Goal: Task Accomplishment & Management: Manage account settings

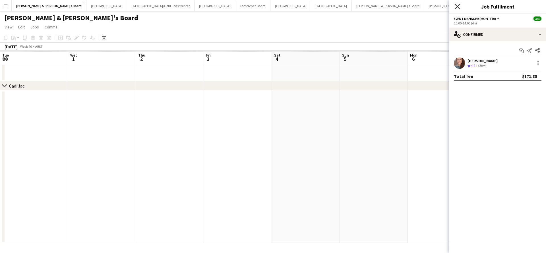
scroll to position [0, 204]
click at [458, 7] on icon at bounding box center [456, 6] width 5 height 5
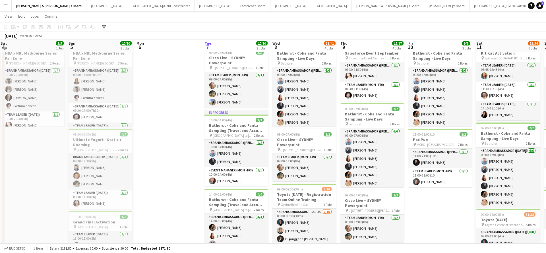
scroll to position [22, 0]
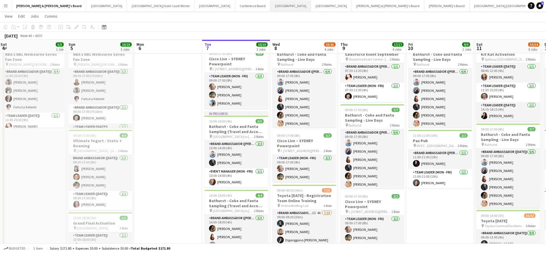
click at [270, 3] on button "Melbourne Close" at bounding box center [290, 5] width 41 height 11
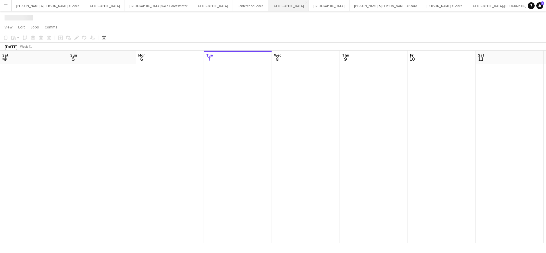
scroll to position [0, 136]
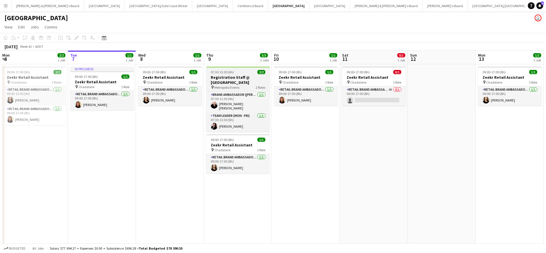
click at [240, 85] on div "pin Metropolis Events 2 Roles" at bounding box center [238, 87] width 64 height 5
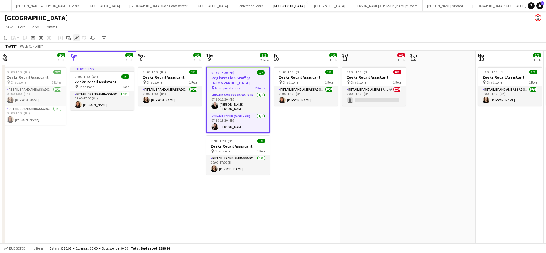
click at [77, 40] on icon "Edit" at bounding box center [76, 38] width 5 height 5
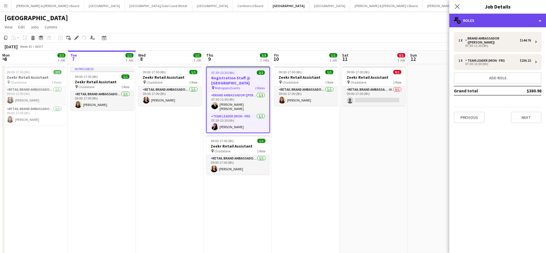
click at [492, 22] on div "multiple-users-add Roles" at bounding box center [497, 21] width 97 height 14
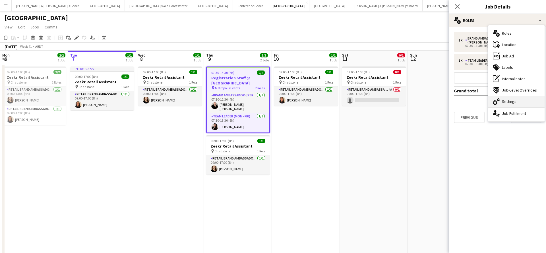
click at [515, 102] on span "Settings" at bounding box center [509, 101] width 15 height 5
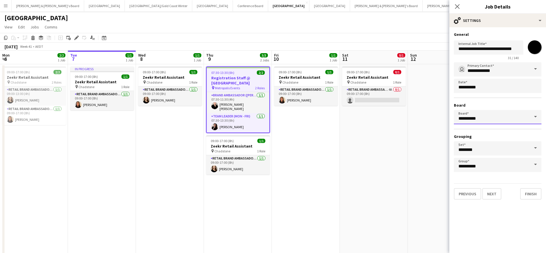
click at [525, 118] on input "*********" at bounding box center [498, 117] width 88 height 14
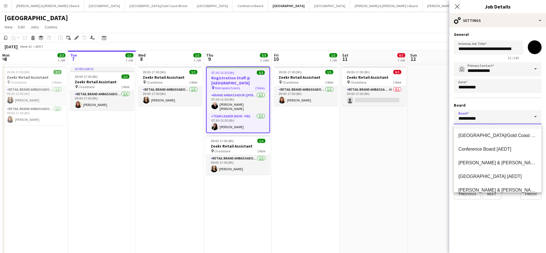
scroll to position [27, 0]
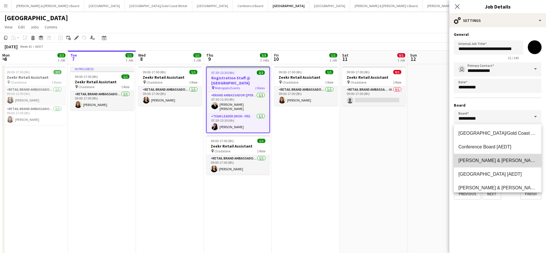
click at [493, 162] on span "[PERSON_NAME] & [PERSON_NAME]'s Board [AEDT]" at bounding box center [514, 160] width 113 height 5
type input "**********"
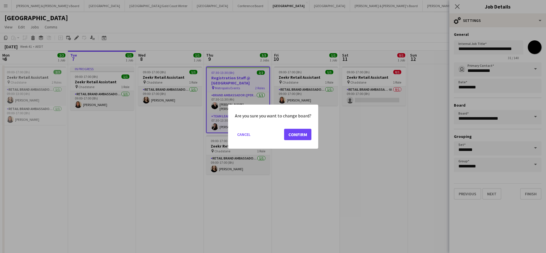
click at [294, 133] on button "Confirm" at bounding box center [297, 134] width 27 height 11
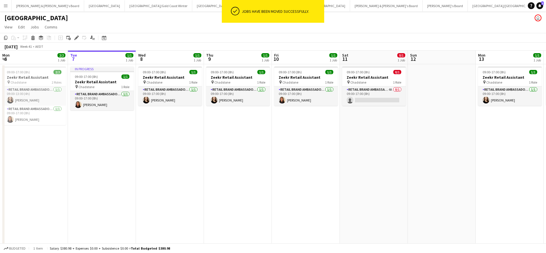
click at [408, 169] on app-date-cell "09:00-17:00 (8h) 0/1 Zeekr Retail Assistant pin Chadstone 1 Role RETAIL Brand A…" at bounding box center [374, 171] width 68 height 214
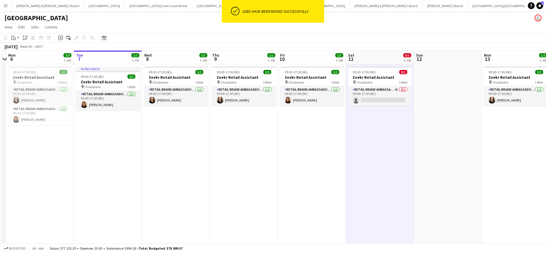
scroll to position [0, 128]
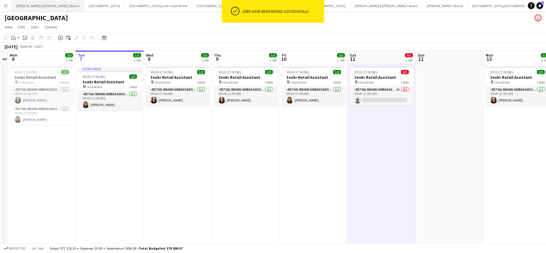
click at [34, 8] on button "[PERSON_NAME] & [PERSON_NAME]'s Board Close" at bounding box center [48, 5] width 73 height 11
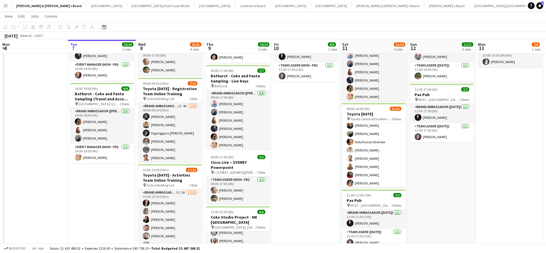
scroll to position [149, 0]
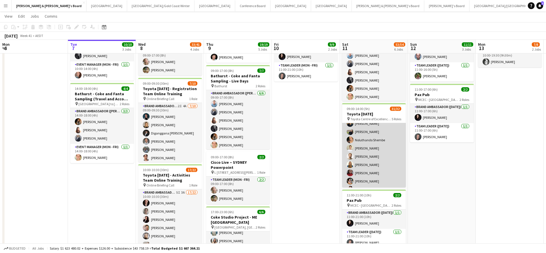
click at [369, 154] on app-card-role "Brand Ambassador ([DATE]) 20/20 09:30-14:00 (4h30m) [PERSON_NAME] [PERSON_NAME]…" at bounding box center [374, 181] width 64 height 178
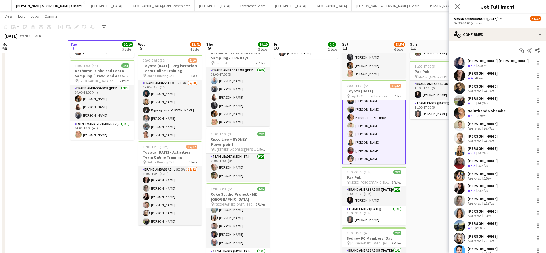
scroll to position [0, 0]
click at [539, 139] on div at bounding box center [538, 138] width 7 height 7
click at [512, 202] on span "Remove" at bounding box center [510, 203] width 17 height 5
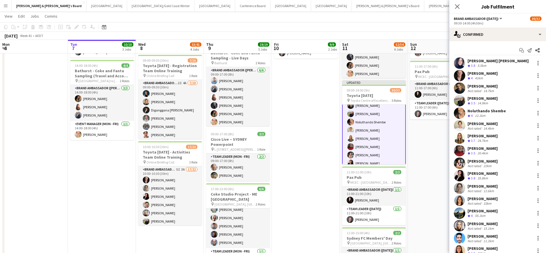
click at [422, 159] on app-date-cell "09:00-17:00 (8h) 7/7 Bathurst - Coke and Fanta Sampling - Live Days pin Bathurs…" at bounding box center [442, 150] width 68 height 479
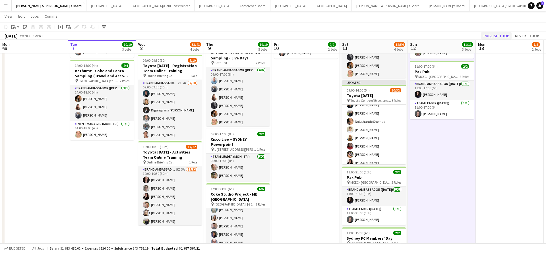
click at [495, 36] on button "Publish 1 job" at bounding box center [496, 35] width 30 height 7
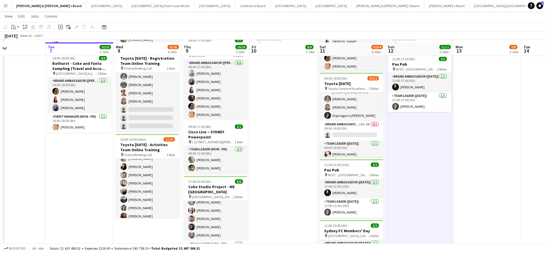
scroll to position [154, 0]
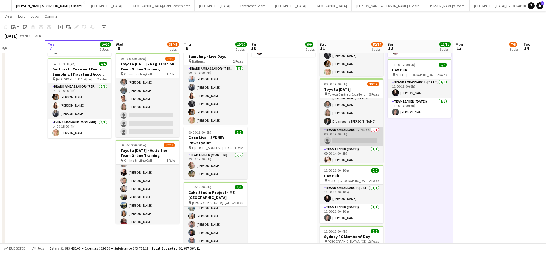
click at [359, 134] on app-card-role "Brand Ambassador ([DATE]) 14I 5A 0/1 09:00-14:00 (5h) single-neutral-actions" at bounding box center [352, 136] width 64 height 19
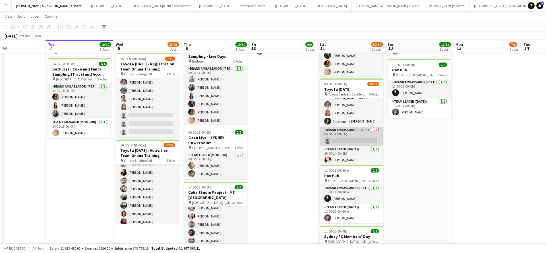
click at [348, 135] on app-card-role "Brand Ambassador ([DATE]) 14I 5A 0/1 09:00-14:00 (5h) single-neutral-actions" at bounding box center [352, 136] width 64 height 19
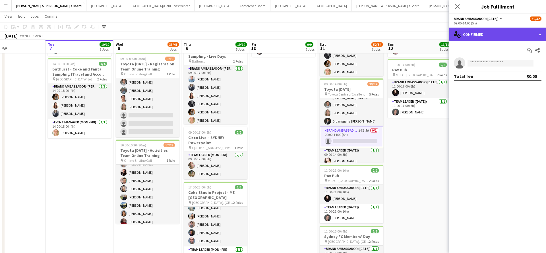
click at [489, 31] on div "single-neutral-actions-check-2 Confirmed" at bounding box center [497, 35] width 97 height 14
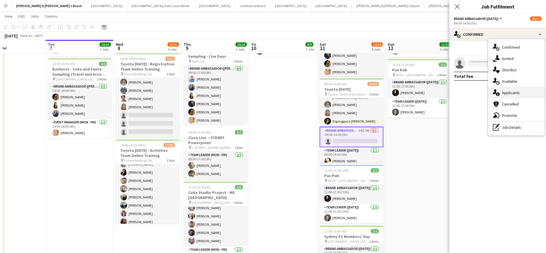
click at [511, 93] on span "Applicants" at bounding box center [511, 92] width 18 height 5
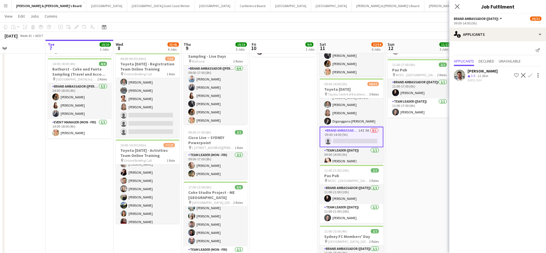
click at [530, 75] on app-icon "Confirm" at bounding box center [530, 75] width 5 height 5
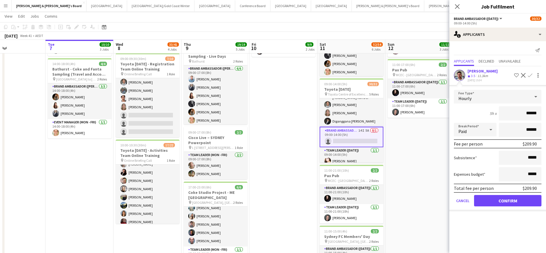
click at [496, 203] on button "Confirm" at bounding box center [507, 200] width 67 height 11
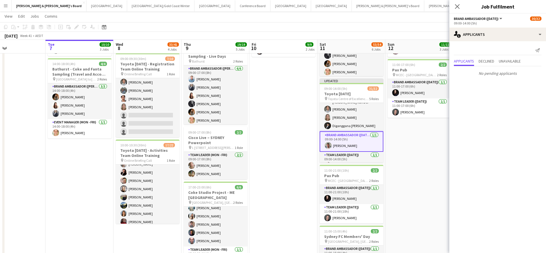
click at [411, 150] on app-date-cell "09:00-17:00 (8h) 7/7 Bathurst - Coke and Fanta Sampling - Live Days pin Bathurs…" at bounding box center [419, 149] width 68 height 479
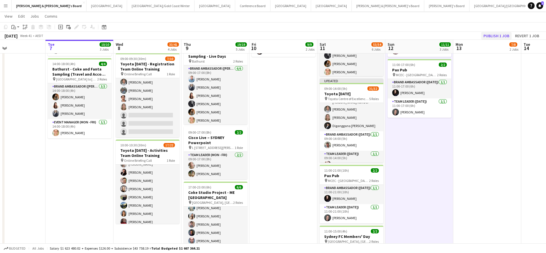
click at [491, 35] on button "Publish 1 job" at bounding box center [496, 35] width 30 height 7
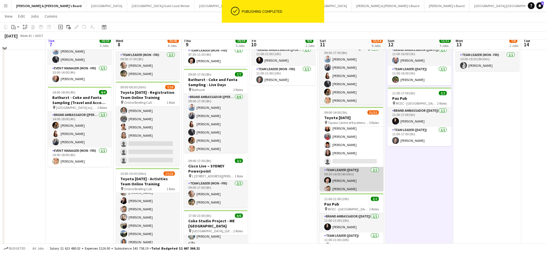
scroll to position [129, 0]
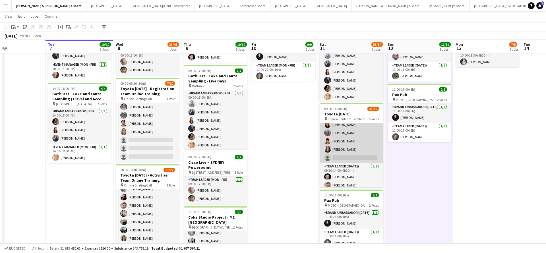
click at [365, 142] on app-card-role "Brand Ambassador ([DATE]) 54I 9A 19/20 09:30-14:00 (4h30m) [PERSON_NAME] [PERSO…" at bounding box center [352, 74] width 64 height 178
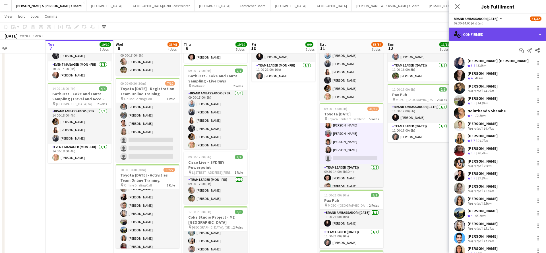
click at [487, 30] on div "single-neutral-actions-check-2 Confirmed" at bounding box center [497, 35] width 97 height 14
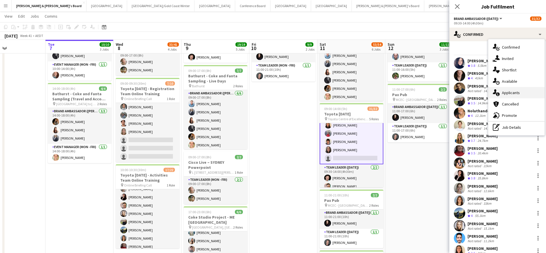
click at [515, 94] on span "Applicants" at bounding box center [511, 92] width 18 height 5
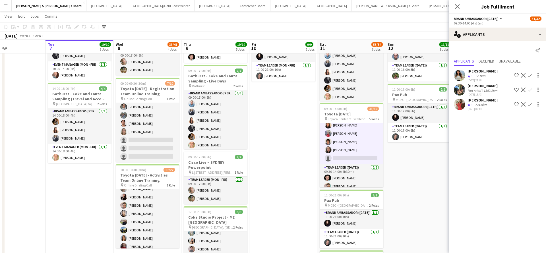
click at [404, 216] on app-date-cell "09:00-17:00 (8h) 7/7 Bathurst - Coke and Fanta Sampling - Live Days pin Bathurs…" at bounding box center [419, 173] width 68 height 479
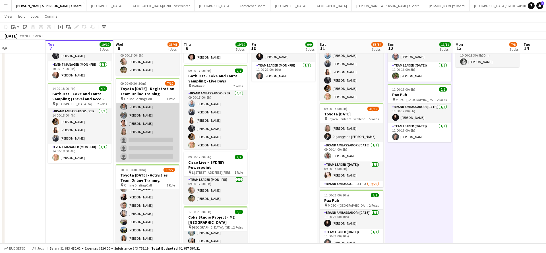
scroll to position [34, 0]
click at [163, 130] on app-card-role "Brand Ambassador (Mon - Fri) 2I 4A [DATE] 09:00-09:30 (30m) [PERSON_NAME] [PERS…" at bounding box center [148, 116] width 64 height 94
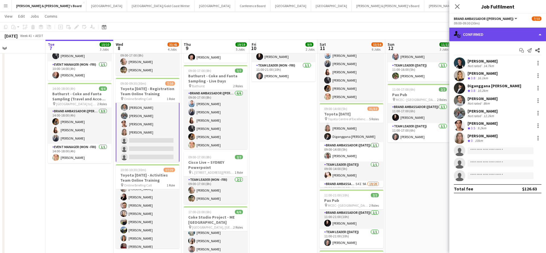
click at [492, 36] on div "single-neutral-actions-check-2 Confirmed" at bounding box center [497, 35] width 97 height 14
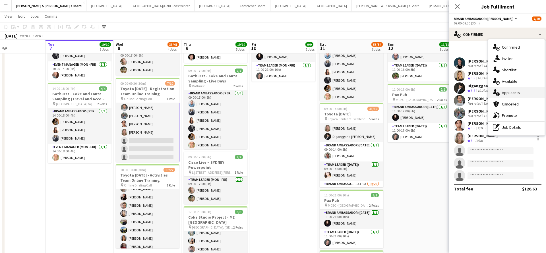
click at [519, 92] on span "Applicants" at bounding box center [511, 92] width 18 height 5
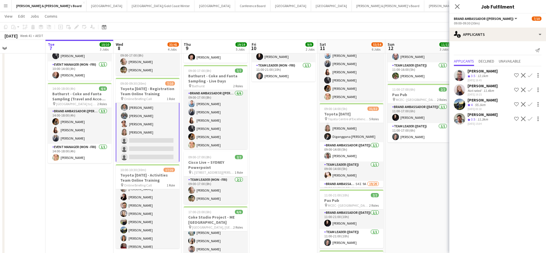
click at [530, 119] on app-icon "Confirm" at bounding box center [530, 119] width 5 height 5
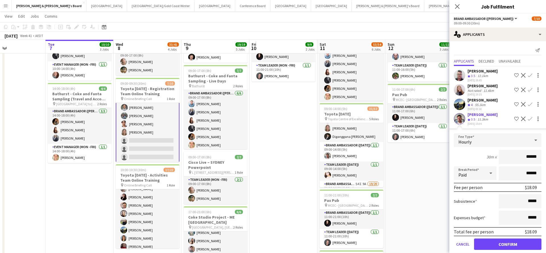
click at [502, 245] on button "Confirm" at bounding box center [507, 244] width 67 height 11
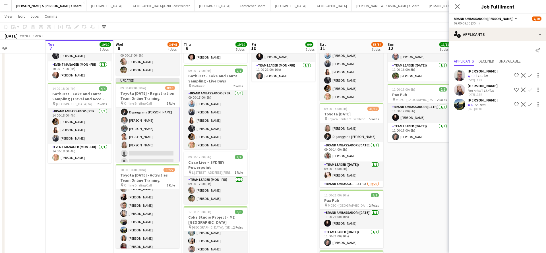
click at [413, 187] on app-date-cell "09:00-17:00 (8h) 7/7 Bathurst - Coke and Fanta Sampling - Live Days pin Bathurs…" at bounding box center [419, 173] width 68 height 479
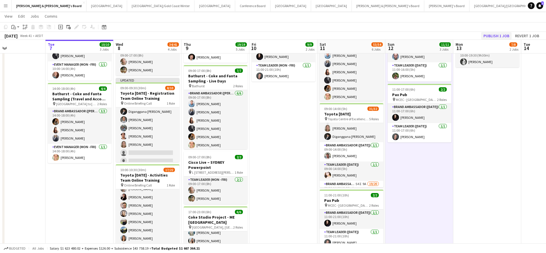
click at [490, 38] on button "Publish 1 job" at bounding box center [496, 35] width 30 height 7
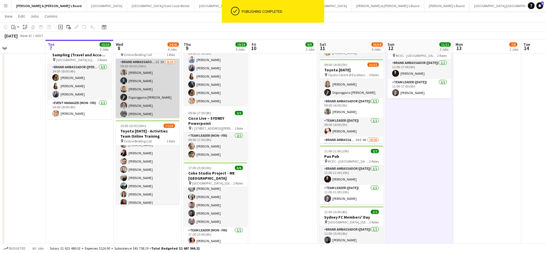
scroll to position [0, 0]
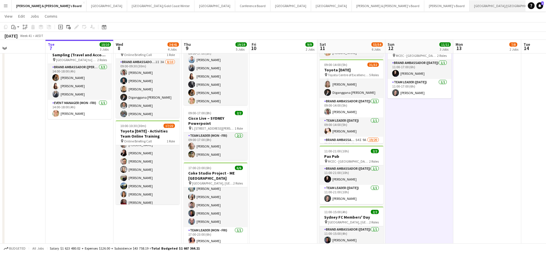
click at [470, 9] on button "[GEOGRAPHIC_DATA]/[GEOGRAPHIC_DATA] Close" at bounding box center [506, 5] width 73 height 11
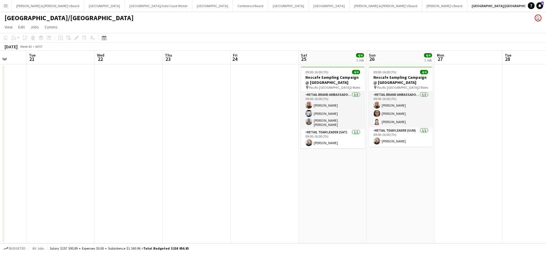
scroll to position [0, 179]
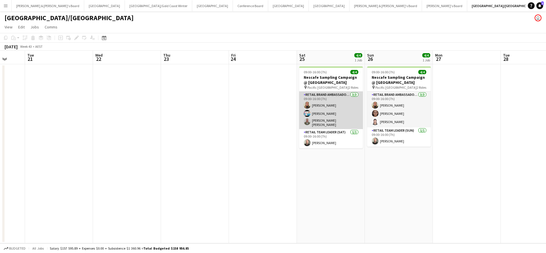
click at [409, 188] on app-date-cell "09:00-16:00 (7h) 4/4 Nescafe Sampling Campaign @ [GEOGRAPHIC_DATA] pin Pacific …" at bounding box center [399, 153] width 68 height 179
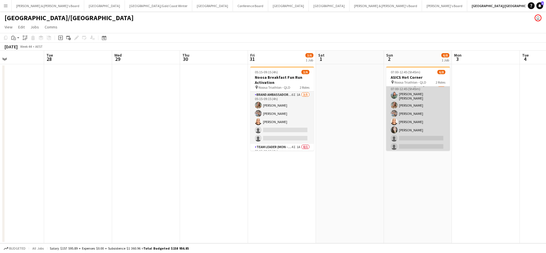
scroll to position [24, 0]
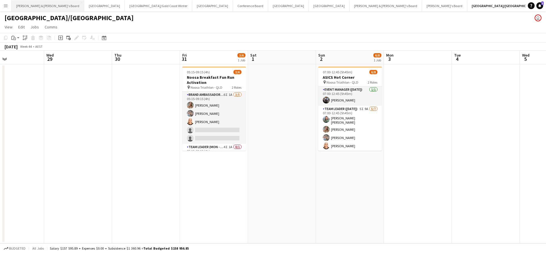
click at [41, 6] on button "[PERSON_NAME] & [PERSON_NAME]'s Board Close" at bounding box center [48, 5] width 73 height 11
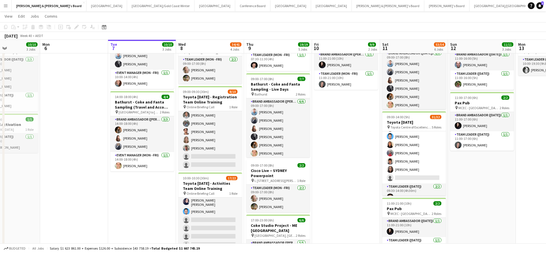
scroll to position [250, 0]
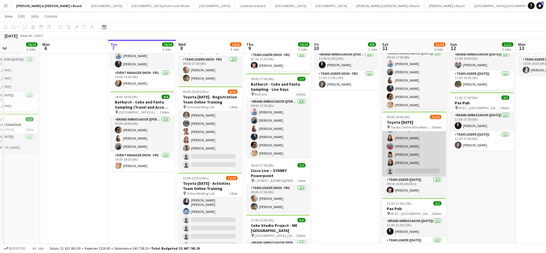
click at [426, 158] on app-card-role "Brand Ambassador ([DATE]) 54I 9A 19/20 09:30-14:00 (4h30m) [PERSON_NAME] [PERSO…" at bounding box center [414, 88] width 64 height 178
click at [431, 148] on app-card-role "Brand Ambassador ([DATE]) 54I 9A 19/20 09:30-14:00 (4h30m) [PERSON_NAME] [PERSO…" at bounding box center [414, 88] width 64 height 178
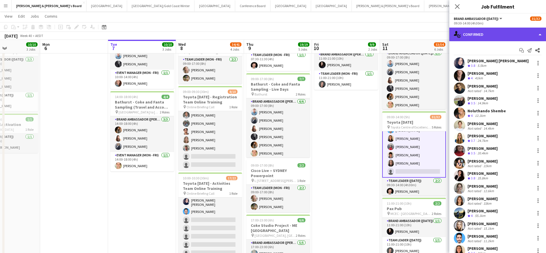
click at [494, 37] on div "single-neutral-actions-check-2 Confirmed" at bounding box center [497, 35] width 97 height 14
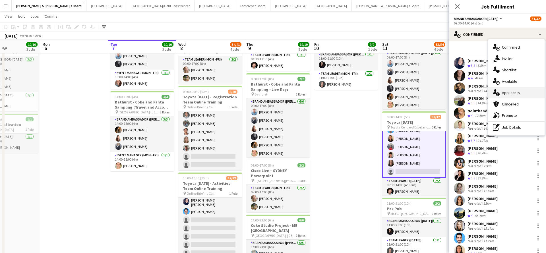
click at [514, 94] on span "Applicants" at bounding box center [511, 92] width 18 height 5
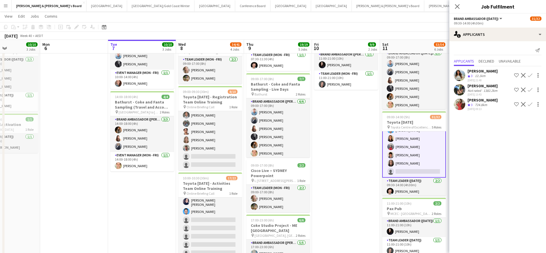
click at [478, 76] on div "12.1km" at bounding box center [480, 76] width 13 height 5
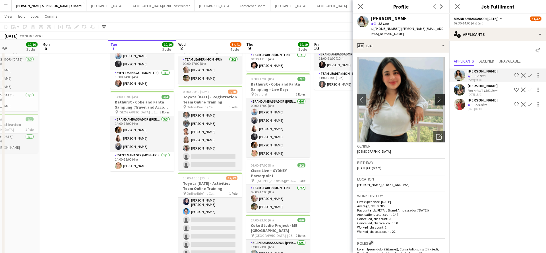
click at [440, 97] on app-icon "chevron-right" at bounding box center [440, 100] width 9 height 6
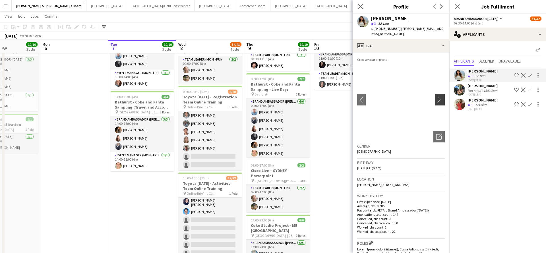
click at [440, 97] on app-icon "chevron-right" at bounding box center [440, 100] width 9 height 6
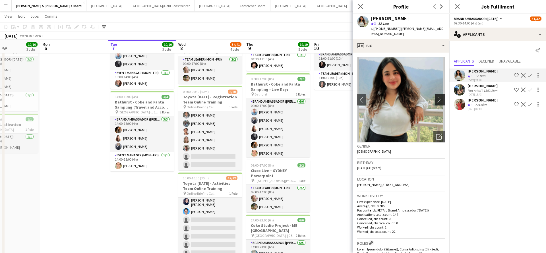
click at [440, 97] on app-icon "chevron-right" at bounding box center [440, 100] width 9 height 6
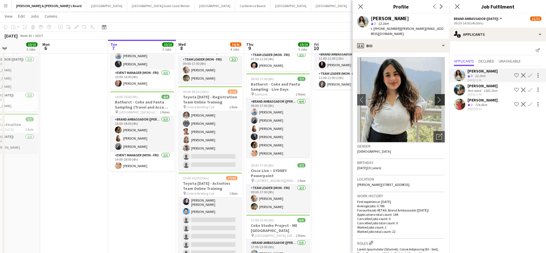
click at [439, 97] on app-icon "chevron-right" at bounding box center [440, 100] width 9 height 6
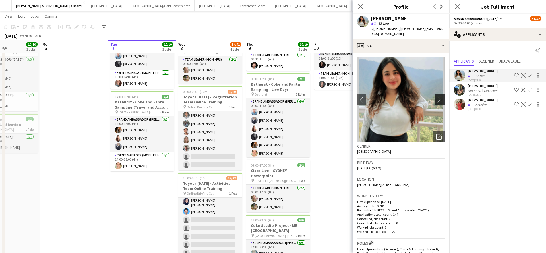
click at [439, 97] on app-icon "chevron-right" at bounding box center [440, 100] width 9 height 6
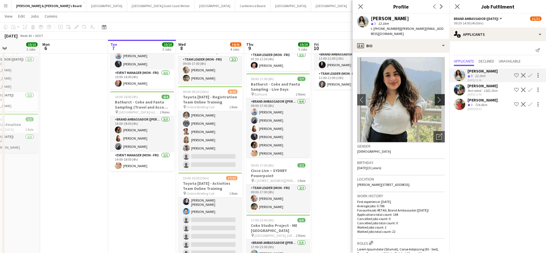
click at [439, 97] on app-icon "chevron-right" at bounding box center [440, 100] width 9 height 6
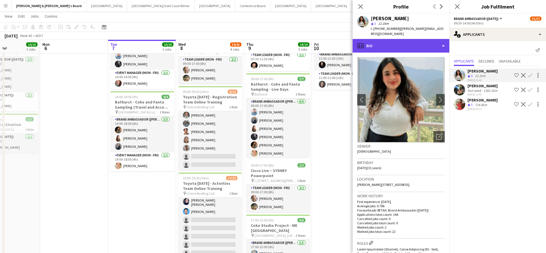
click at [412, 46] on div "profile Bio" at bounding box center [401, 46] width 97 height 14
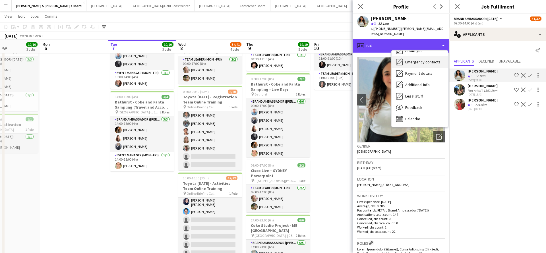
scroll to position [0, 0]
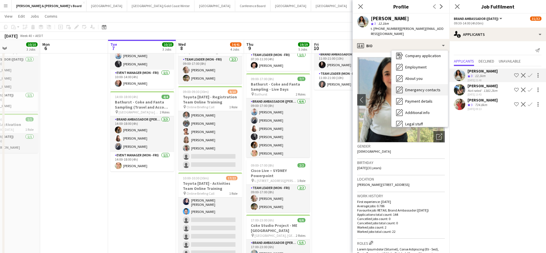
click at [420, 133] on span "Feedback" at bounding box center [413, 135] width 17 height 5
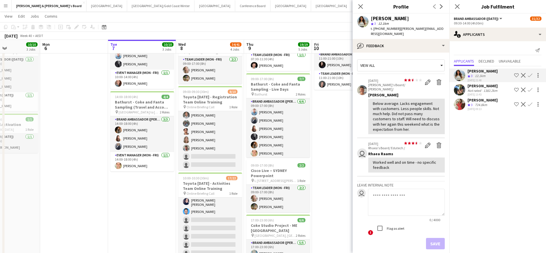
click at [312, 150] on app-date-cell "09:00-17:00 (8h) 7/7 Bathurst - Coke and Fanta Sampling - Live Days pin Bathurs…" at bounding box center [346, 182] width 68 height 479
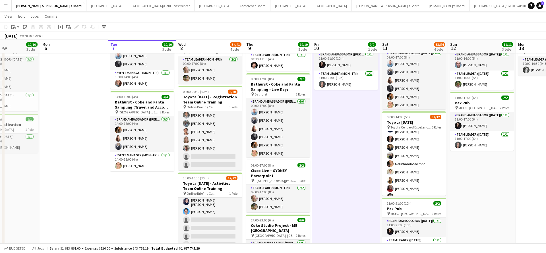
scroll to position [135, 0]
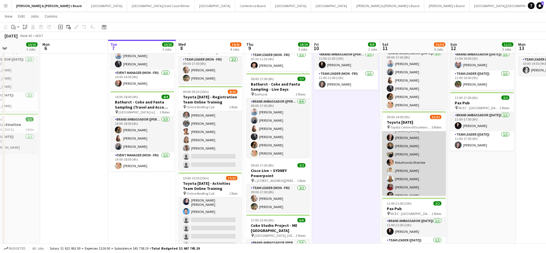
click at [429, 159] on app-card-role "Brand Ambassador ([DATE]) 54I 9A 19/20 09:30-14:00 (4h30m) [PERSON_NAME] [PERSO…" at bounding box center [414, 203] width 64 height 178
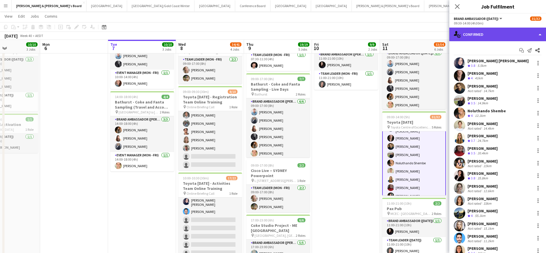
click at [495, 34] on div "single-neutral-actions-check-2 Confirmed" at bounding box center [497, 35] width 97 height 14
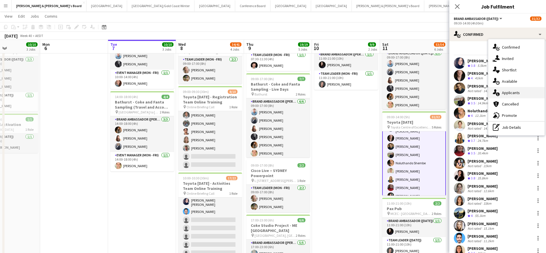
click at [515, 93] on span "Applicants" at bounding box center [511, 92] width 18 height 5
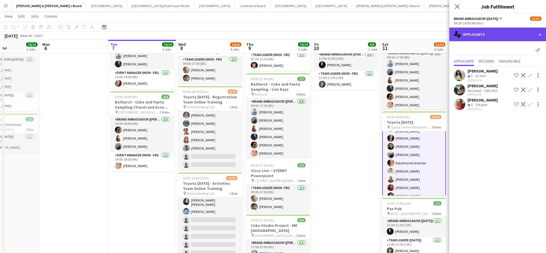
click at [497, 38] on div "single-neutral-actions-information Applicants" at bounding box center [497, 35] width 97 height 14
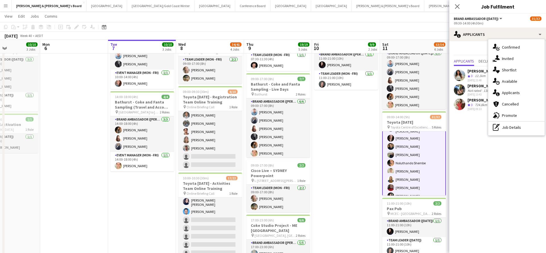
click at [343, 149] on app-date-cell "09:00-17:00 (8h) 7/7 Bathurst - Coke and Fanta Sampling - Live Days pin Bathurs…" at bounding box center [346, 182] width 68 height 479
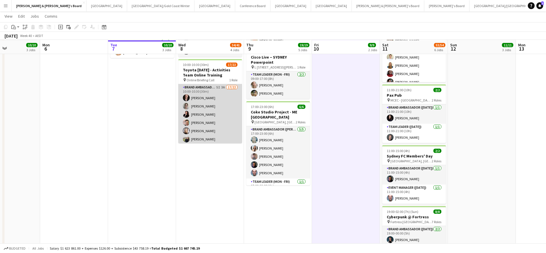
scroll to position [235, 0]
click at [221, 100] on app-card-role "Brand Ambassador ([PERSON_NAME]) 5I 3A 17/22 10:00-10:30 (30m) [PERSON_NAME] [P…" at bounding box center [210, 181] width 64 height 194
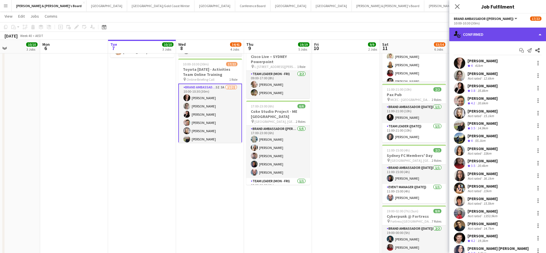
click at [491, 34] on div "single-neutral-actions-check-2 Confirmed" at bounding box center [497, 35] width 97 height 14
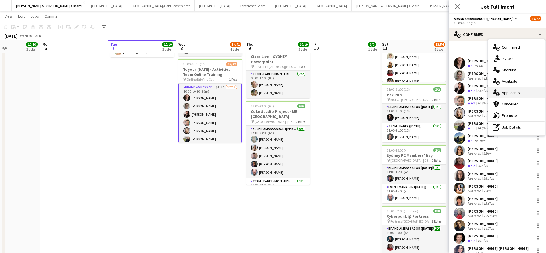
click at [520, 91] on div "single-neutral-actions-information Applicants" at bounding box center [516, 92] width 56 height 11
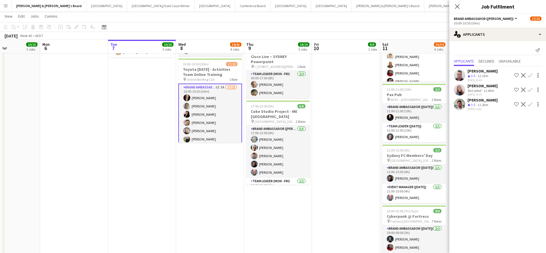
click at [323, 165] on app-date-cell "09:00-17:00 (8h) 7/7 Bathurst - Coke and Fanta Sampling - Live Days pin Bathurs…" at bounding box center [346, 67] width 68 height 479
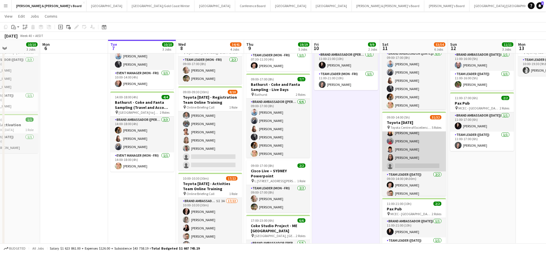
scroll to position [255, 0]
click at [418, 159] on app-card-role "Brand Ambassador ([DATE]) 54I 9A 19/20 09:30-14:00 (4h30m) [PERSON_NAME] [PERSO…" at bounding box center [414, 83] width 64 height 178
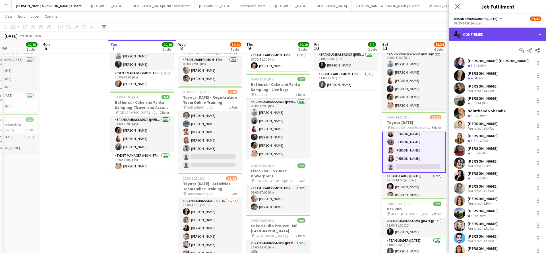
click at [492, 34] on div "single-neutral-actions-check-2 Confirmed" at bounding box center [497, 35] width 97 height 14
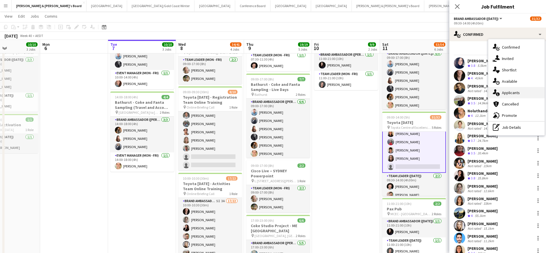
click at [513, 92] on span "Applicants" at bounding box center [511, 92] width 18 height 5
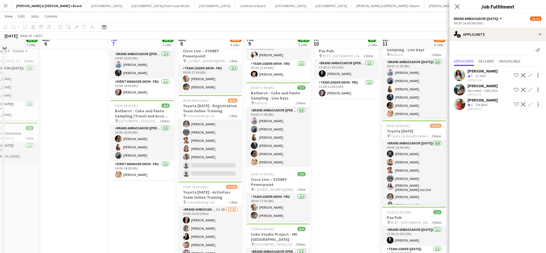
scroll to position [106, 0]
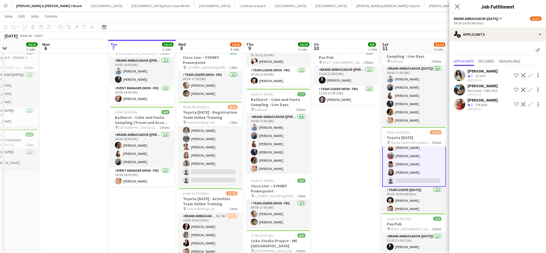
click at [343, 156] on app-date-cell "09:00-17:00 (8h) 7/7 Bathurst - Coke and Fanta Sampling - Live Days pin Bathurs…" at bounding box center [346, 197] width 68 height 479
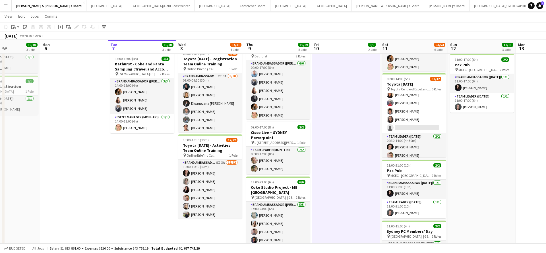
scroll to position [160, 0]
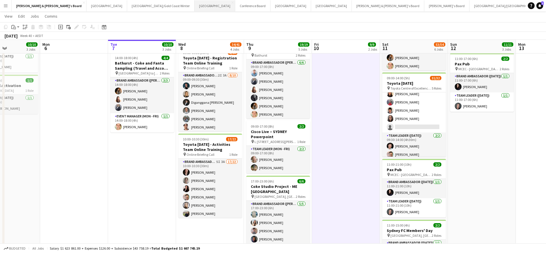
click at [195, 9] on button "Sydney Close" at bounding box center [215, 5] width 41 height 11
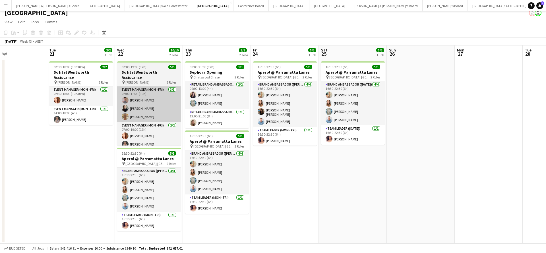
scroll to position [5, 0]
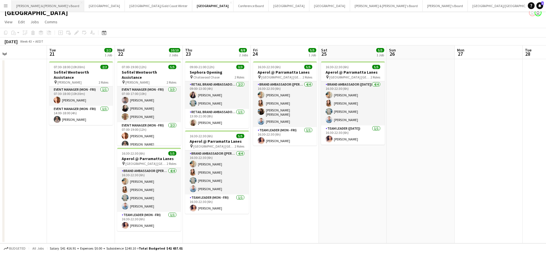
click at [31, 3] on button "[PERSON_NAME] & [PERSON_NAME]'s Board Close" at bounding box center [48, 5] width 73 height 11
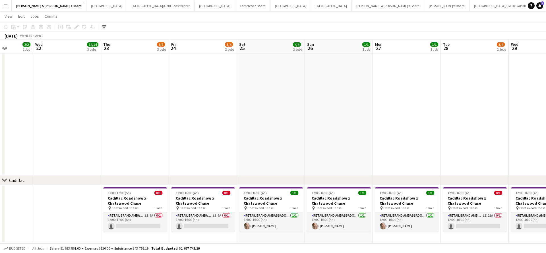
scroll to position [0, 171]
click at [134, 221] on app-card-role "RETAIL Brand Ambassador (Mon - Fri) 1I 9A 0/1 12:00-17:00 (5h) single-neutral-a…" at bounding box center [136, 221] width 64 height 19
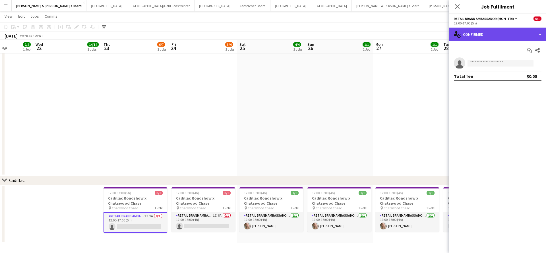
click at [484, 32] on div "single-neutral-actions-check-2 Confirmed" at bounding box center [497, 35] width 97 height 14
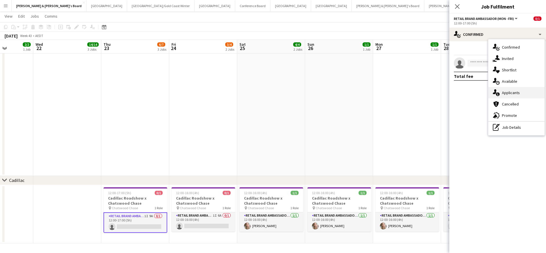
click at [510, 92] on span "Applicants" at bounding box center [511, 92] width 18 height 5
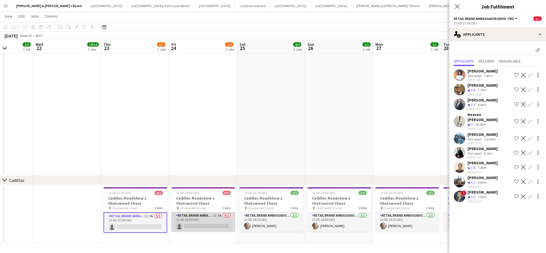
click at [209, 222] on app-card-role "RETAIL Brand Ambassador (Mon - Fri) 1I 6A 0/1 12:00-16:00 (4h) single-neutral-a…" at bounding box center [204, 221] width 64 height 19
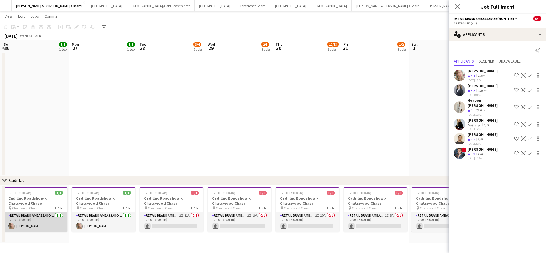
scroll to position [0, 211]
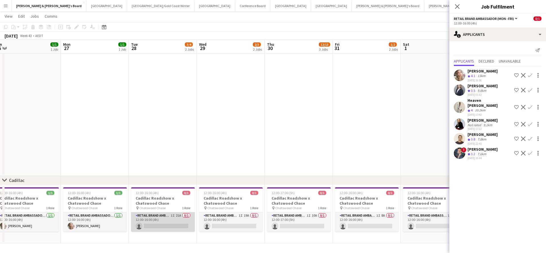
click at [165, 224] on app-card-role "RETAIL Brand Ambassador (Mon - Fri) 1I 21A 0/1 12:00-16:00 (4h) single-neutral-…" at bounding box center [163, 221] width 64 height 19
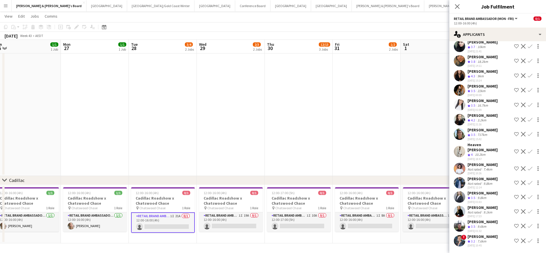
scroll to position [106, 0]
click at [243, 222] on app-card-role "RETAIL Brand Ambassador (Mon - Fri) 1I 19A 0/1 12:00-16:00 (4h) single-neutral-…" at bounding box center [231, 221] width 64 height 19
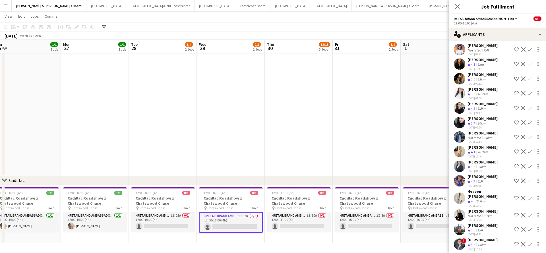
scroll to position [84, 0]
click at [309, 224] on app-card-role "RETAIL Brand Ambassador (Mon - Fri) 1I 10A 0/1 12:00-17:00 (5h) single-neutral-…" at bounding box center [299, 221] width 64 height 19
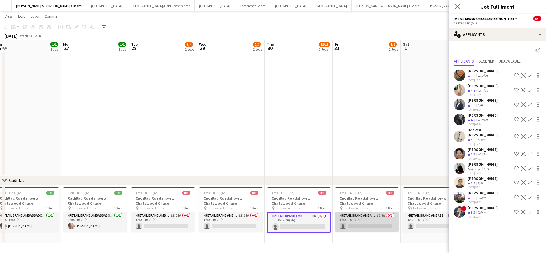
click at [374, 220] on app-card-role "RETAIL Brand Ambassador (Mon - Fri) 1I 8A 0/1 12:00-16:00 (4h) single-neutral-a…" at bounding box center [367, 221] width 64 height 19
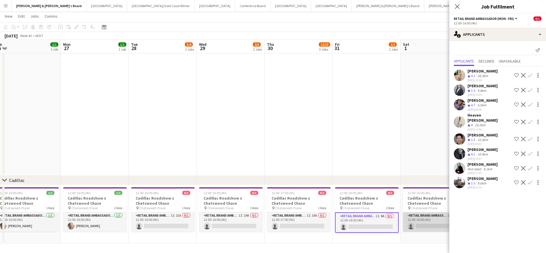
click at [428, 222] on app-card-role "RETAIL Brand Ambassador ([DATE]) 16A 0/1 12:00-16:00 (4h) single-neutral-actions" at bounding box center [435, 221] width 64 height 19
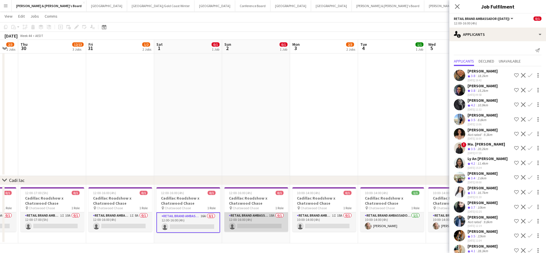
click at [263, 224] on app-card-role "RETAIL Brand Ambassador ([DATE]) 18A 0/1 12:00-16:00 (4h) single-neutral-actions" at bounding box center [256, 221] width 64 height 19
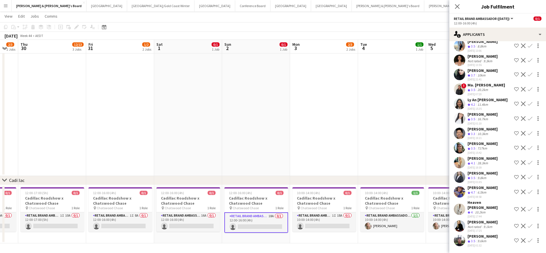
scroll to position [88, 0]
click at [329, 219] on app-card-role "RETAIL Brand Ambassador (Mon - Fri) 1I 18A 0/1 10:00-14:00 (4h) single-neutral-…" at bounding box center [324, 221] width 64 height 19
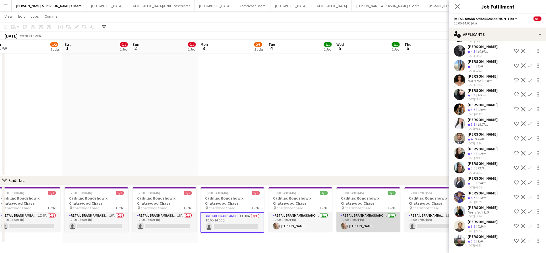
scroll to position [0, 170]
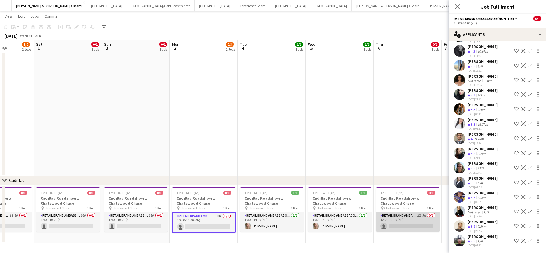
click at [393, 220] on app-card-role "RETAIL Brand Ambassador (Mon - Fri) 1I 5A 0/1 12:00-17:00 (5h) single-neutral-a…" at bounding box center [408, 221] width 64 height 19
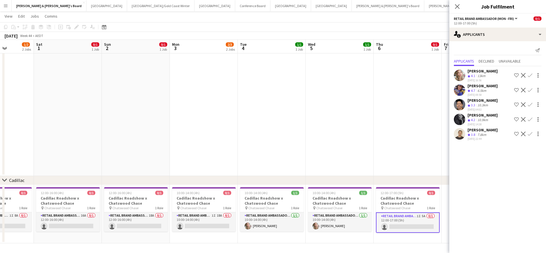
click at [532, 75] on app-icon "Confirm" at bounding box center [530, 75] width 5 height 5
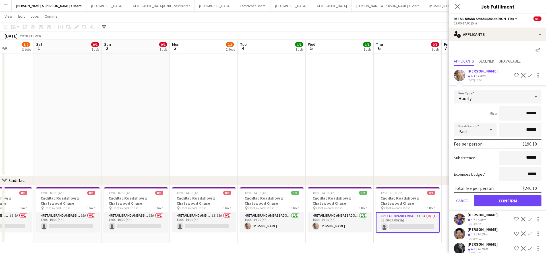
click at [492, 201] on button "Confirm" at bounding box center [507, 200] width 67 height 11
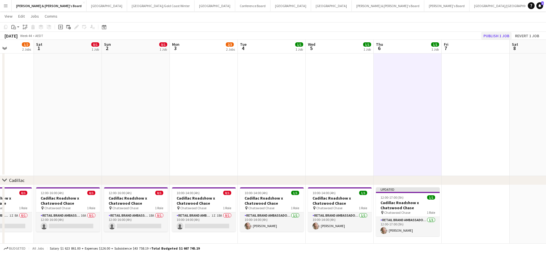
click at [491, 37] on button "Publish 1 job" at bounding box center [496, 35] width 30 height 7
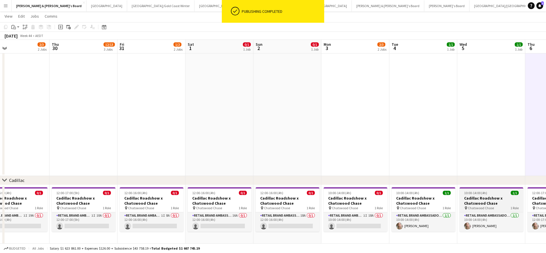
scroll to position [0, 150]
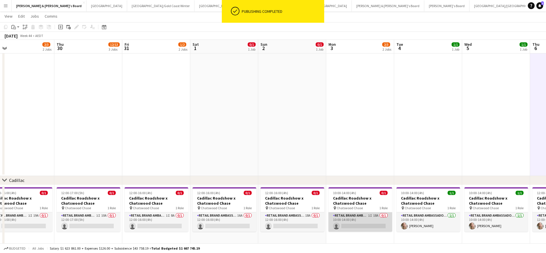
click at [358, 223] on app-card-role "RETAIL Brand Ambassador (Mon - Fri) 1I 18A 0/1 10:00-14:00 (4h) single-neutral-…" at bounding box center [360, 221] width 64 height 19
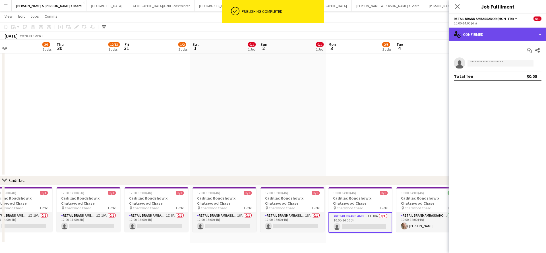
click at [485, 34] on div "single-neutral-actions-check-2 Confirmed" at bounding box center [497, 35] width 97 height 14
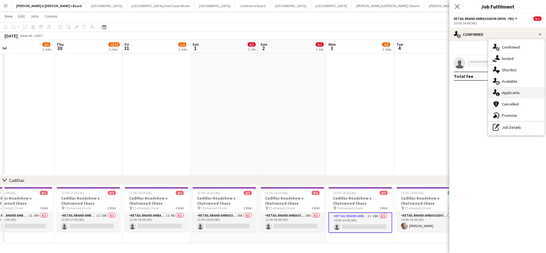
click at [512, 92] on span "Applicants" at bounding box center [511, 92] width 18 height 5
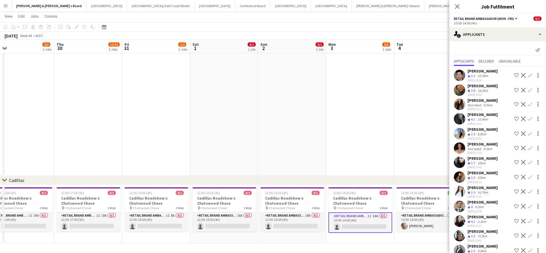
scroll to position [0, 0]
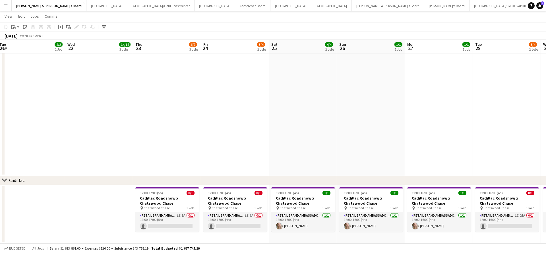
scroll to position [0, 133]
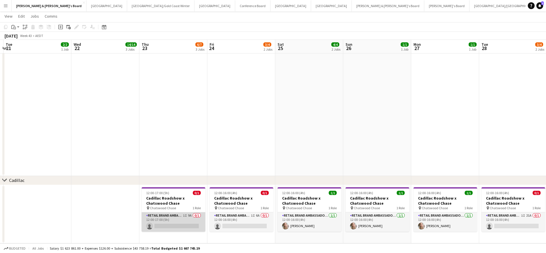
click at [177, 222] on app-card-role "RETAIL Brand Ambassador (Mon - Fri) 1I 9A 0/1 12:00-17:00 (5h) single-neutral-a…" at bounding box center [174, 221] width 64 height 19
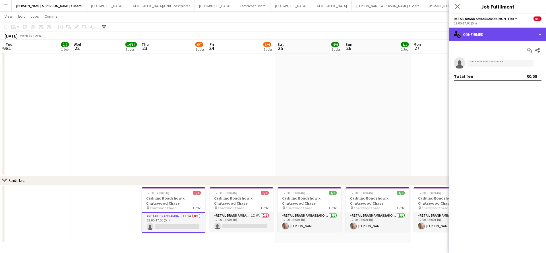
click at [487, 40] on div "single-neutral-actions-check-2 Confirmed" at bounding box center [497, 35] width 97 height 14
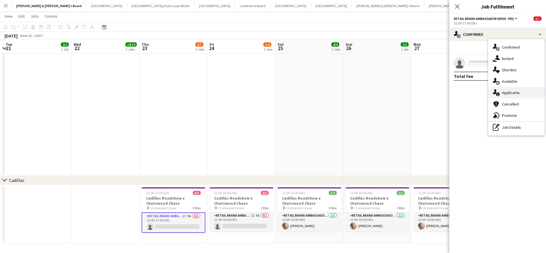
click at [518, 93] on span "Applicants" at bounding box center [511, 92] width 18 height 5
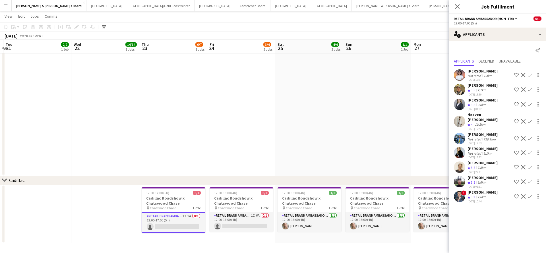
click at [484, 94] on div "[DATE] 15:59" at bounding box center [483, 95] width 30 height 4
click at [483, 87] on div "[PERSON_NAME]" at bounding box center [483, 85] width 30 height 5
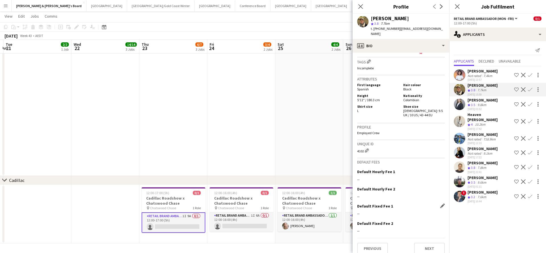
scroll to position [373, 0]
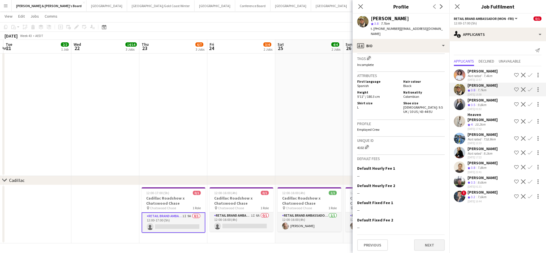
click at [426, 247] on button "Next" at bounding box center [429, 244] width 31 height 11
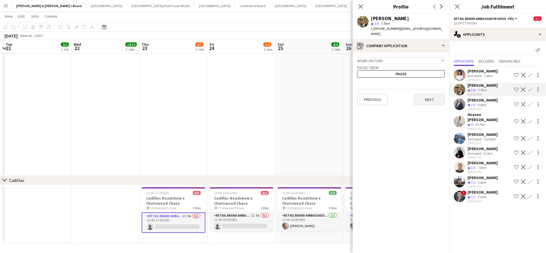
click at [435, 94] on button "Next" at bounding box center [429, 99] width 31 height 11
click at [431, 73] on button "Next" at bounding box center [429, 78] width 31 height 11
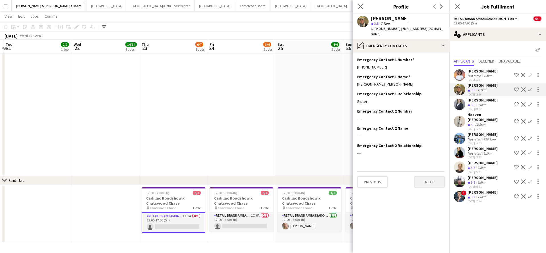
click at [434, 176] on button "Next" at bounding box center [429, 181] width 31 height 11
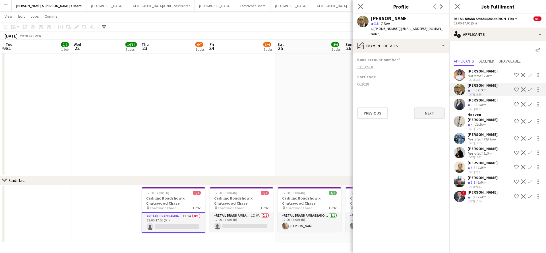
click at [434, 108] on button "Next" at bounding box center [429, 113] width 31 height 11
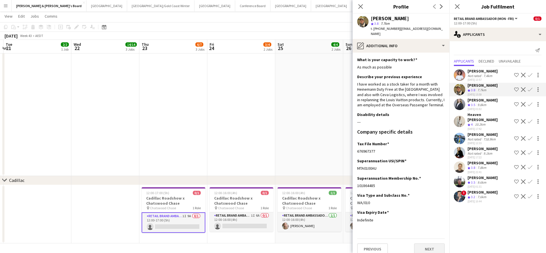
click at [423, 246] on button "Next" at bounding box center [429, 248] width 31 height 11
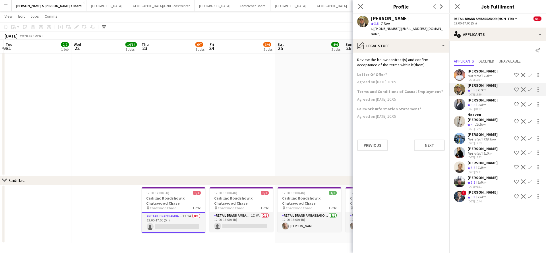
click at [431, 135] on div "Previous Next" at bounding box center [401, 143] width 88 height 16
click at [431, 140] on button "Next" at bounding box center [429, 145] width 31 height 11
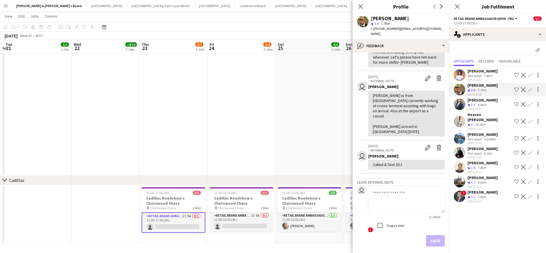
scroll to position [104, 0]
click at [482, 102] on div "[PERSON_NAME]" at bounding box center [483, 100] width 30 height 5
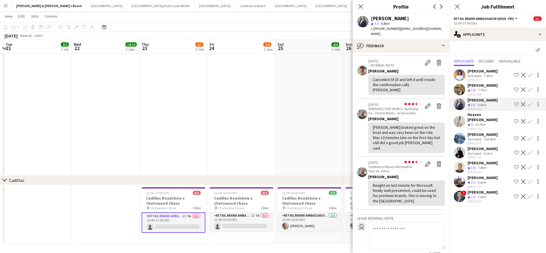
scroll to position [78, 0]
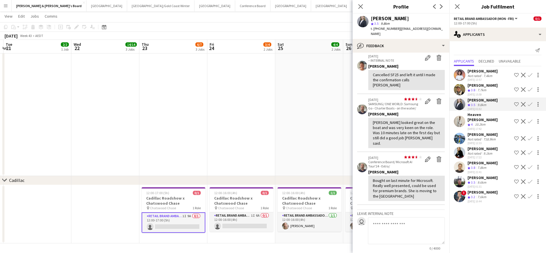
click at [489, 140] on div "718.9km" at bounding box center [489, 139] width 15 height 4
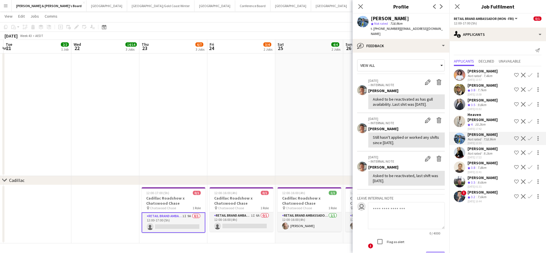
click at [489, 163] on div "[PERSON_NAME]" at bounding box center [483, 162] width 30 height 5
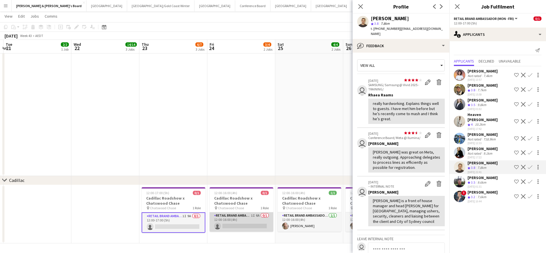
click at [237, 221] on app-card-role "RETAIL Brand Ambassador (Mon - Fri) 1I 6A 0/1 12:00-16:00 (4h) single-neutral-a…" at bounding box center [242, 221] width 64 height 19
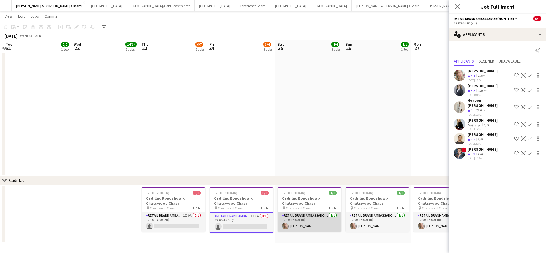
click at [305, 221] on app-card-role "RETAIL Brand Ambassador ([DATE]) [DATE] 12:00-16:00 (4h) [PERSON_NAME]" at bounding box center [310, 221] width 64 height 19
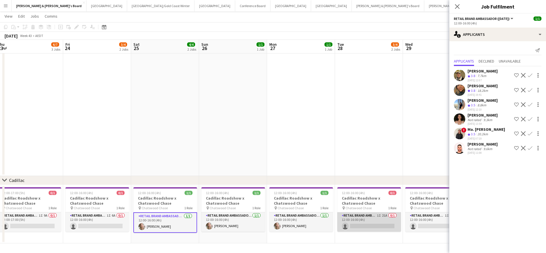
scroll to position [0, 283]
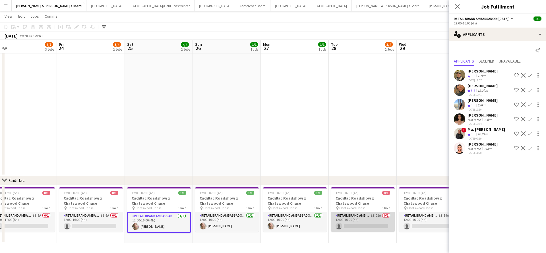
click at [353, 221] on app-card-role "RETAIL Brand Ambassador (Mon - Fri) 1I 21A 0/1 12:00-16:00 (4h) single-neutral-…" at bounding box center [363, 221] width 64 height 19
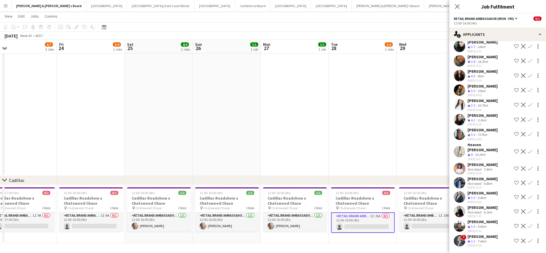
scroll to position [107, 0]
click at [416, 222] on app-card-role "RETAIL Brand Ambassador (Mon - Fri) 1I 19A 0/1 12:00-16:00 (4h) single-neutral-…" at bounding box center [431, 221] width 64 height 19
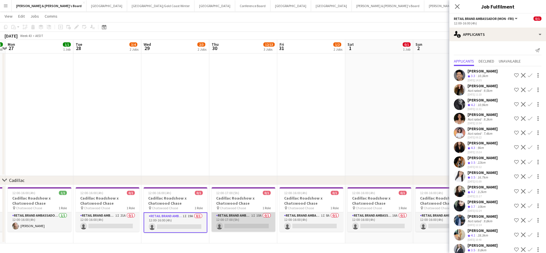
scroll to position [0, 267]
click at [249, 224] on app-card-role "RETAIL Brand Ambassador (Mon - Fri) 1I 10A 0/1 12:00-17:00 (5h) single-neutral-…" at bounding box center [243, 221] width 64 height 19
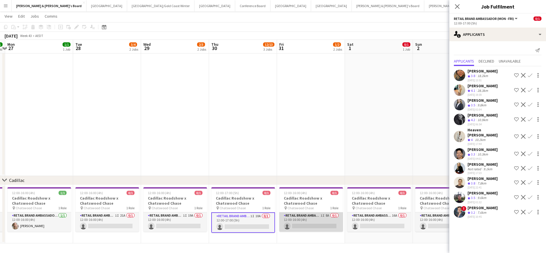
click at [316, 223] on app-card-role "RETAIL Brand Ambassador (Mon - Fri) 1I 8A 0/1 12:00-16:00 (4h) single-neutral-a…" at bounding box center [311, 221] width 64 height 19
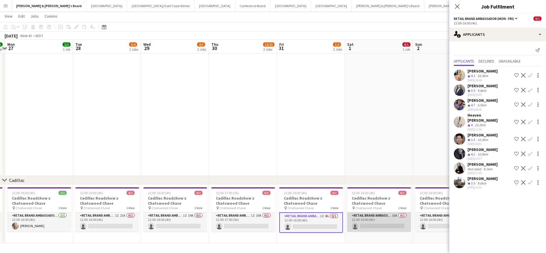
click at [376, 222] on app-card-role "RETAIL Brand Ambassador ([DATE]) 16A 0/1 12:00-16:00 (4h) single-neutral-actions" at bounding box center [379, 221] width 64 height 19
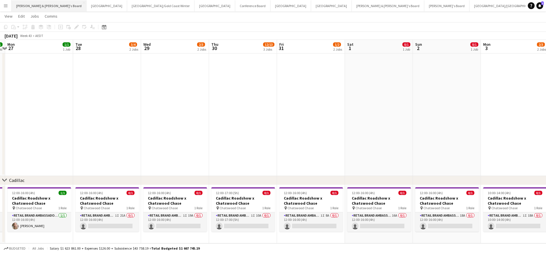
click at [32, 7] on button "[PERSON_NAME] & [PERSON_NAME]'s Board Close" at bounding box center [49, 5] width 75 height 11
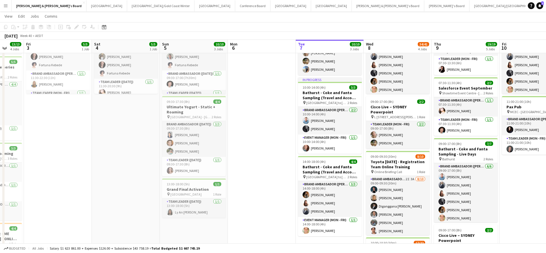
scroll to position [57, 0]
click at [193, 210] on app-card-role "Team Leader ([DATE]) [DATE] 13:00-18:00 (5h) Ly An [PERSON_NAME]" at bounding box center [194, 207] width 64 height 19
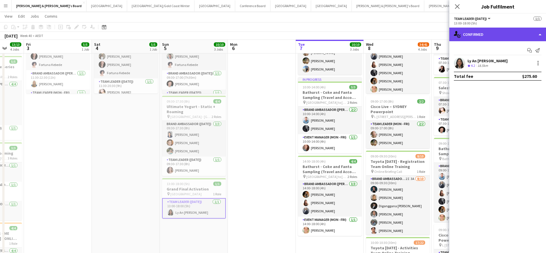
click at [496, 36] on div "single-neutral-actions-check-2 Confirmed" at bounding box center [497, 35] width 97 height 14
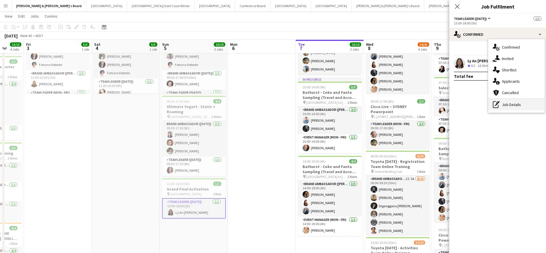
click at [515, 105] on div "pen-write Job Details" at bounding box center [516, 104] width 56 height 11
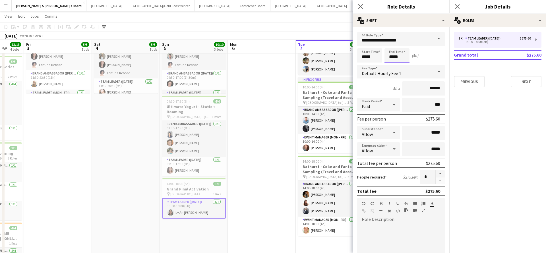
click at [397, 51] on body "Menu Boards Boards Boards All jobs Status Workforce Workforce My Workforce Recr…" at bounding box center [273, 232] width 546 height 579
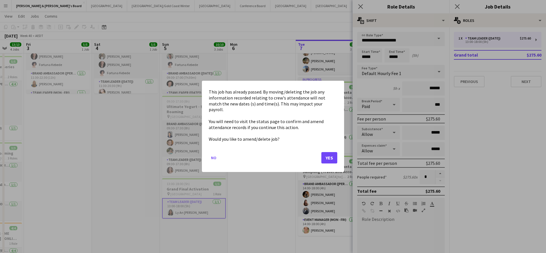
click at [332, 156] on button "Yes" at bounding box center [329, 157] width 16 height 11
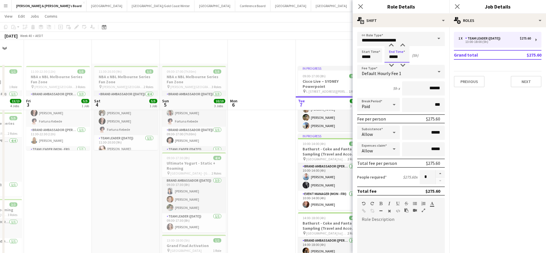
scroll to position [57, 0]
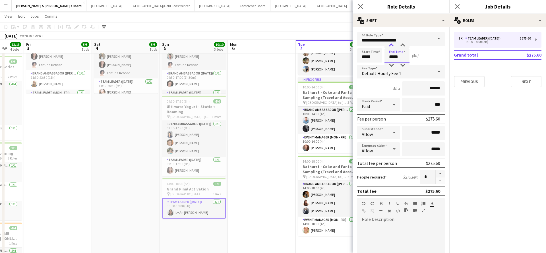
click at [391, 46] on div at bounding box center [391, 46] width 11 height 6
click at [403, 45] on div at bounding box center [402, 46] width 11 height 6
type input "*****"
click at [403, 45] on div at bounding box center [402, 46] width 11 height 6
click at [258, 160] on app-date-cell at bounding box center [262, 246] width 68 height 479
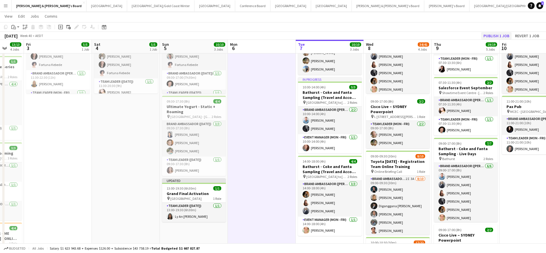
click at [494, 38] on button "Publish 1 job" at bounding box center [496, 35] width 30 height 7
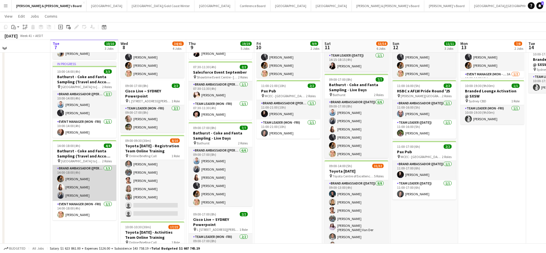
scroll to position [75, 0]
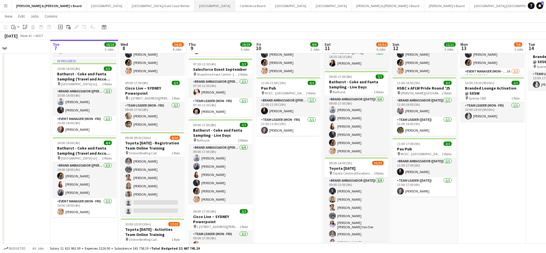
click at [195, 6] on button "Sydney Close" at bounding box center [215, 5] width 41 height 11
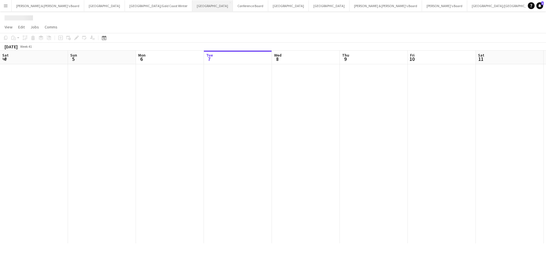
click at [192, 6] on button "Sydney Close" at bounding box center [212, 5] width 41 height 11
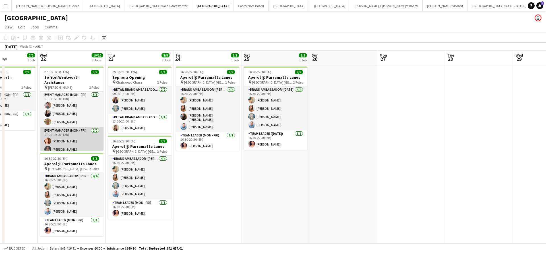
scroll to position [0, 235]
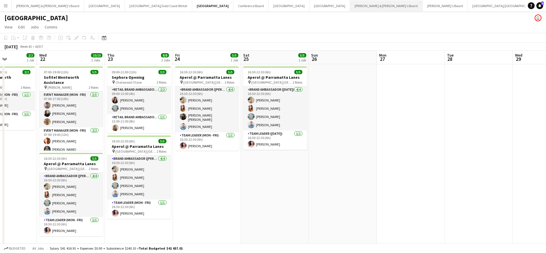
click at [350, 5] on button "[PERSON_NAME] & [PERSON_NAME]'s Board Close" at bounding box center [386, 5] width 73 height 11
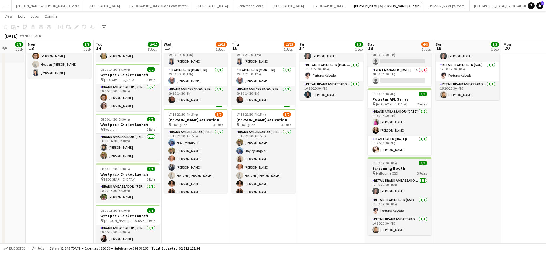
scroll to position [57, 0]
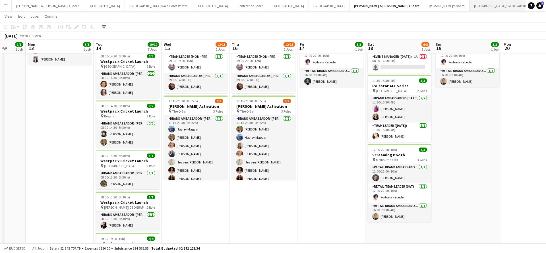
click at [470, 5] on button "[GEOGRAPHIC_DATA]/[GEOGRAPHIC_DATA] Close" at bounding box center [506, 5] width 73 height 11
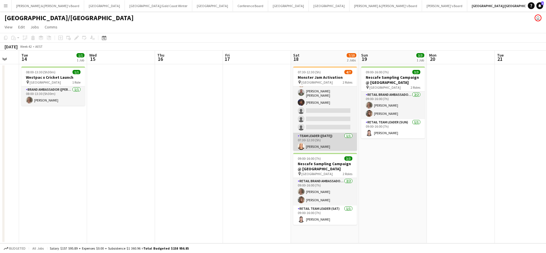
scroll to position [16, 0]
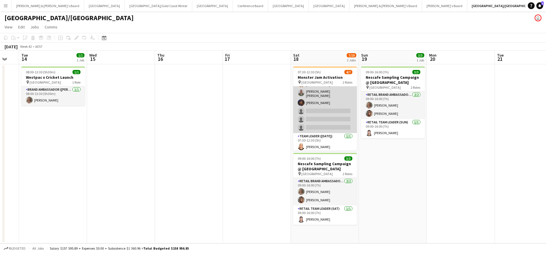
click at [337, 108] on app-card-role "Brand Ambassador ([DATE]) 21I 3A [DATE] 07:30-12:30 (5h) [PERSON_NAME] [PERSON_…" at bounding box center [325, 102] width 64 height 62
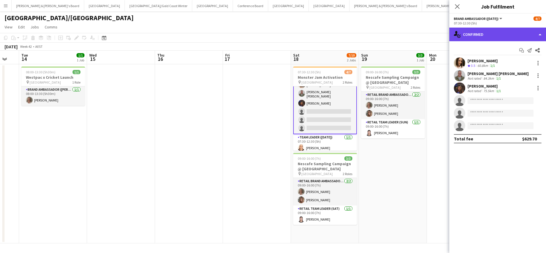
click at [490, 30] on div "single-neutral-actions-check-2 Confirmed" at bounding box center [497, 35] width 97 height 14
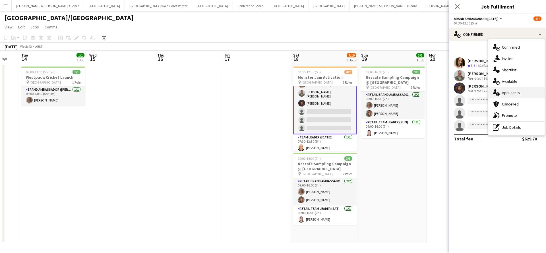
click at [512, 92] on span "Applicants" at bounding box center [511, 92] width 18 height 5
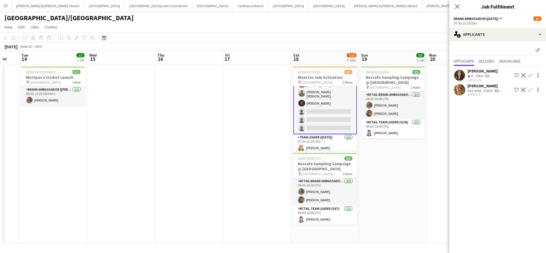
click at [481, 88] on div "Not rated" at bounding box center [475, 90] width 15 height 4
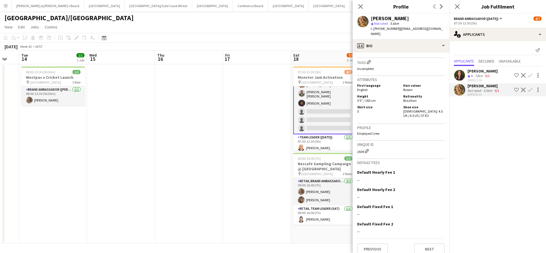
scroll to position [250, 0]
click at [187, 188] on app-date-cell at bounding box center [189, 153] width 68 height 179
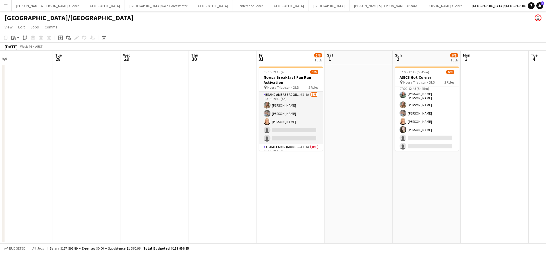
scroll to position [24, 0]
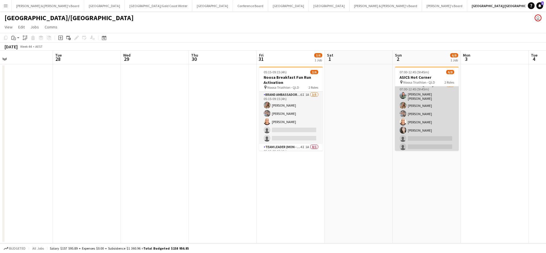
click at [441, 117] on app-card-role "Team Leader ([DATE]) 5I 9A [DATE] 07:00-12:45 (5h45m) [PERSON_NAME] [PERSON_NAM…" at bounding box center [427, 117] width 64 height 71
click at [435, 117] on app-card-role "Team Leader ([DATE]) 5I 9A [DATE] 07:00-12:45 (5h45m) [PERSON_NAME] [PERSON_NAM…" at bounding box center [427, 117] width 64 height 71
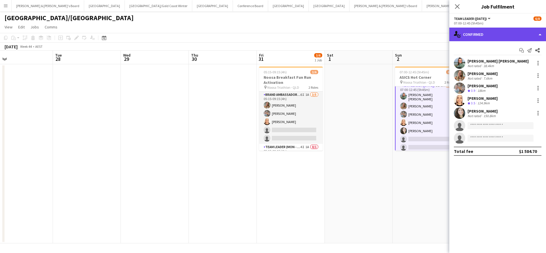
click at [493, 36] on div "single-neutral-actions-check-2 Confirmed" at bounding box center [497, 35] width 97 height 14
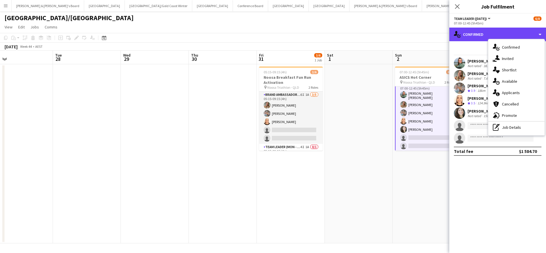
scroll to position [25, 0]
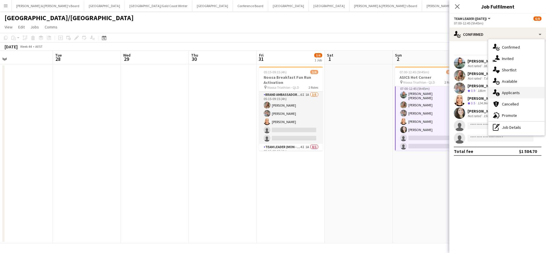
click at [512, 94] on span "Applicants" at bounding box center [511, 92] width 18 height 5
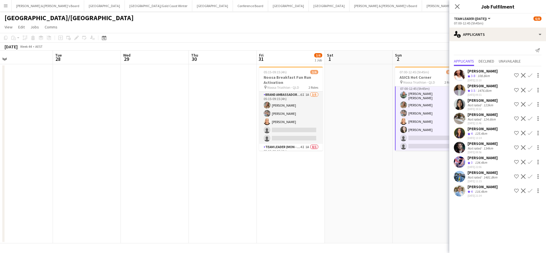
click at [479, 179] on div "[DATE] 11:15" at bounding box center [483, 181] width 31 height 4
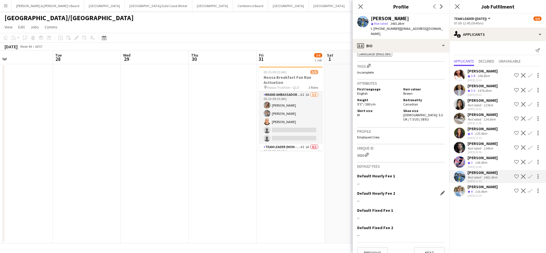
scroll to position [242, 0]
click at [432, 248] on button "Next" at bounding box center [429, 253] width 31 height 11
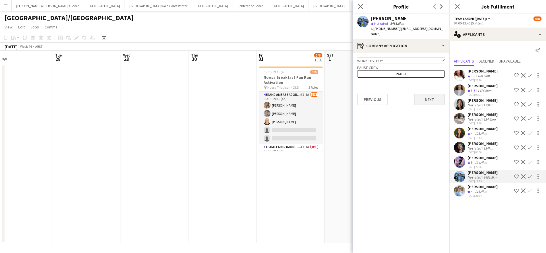
click at [427, 94] on button "Next" at bounding box center [429, 99] width 31 height 11
click at [427, 76] on button "Next" at bounding box center [429, 78] width 31 height 11
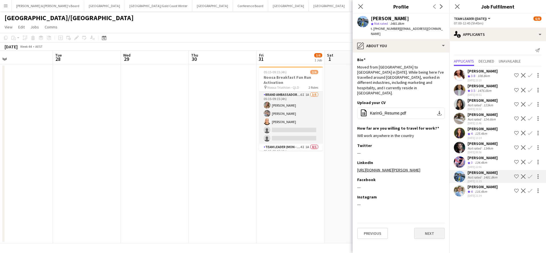
click at [429, 228] on button "Next" at bounding box center [429, 233] width 31 height 11
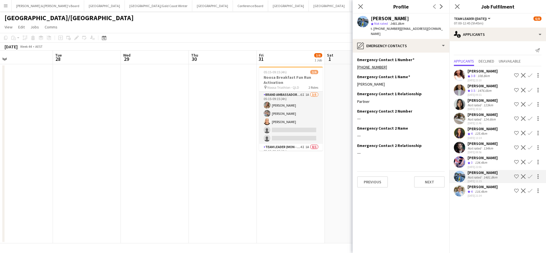
click at [428, 176] on button "Next" at bounding box center [429, 181] width 31 height 11
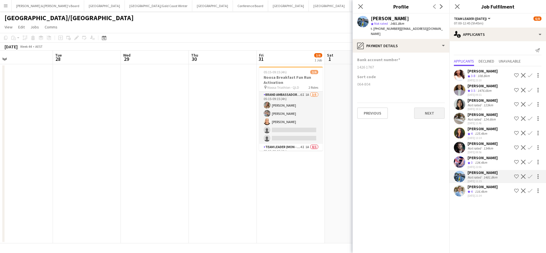
click at [430, 109] on button "Next" at bounding box center [429, 113] width 31 height 11
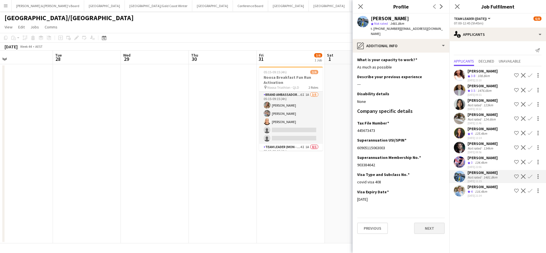
click at [426, 223] on button "Next" at bounding box center [429, 228] width 31 height 11
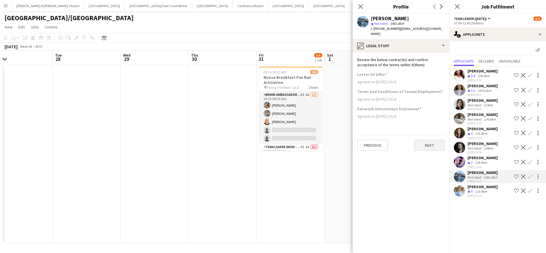
click at [426, 142] on button "Next" at bounding box center [429, 145] width 31 height 11
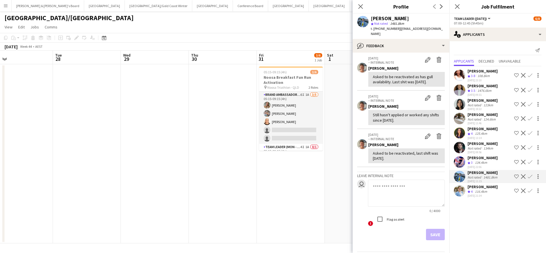
scroll to position [23, 0]
click at [480, 192] on div "116.4km" at bounding box center [481, 191] width 15 height 5
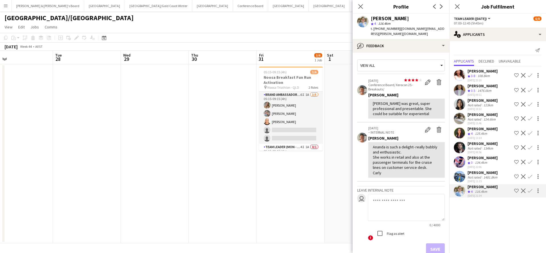
click at [480, 192] on div "116.4km" at bounding box center [481, 191] width 15 height 5
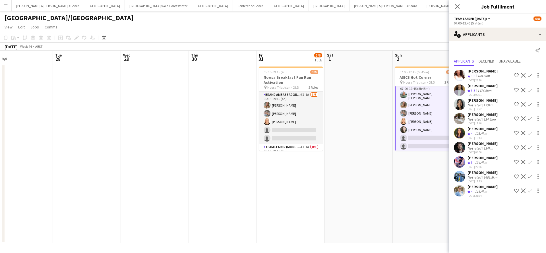
click at [479, 191] on div "116.4km" at bounding box center [481, 191] width 15 height 5
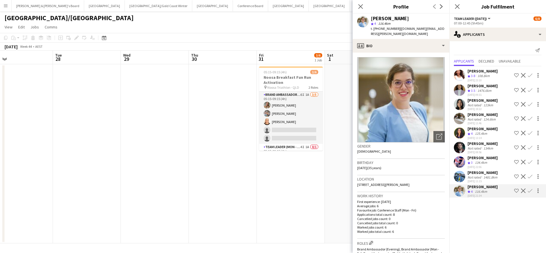
click at [430, 93] on img at bounding box center [401, 99] width 88 height 85
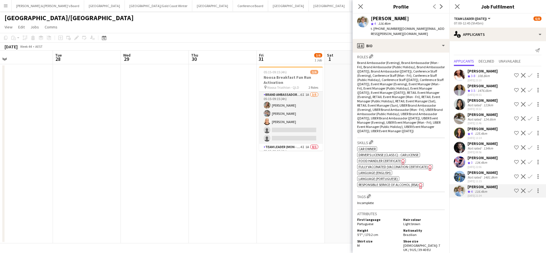
scroll to position [188, 0]
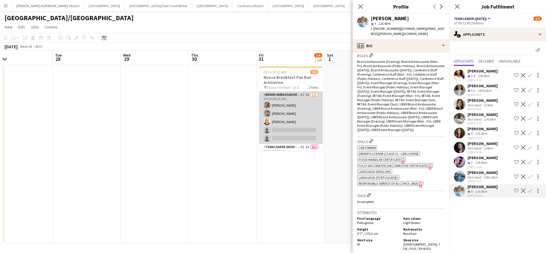
click at [307, 120] on app-card-role "Brand Ambassador (Mon - Fri) 6I 1A [DATE] 05:15-09:15 (4h) [PERSON_NAME] [PERSO…" at bounding box center [291, 118] width 64 height 52
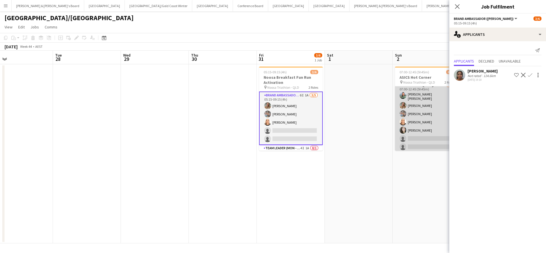
scroll to position [0, 0]
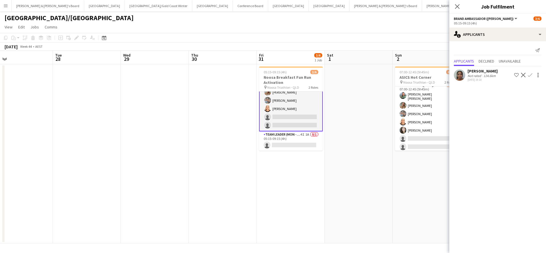
click at [288, 109] on app-card-role "Brand Ambassador (Mon - Fri) 6I 1A [DATE] 05:15-09:15 (4h) [PERSON_NAME] [PERSO…" at bounding box center [291, 104] width 64 height 53
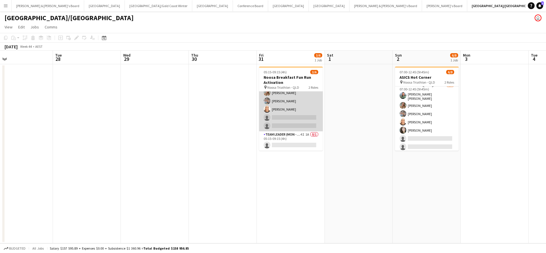
scroll to position [13, 0]
click at [288, 109] on app-card-role "Brand Ambassador (Mon - Fri) 6I 1A [DATE] 05:15-09:15 (4h) [PERSON_NAME] [PERSO…" at bounding box center [291, 105] width 64 height 52
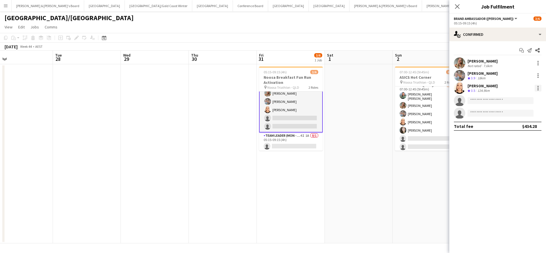
click at [536, 88] on div at bounding box center [538, 88] width 7 height 7
click at [517, 117] on button "Switch crew" at bounding box center [519, 113] width 44 height 14
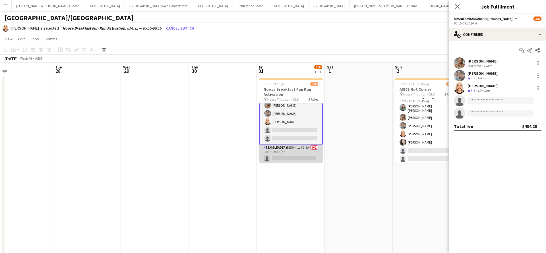
click at [296, 158] on app-card-role "Team Leader (Mon - Fri) 4I 1A 0/1 05:15-09:15 (4h) single-neutral-actions" at bounding box center [291, 153] width 64 height 19
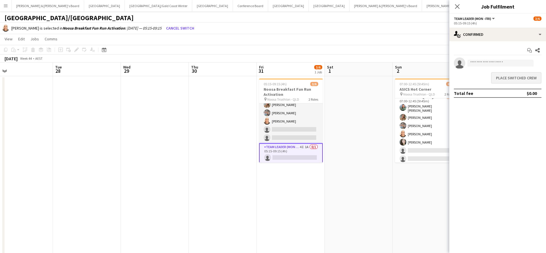
click at [497, 77] on button "Place switched crew" at bounding box center [516, 77] width 50 height 11
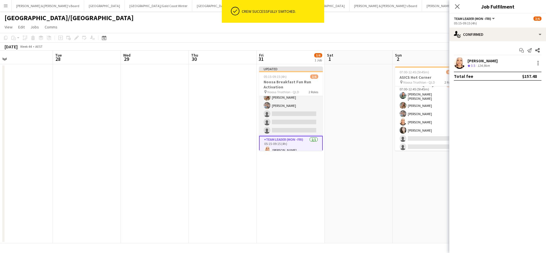
click at [352, 181] on app-date-cell at bounding box center [359, 153] width 68 height 179
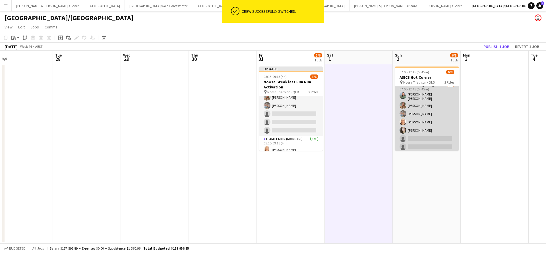
scroll to position [0, 0]
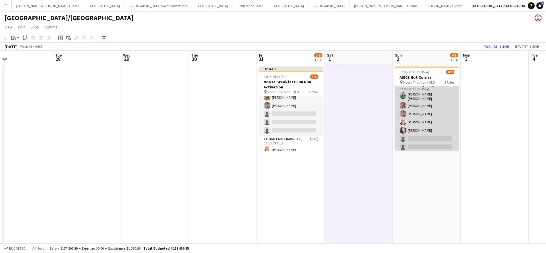
click at [432, 127] on app-card-role "Team Leader ([DATE]) 5I 9A [DATE] 07:00-12:45 (5h45m) [PERSON_NAME] [PERSON_NAM…" at bounding box center [427, 117] width 64 height 71
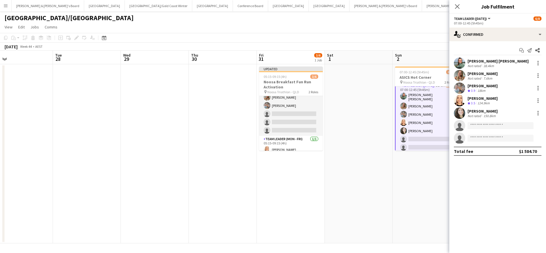
click at [394, 178] on app-date-cell "07:00-12:45 (5h45m) 6/8 ASICS Hot Corner pin Noosa Triathlon - QLD 2 Roles Even…" at bounding box center [427, 153] width 68 height 179
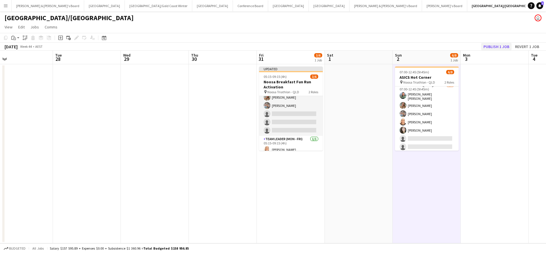
click at [489, 47] on button "Publish 1 job" at bounding box center [496, 46] width 30 height 7
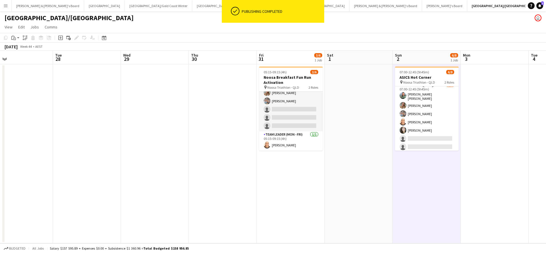
click at [7, 5] on app-icon "Menu" at bounding box center [5, 5] width 5 height 5
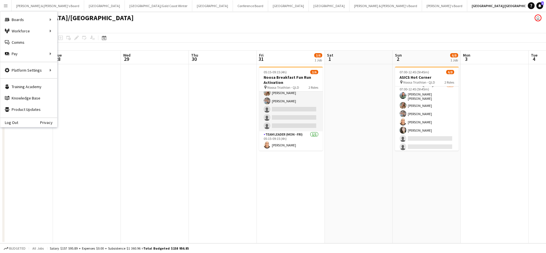
click at [226, 205] on app-date-cell at bounding box center [223, 153] width 68 height 179
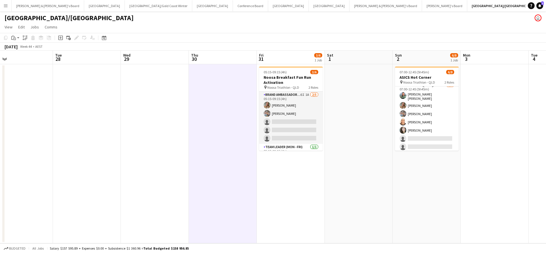
click at [6, 6] on app-icon "Menu" at bounding box center [5, 5] width 5 height 5
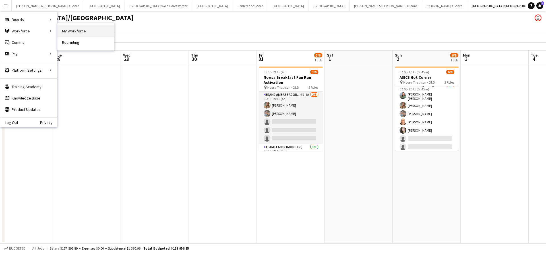
click at [71, 35] on link "My Workforce" at bounding box center [85, 30] width 57 height 11
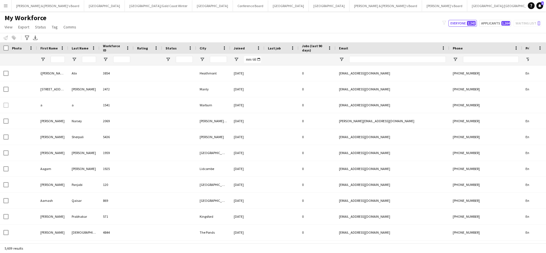
type input "*****"
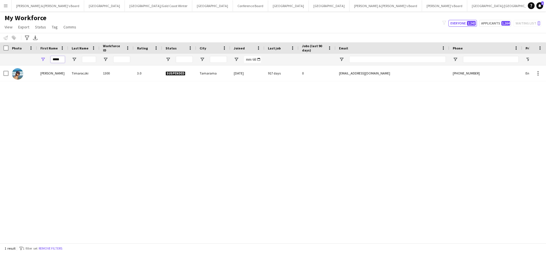
drag, startPoint x: 63, startPoint y: 60, endPoint x: 30, endPoint y: 58, distance: 33.3
click at [30, 58] on div "*****" at bounding box center [308, 59] width 617 height 11
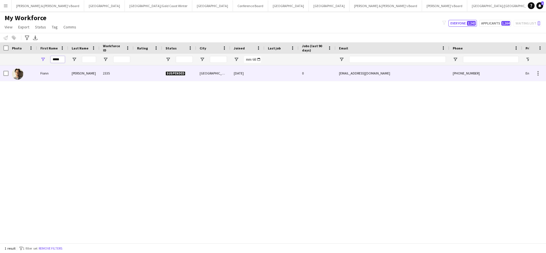
type input "*****"
click at [92, 74] on div "[PERSON_NAME]" at bounding box center [83, 73] width 31 height 16
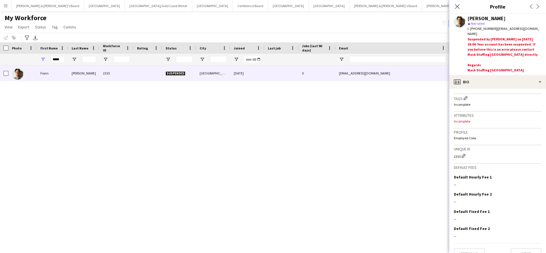
scroll to position [225, 0]
click at [515, 249] on button "Next" at bounding box center [526, 254] width 31 height 11
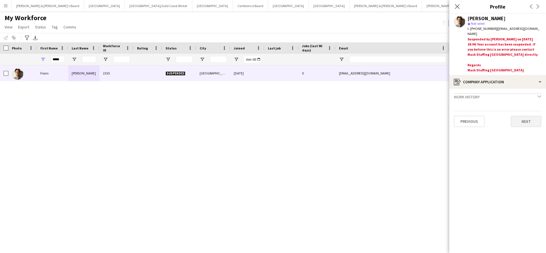
click at [527, 116] on button "Next" at bounding box center [526, 121] width 31 height 11
click at [526, 109] on button "Next" at bounding box center [526, 114] width 31 height 11
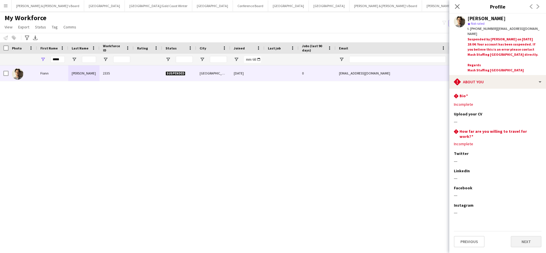
click at [522, 236] on button "Next" at bounding box center [526, 241] width 31 height 11
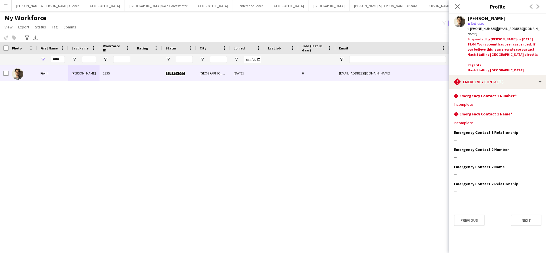
click at [523, 215] on button "Next" at bounding box center [526, 220] width 31 height 11
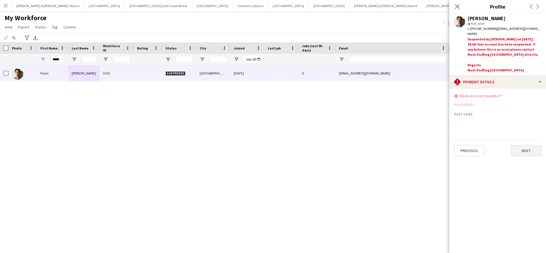
click at [522, 145] on button "Next" at bounding box center [526, 150] width 31 height 11
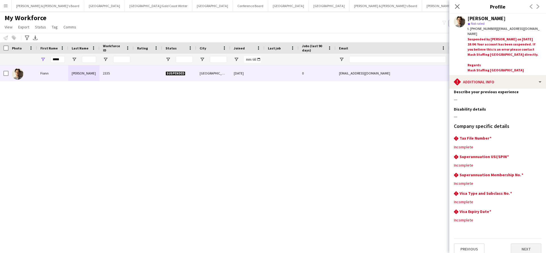
scroll to position [22, 0]
click at [518, 245] on button "Next" at bounding box center [526, 249] width 31 height 11
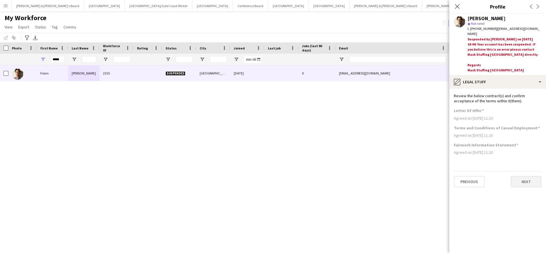
click at [520, 178] on button "Next" at bounding box center [526, 181] width 31 height 11
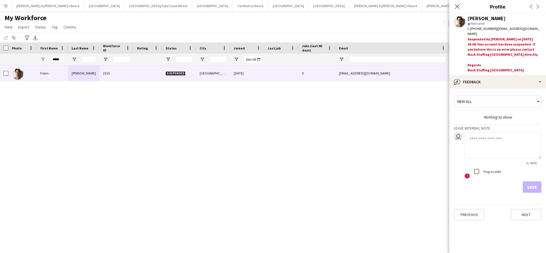
click at [372, 172] on div "[PERSON_NAME] 2335 [GEOGRAPHIC_DATA] [DATE] 0 [EMAIL_ADDRESS][DOMAIN_NAME] [PHO…" at bounding box center [264, 154] width 529 height 178
click at [458, 7] on icon at bounding box center [456, 6] width 5 height 5
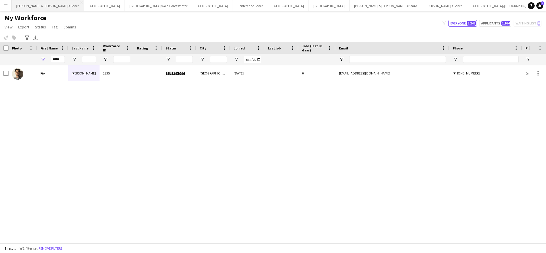
click at [37, 7] on button "[PERSON_NAME] & [PERSON_NAME]'s Board Close" at bounding box center [48, 5] width 73 height 11
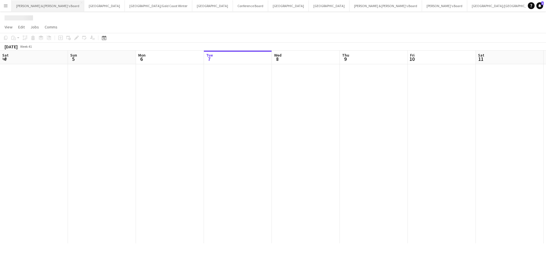
scroll to position [0, 136]
click at [37, 7] on button "[PERSON_NAME] & [PERSON_NAME]'s Board Close" at bounding box center [48, 5] width 73 height 11
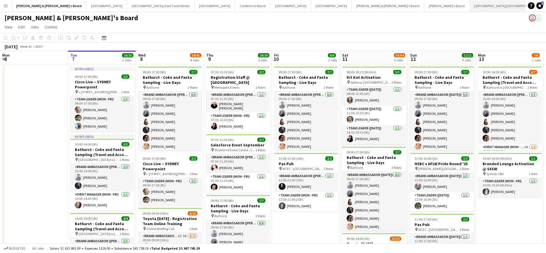
click at [470, 5] on button "[GEOGRAPHIC_DATA]/[GEOGRAPHIC_DATA] Close" at bounding box center [506, 5] width 73 height 11
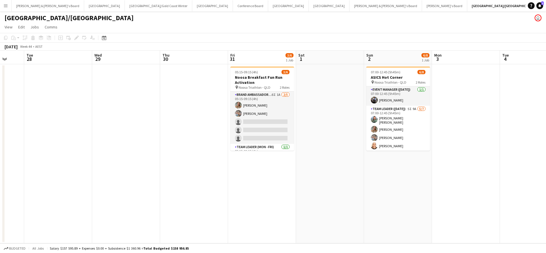
scroll to position [0, 181]
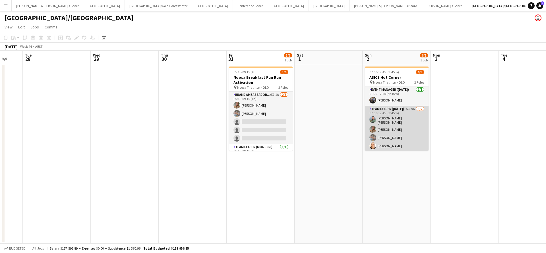
click at [398, 137] on app-card-role "Team Leader ([DATE]) 5I 9A [DATE] 07:00-12:45 (5h45m) [PERSON_NAME] [PERSON_NAM…" at bounding box center [397, 141] width 64 height 71
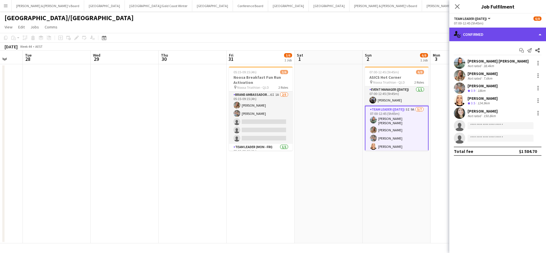
click at [496, 35] on div "single-neutral-actions-check-2 Confirmed" at bounding box center [497, 35] width 97 height 14
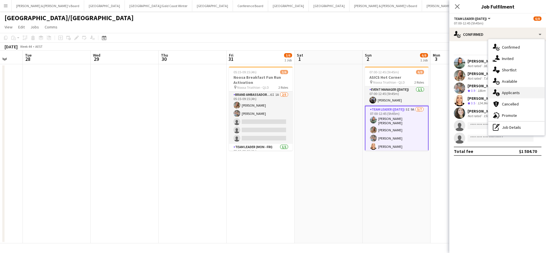
click at [513, 96] on div "single-neutral-actions-information Applicants" at bounding box center [516, 92] width 56 height 11
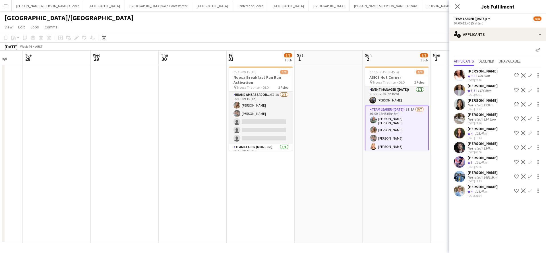
click at [481, 190] on div "116.4km" at bounding box center [481, 191] width 15 height 5
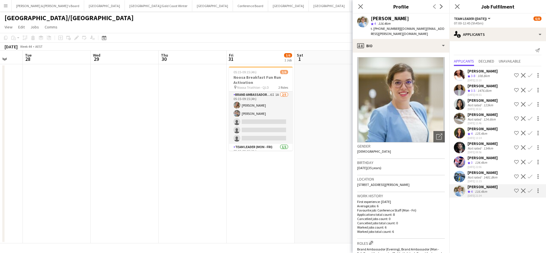
click at [403, 53] on app-crew-profile-bio "Open photos pop-in Gender [DEMOGRAPHIC_DATA] Birthday [DEMOGRAPHIC_DATA] (35 ye…" at bounding box center [401, 153] width 97 height 201
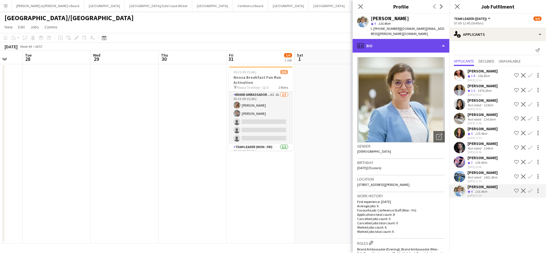
click at [404, 40] on div "profile Bio" at bounding box center [401, 46] width 97 height 14
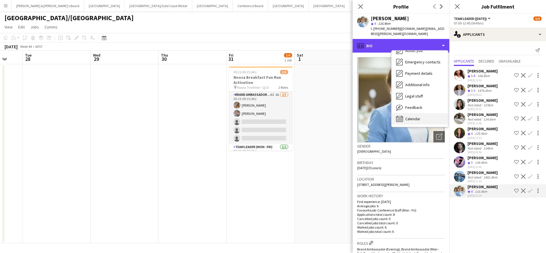
scroll to position [42, 0]
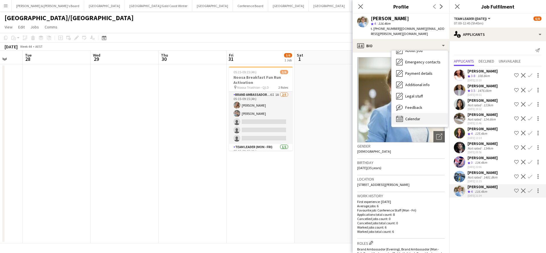
click at [412, 118] on div "Calendar Calendar" at bounding box center [420, 118] width 56 height 11
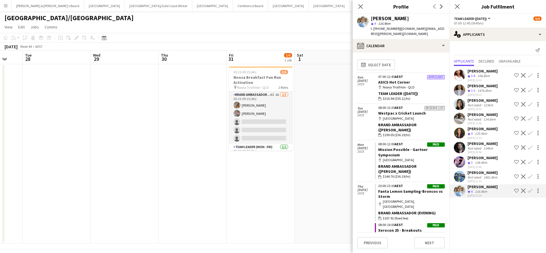
scroll to position [0, 0]
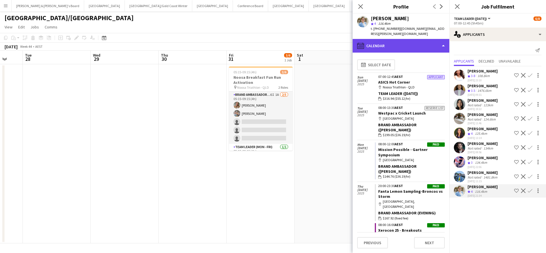
click at [398, 39] on div "calendar-full Calendar" at bounding box center [401, 46] width 97 height 14
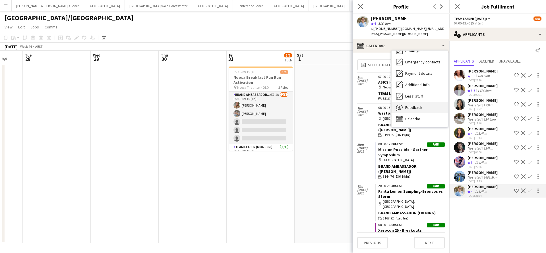
click at [422, 102] on div "Feedback Feedback" at bounding box center [420, 107] width 56 height 11
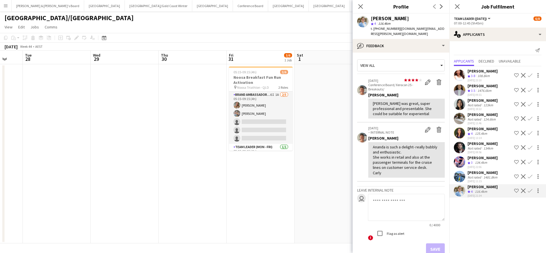
click at [482, 192] on div "116.4km" at bounding box center [481, 191] width 15 height 5
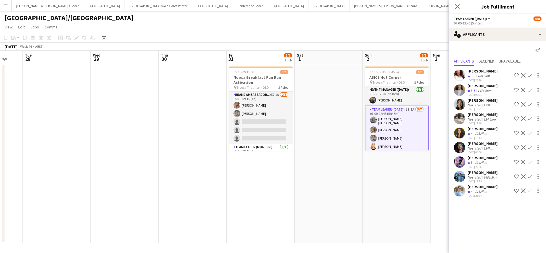
click at [482, 192] on div "116.4km" at bounding box center [481, 191] width 15 height 5
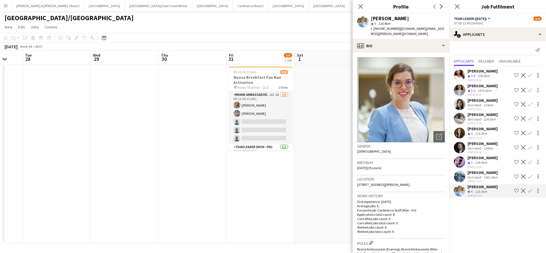
click at [425, 96] on img at bounding box center [401, 99] width 88 height 85
click at [362, 8] on icon at bounding box center [360, 6] width 5 height 5
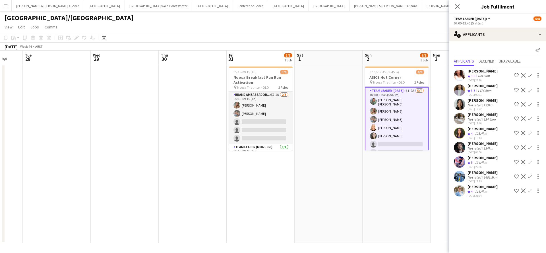
scroll to position [19, 0]
click at [388, 134] on app-card-role "Team Leader ([DATE]) 5I 9A [DATE] 07:00-12:45 (5h45m) [PERSON_NAME] [PERSON_NAM…" at bounding box center [397, 122] width 64 height 72
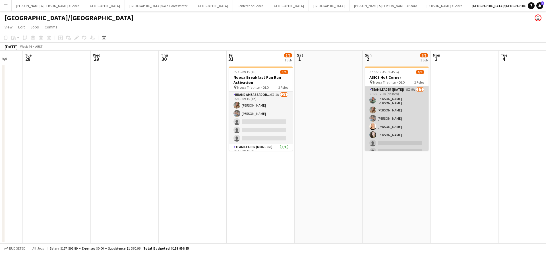
click at [388, 134] on app-card-role "Team Leader ([DATE]) 5I 9A [DATE] 07:00-12:45 (5h45m) [PERSON_NAME] [PERSON_NAM…" at bounding box center [397, 121] width 64 height 71
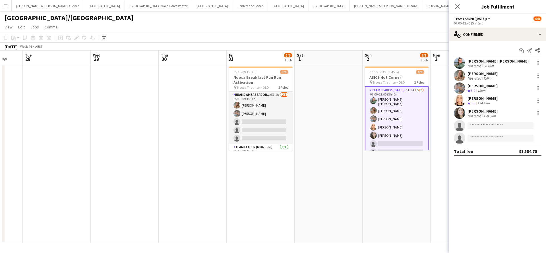
click at [487, 113] on div "[PERSON_NAME]" at bounding box center [483, 111] width 30 height 5
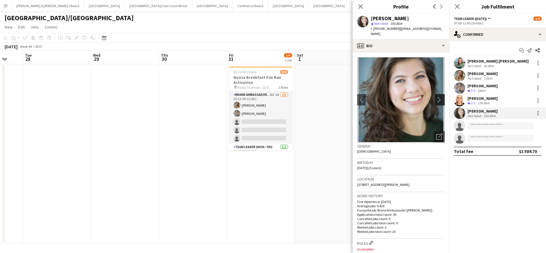
click at [439, 97] on app-icon "chevron-right" at bounding box center [440, 100] width 9 height 6
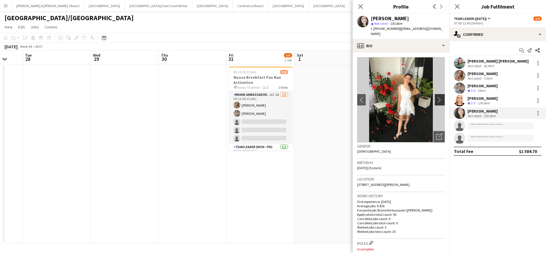
click at [439, 97] on app-icon "chevron-right" at bounding box center [440, 100] width 9 height 6
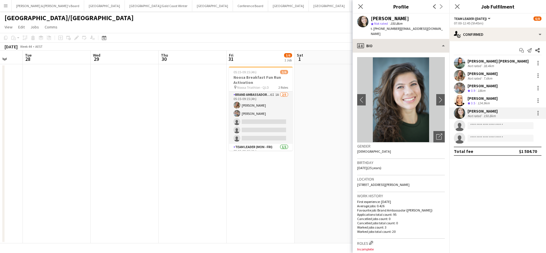
scroll to position [0, 0]
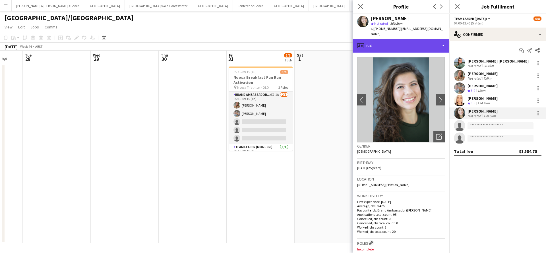
click at [401, 40] on div "profile Bio" at bounding box center [401, 46] width 97 height 14
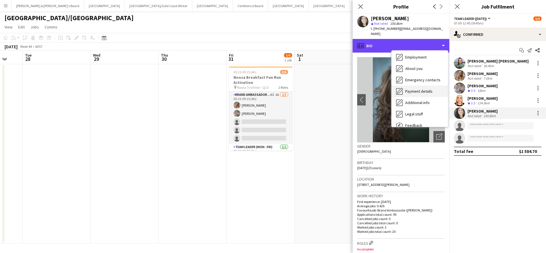
scroll to position [37, 0]
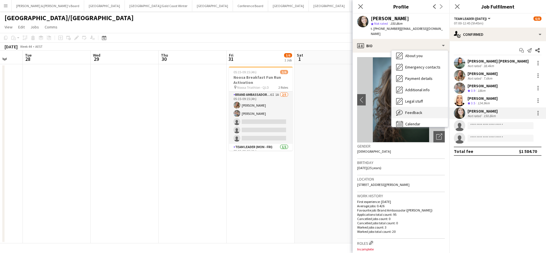
click at [418, 110] on span "Feedback" at bounding box center [413, 112] width 17 height 5
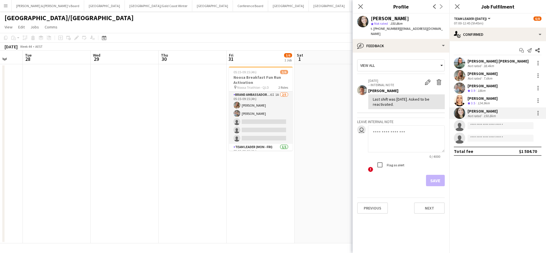
scroll to position [0, 0]
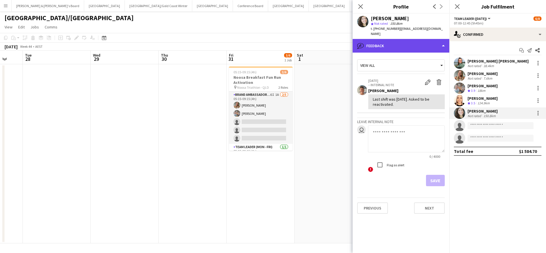
click at [410, 39] on div "bubble-pencil Feedback" at bounding box center [401, 46] width 97 height 14
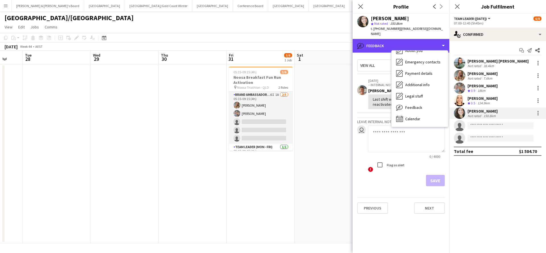
scroll to position [42, 0]
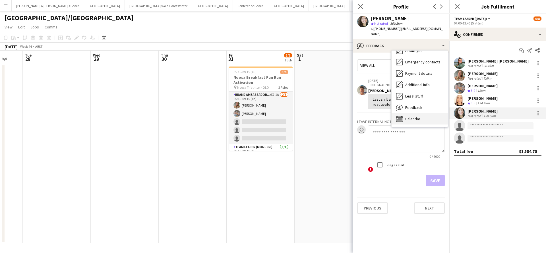
click at [410, 116] on span "Calendar" at bounding box center [412, 118] width 15 height 5
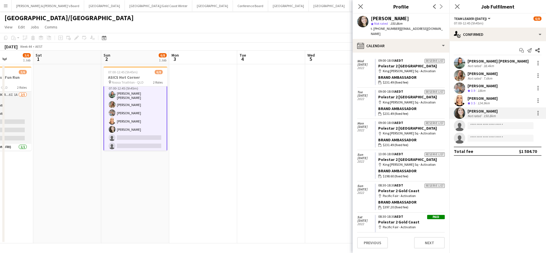
scroll to position [25, 0]
click at [315, 182] on app-date-cell at bounding box center [339, 153] width 68 height 179
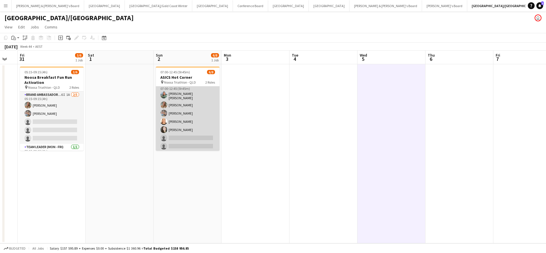
scroll to position [24, 0]
click at [197, 117] on app-card-role "Team Leader ([DATE]) 5I 9A [DATE] 07:00-12:45 (5h45m) [PERSON_NAME] [PERSON_NAM…" at bounding box center [188, 117] width 64 height 71
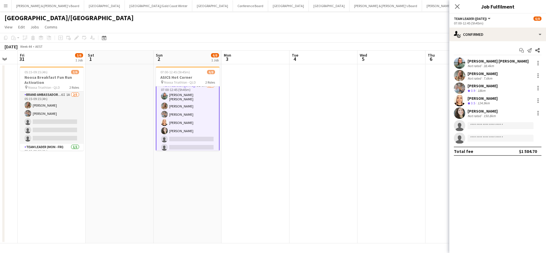
click at [392, 193] on app-date-cell at bounding box center [392, 153] width 68 height 179
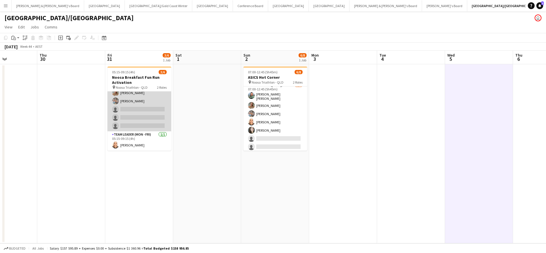
scroll to position [13, 0]
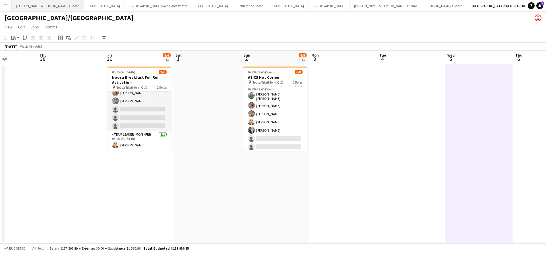
click at [41, 5] on button "[PERSON_NAME] & [PERSON_NAME]'s Board Close" at bounding box center [48, 5] width 73 height 11
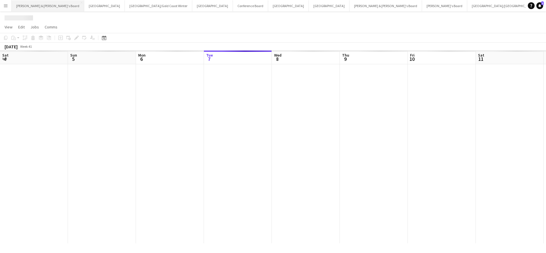
click at [41, 5] on button "[PERSON_NAME] & [PERSON_NAME]'s Board Close" at bounding box center [48, 5] width 73 height 11
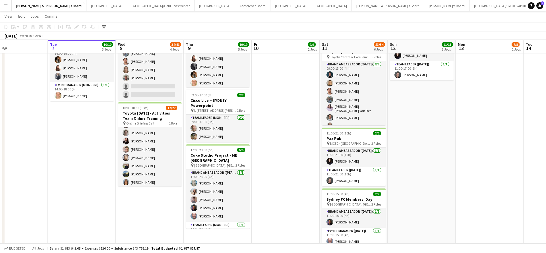
scroll to position [23, 0]
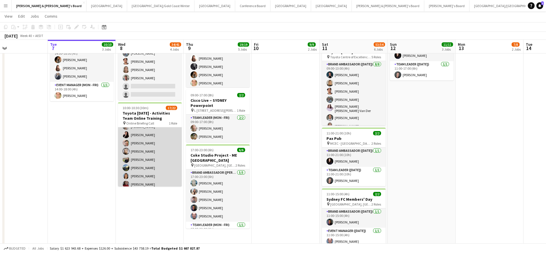
click at [149, 153] on app-card-role "Brand Ambassador ([PERSON_NAME]) 5I 3A 17/22 10:00-10:30 (30m) [PERSON_NAME] [P…" at bounding box center [150, 202] width 64 height 194
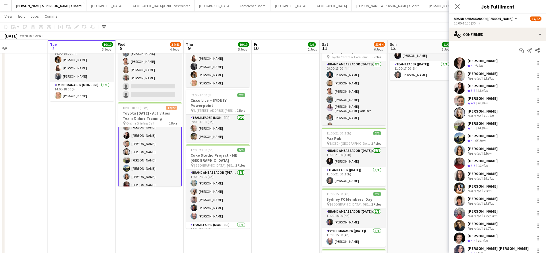
click at [482, 112] on div "[PERSON_NAME]" at bounding box center [483, 111] width 30 height 5
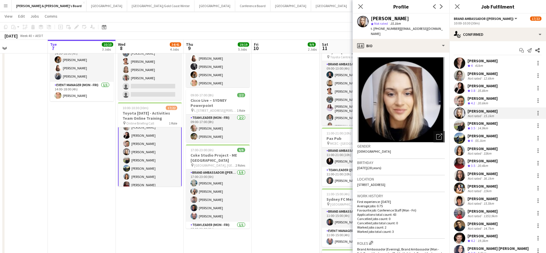
drag, startPoint x: 396, startPoint y: 29, endPoint x: 427, endPoint y: 30, distance: 30.7
click at [427, 30] on span "| [EMAIL_ADDRESS][DOMAIN_NAME]" at bounding box center [407, 30] width 72 height 9
copy span "[EMAIL_ADDRESS][DOMAIN_NAME]"
click at [476, 125] on div "[PERSON_NAME]" at bounding box center [483, 123] width 30 height 5
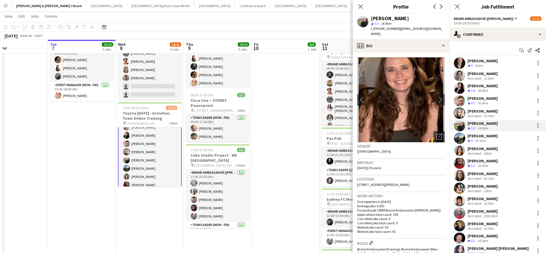
drag, startPoint x: 396, startPoint y: 29, endPoint x: 433, endPoint y: 30, distance: 36.7
click at [433, 30] on div "[PERSON_NAME] star 3.5 14.9km t. [PHONE_NUMBER] | [EMAIL_ADDRESS][DOMAIN_NAME]" at bounding box center [401, 26] width 97 height 25
copy span "[EMAIL_ADDRESS][DOMAIN_NAME]"
click at [480, 141] on div "55.1km" at bounding box center [480, 141] width 13 height 5
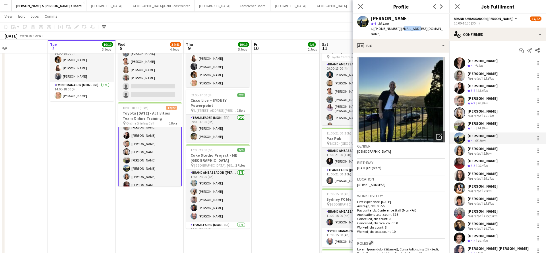
drag, startPoint x: 397, startPoint y: 28, endPoint x: 410, endPoint y: 29, distance: 13.1
click at [410, 29] on span "| [EMAIL_ADDRESS][DOMAIN_NAME]" at bounding box center [407, 30] width 72 height 9
drag, startPoint x: 396, startPoint y: 29, endPoint x: 440, endPoint y: 28, distance: 43.5
click at [440, 28] on app-profile-header "[PERSON_NAME] star 4 55.1km t. [PHONE_NUMBER] | [EMAIL_ADDRESS][DOMAIN_NAME]" at bounding box center [401, 26] width 97 height 25
copy span "[EMAIL_ADDRESS][DOMAIN_NAME]"
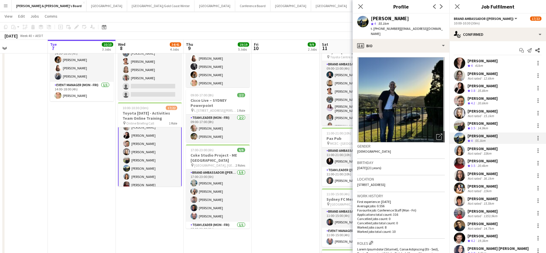
click at [485, 150] on div "[PERSON_NAME]" at bounding box center [483, 148] width 30 height 5
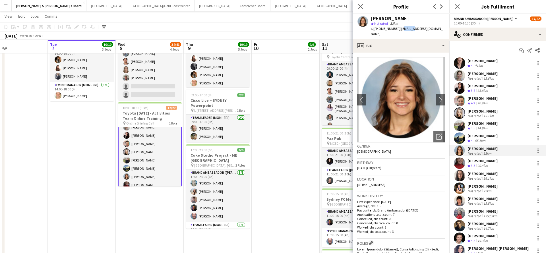
drag, startPoint x: 397, startPoint y: 29, endPoint x: 406, endPoint y: 30, distance: 8.6
click at [406, 30] on span "| [EMAIL_ADDRESS][DOMAIN_NAME]" at bounding box center [407, 30] width 72 height 9
drag, startPoint x: 397, startPoint y: 29, endPoint x: 432, endPoint y: 31, distance: 35.4
click at [432, 31] on div "[PERSON_NAME] star Not rated 33km t. [PHONE_NUMBER] | [EMAIL_ADDRESS][DOMAIN_NA…" at bounding box center [401, 26] width 97 height 25
copy span "[EMAIL_ADDRESS][DOMAIN_NAME]"
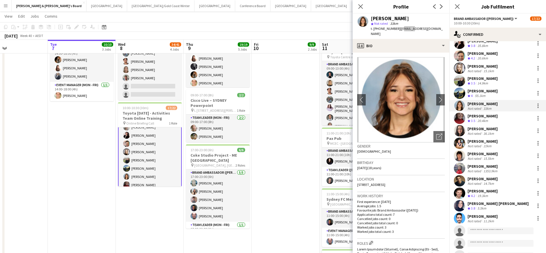
scroll to position [52, 0]
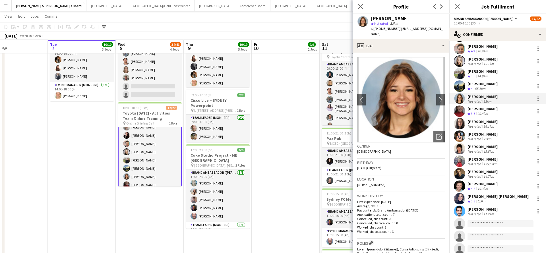
click at [482, 123] on div "[PERSON_NAME]" at bounding box center [483, 121] width 30 height 5
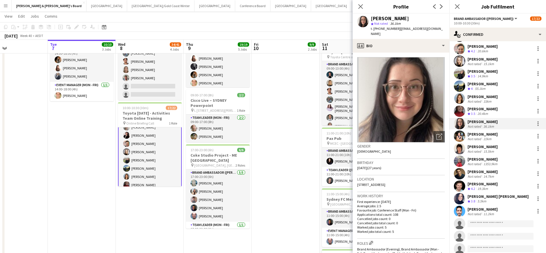
drag, startPoint x: 398, startPoint y: 28, endPoint x: 443, endPoint y: 29, distance: 45.2
click at [443, 29] on div "[PERSON_NAME] star Not rated 36.1km t. [PHONE_NUMBER] | [EMAIL_ADDRESS][DOMAIN_…" at bounding box center [401, 26] width 97 height 25
copy span "[EMAIL_ADDRESS][DOMAIN_NAME]"
click at [481, 135] on div "[PERSON_NAME]" at bounding box center [483, 134] width 30 height 5
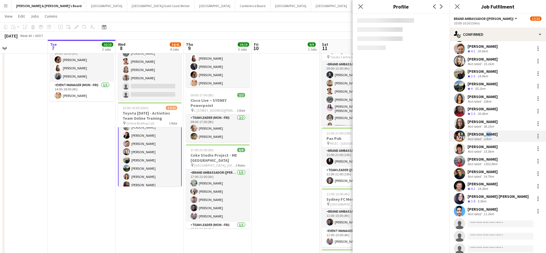
click at [481, 135] on div "[PERSON_NAME]" at bounding box center [483, 134] width 30 height 5
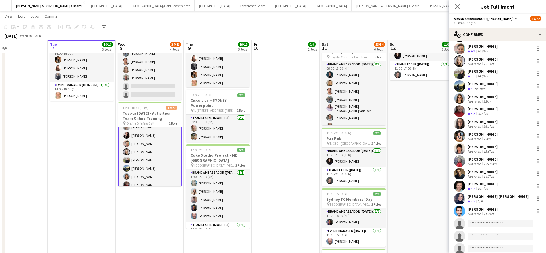
click at [473, 138] on div "Not rated" at bounding box center [475, 139] width 15 height 4
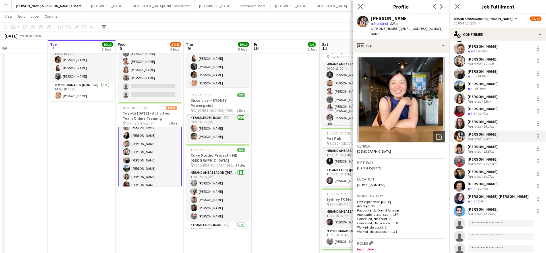
click at [479, 149] on div "Not rated" at bounding box center [475, 151] width 15 height 4
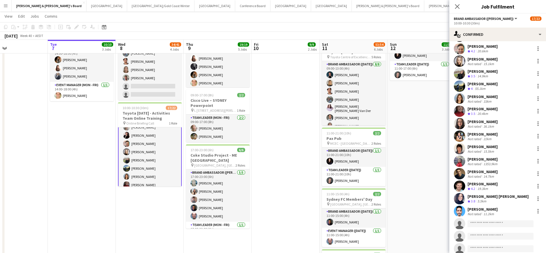
click at [487, 148] on div "[PERSON_NAME]" at bounding box center [483, 146] width 30 height 5
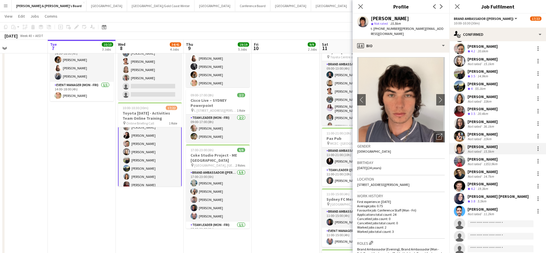
drag, startPoint x: 396, startPoint y: 29, endPoint x: 431, endPoint y: 28, distance: 34.7
click at [431, 28] on div "[PERSON_NAME] star Not rated 15.5km t. [PHONE_NUMBER] | [PERSON_NAME][EMAIL_ADD…" at bounding box center [401, 26] width 97 height 25
copy span "[PERSON_NAME][EMAIL_ADDRESS][DOMAIN_NAME]"
click at [484, 162] on div "1353.9km" at bounding box center [490, 164] width 16 height 4
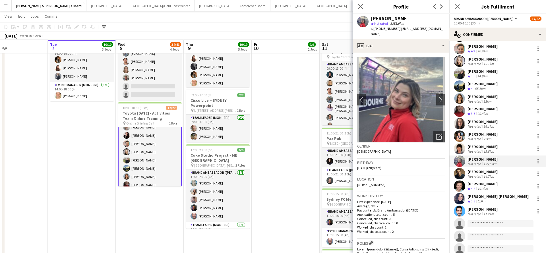
drag, startPoint x: 397, startPoint y: 29, endPoint x: 423, endPoint y: 32, distance: 26.3
click at [423, 32] on div "[PERSON_NAME] star Not rated 1353.9km t. [PHONE_NUMBER] | [EMAIL_ADDRESS][DOMAI…" at bounding box center [401, 26] width 97 height 25
copy span "[EMAIL_ADDRESS][DOMAIN_NAME]"
click at [482, 176] on div "14.7km" at bounding box center [488, 176] width 13 height 4
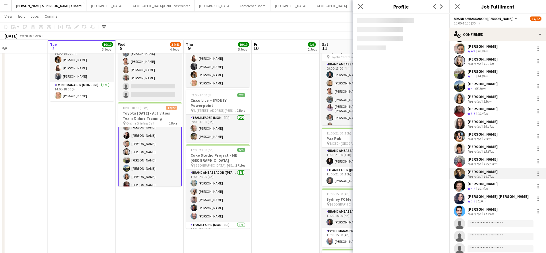
click at [482, 176] on div "14.7km" at bounding box center [488, 176] width 13 height 4
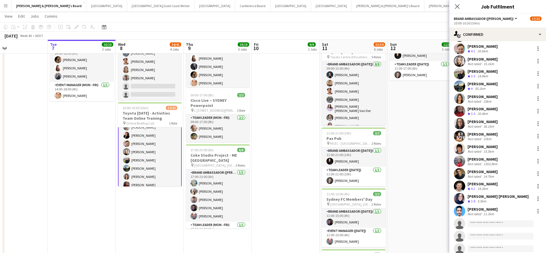
click at [475, 173] on div "[PERSON_NAME]" at bounding box center [483, 171] width 30 height 5
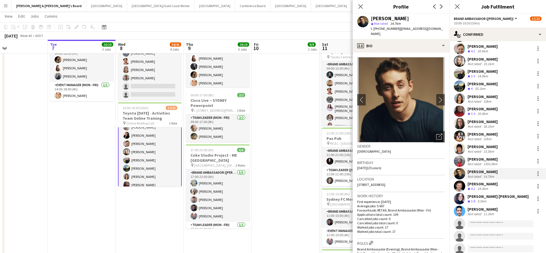
drag, startPoint x: 397, startPoint y: 28, endPoint x: 420, endPoint y: 34, distance: 23.9
click at [420, 34] on div "t. [PHONE_NUMBER] | [EMAIL_ADDRESS][DOMAIN_NAME]" at bounding box center [408, 31] width 74 height 10
copy span "[EMAIL_ADDRESS][DOMAIN_NAME]"
click at [484, 211] on div "[PERSON_NAME]" at bounding box center [483, 209] width 30 height 5
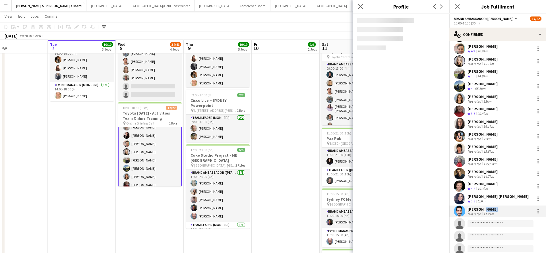
click at [484, 211] on div "[PERSON_NAME]" at bounding box center [483, 209] width 30 height 5
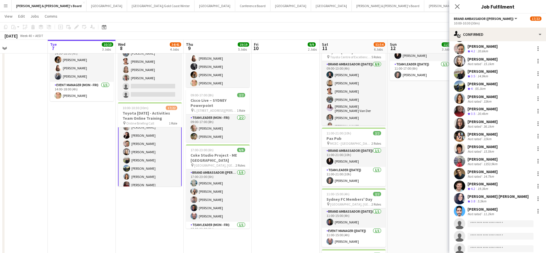
click at [472, 211] on div "[PERSON_NAME]" at bounding box center [483, 209] width 30 height 5
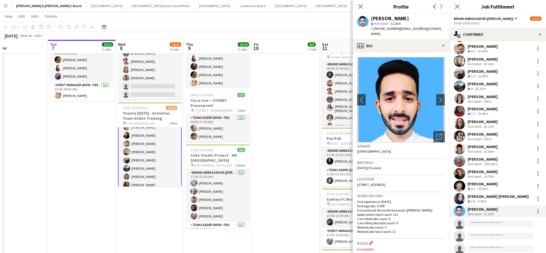
drag, startPoint x: 396, startPoint y: 28, endPoint x: 435, endPoint y: 29, distance: 39.0
click at [435, 29] on div "[PERSON_NAME] star Not rated 11.2km t. [PHONE_NUMBER] | [EMAIL_ADDRESS][DOMAIN_…" at bounding box center [401, 26] width 97 height 25
copy span "[EMAIL_ADDRESS][DOMAIN_NAME]"
click at [147, 118] on h3 "Toyota [DATE] - Activities Team Online Training" at bounding box center [150, 116] width 64 height 10
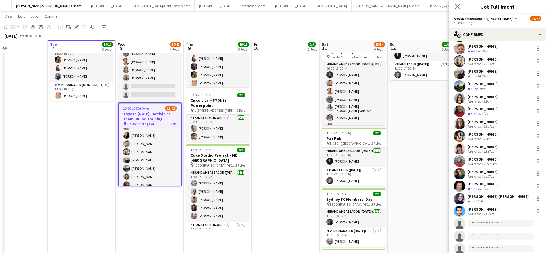
click at [147, 118] on h3 "Toyota [DATE] - Activities Team Online Training" at bounding box center [150, 116] width 63 height 10
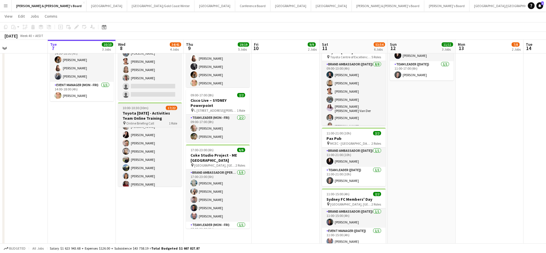
click at [147, 118] on h3 "Toyota [DATE] - Activities Team Online Training" at bounding box center [150, 116] width 64 height 10
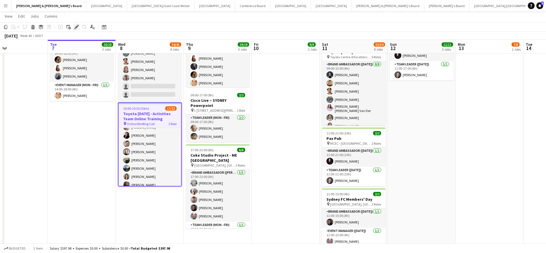
click at [73, 25] on div "Edit" at bounding box center [76, 27] width 7 height 7
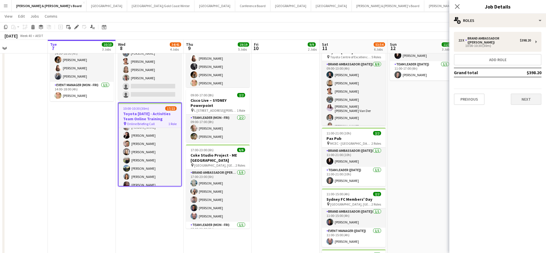
click at [518, 98] on button "Next" at bounding box center [526, 99] width 31 height 11
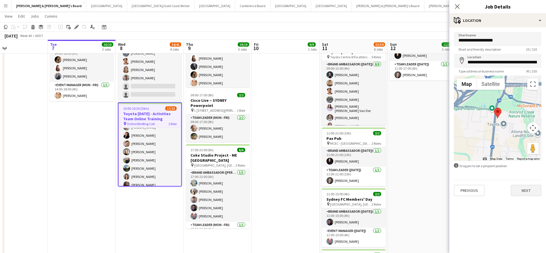
click at [519, 191] on button "Next" at bounding box center [526, 190] width 31 height 11
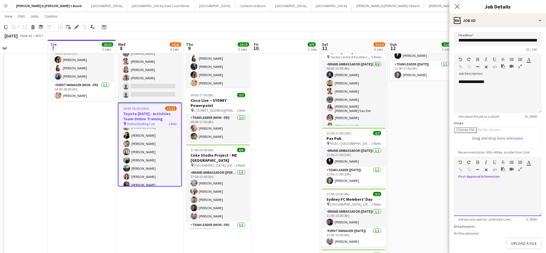
click at [501, 183] on div at bounding box center [498, 199] width 88 height 34
paste div
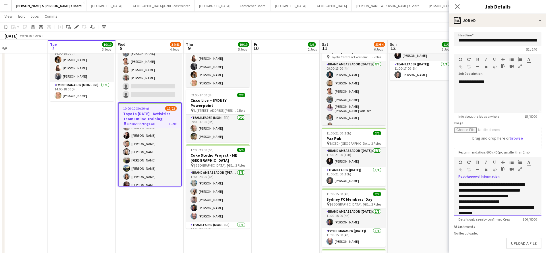
scroll to position [0, 0]
click at [509, 191] on div "**********" at bounding box center [497, 191] width 78 height 6
click at [523, 191] on div "**********" at bounding box center [497, 191] width 78 height 6
click at [515, 197] on div "**********" at bounding box center [497, 196] width 78 height 6
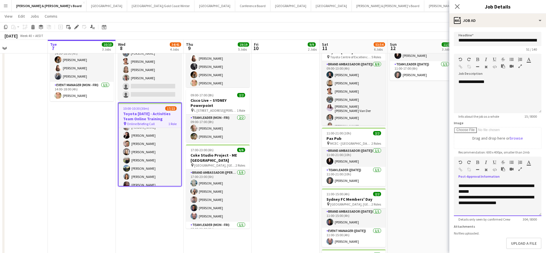
scroll to position [33, 0]
click at [522, 244] on button "Upload a file" at bounding box center [523, 243] width 35 height 11
click at [431, 197] on app-date-cell "09:00-17:00 (8h) 7/7 Bathurst - Coke and Fanta Sampling - Live Days pin Bathurs…" at bounding box center [422, 111] width 68 height 479
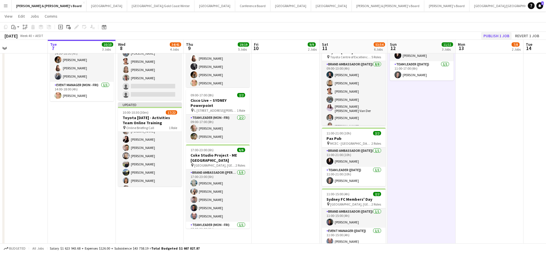
click at [493, 34] on button "Publish 1 job" at bounding box center [496, 35] width 30 height 7
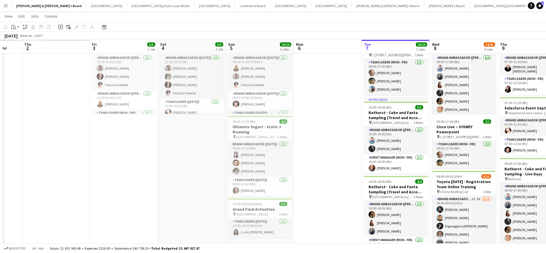
scroll to position [0, 168]
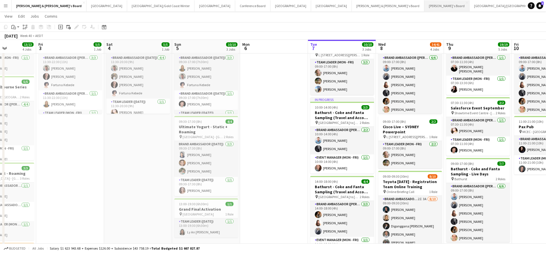
click at [424, 8] on button "Tennille's Board Close" at bounding box center [446, 5] width 45 height 11
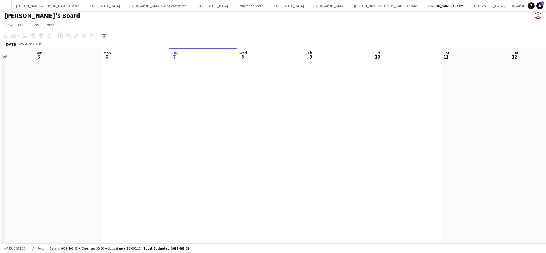
scroll to position [0, 201]
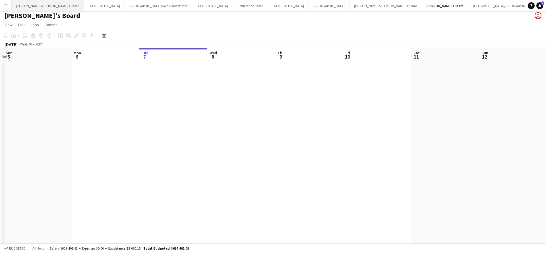
click at [36, 0] on button "[PERSON_NAME] & [PERSON_NAME]'s Board Close" at bounding box center [48, 5] width 73 height 11
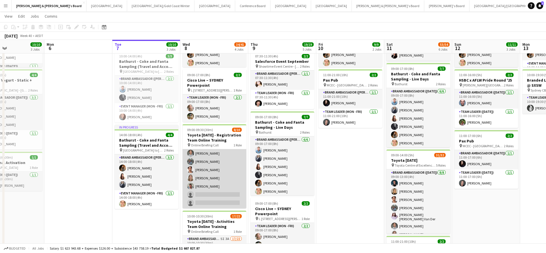
scroll to position [34, 0]
click at [217, 170] on app-card-role "Brand Ambassador (Mon - Fri) 2I 3A [DATE] 09:00-09:30 (30m) [PERSON_NAME] [PERS…" at bounding box center [215, 162] width 64 height 94
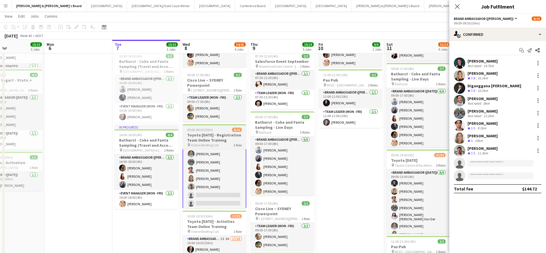
click at [206, 141] on h3 "Toyota [DATE] - Registration Team Online Training" at bounding box center [215, 138] width 64 height 10
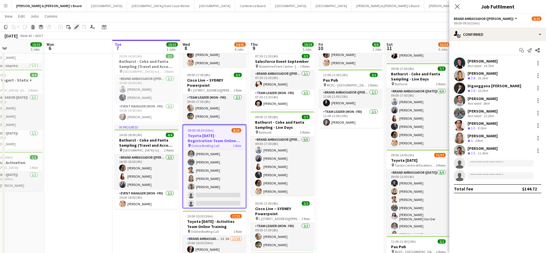
click at [77, 26] on icon at bounding box center [76, 27] width 3 height 3
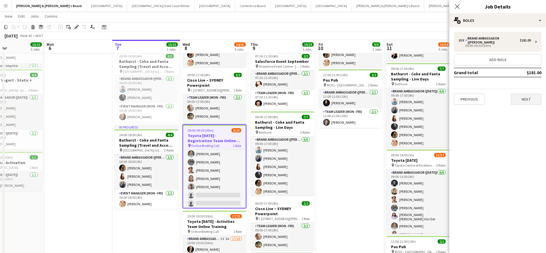
click at [522, 97] on button "Next" at bounding box center [526, 99] width 31 height 11
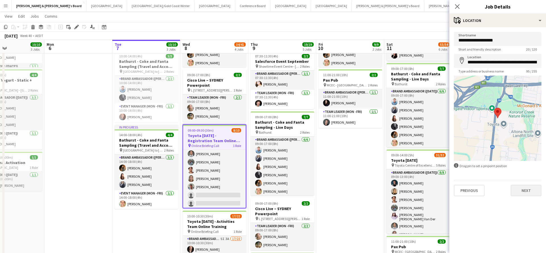
click at [518, 192] on button "Next" at bounding box center [526, 190] width 31 height 11
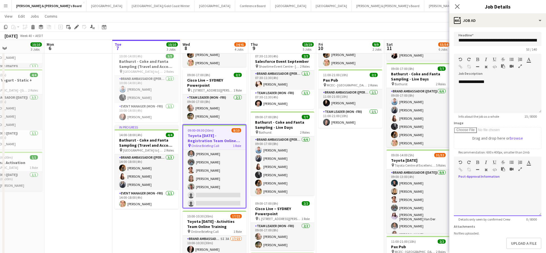
click at [497, 187] on div at bounding box center [498, 199] width 88 height 34
paste div
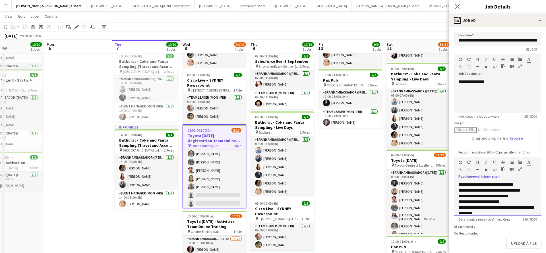
scroll to position [0, 0]
click at [508, 191] on div "**********" at bounding box center [497, 191] width 78 height 6
click at [523, 191] on div "**********" at bounding box center [497, 191] width 78 height 6
drag, startPoint x: 499, startPoint y: 197, endPoint x: 521, endPoint y: 196, distance: 22.5
click at [521, 196] on div "**********" at bounding box center [497, 196] width 78 height 6
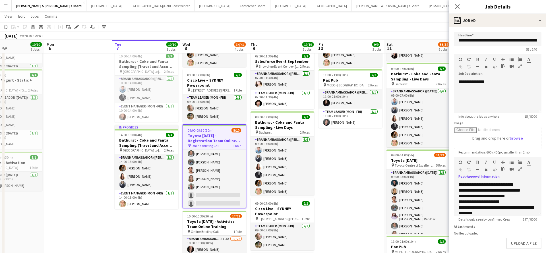
click at [360, 189] on app-date-cell "09:00-17:00 (8h) 7/7 Bathurst - Coke and Fanta Sampling - Live Days pin Bathurs…" at bounding box center [350, 220] width 68 height 479
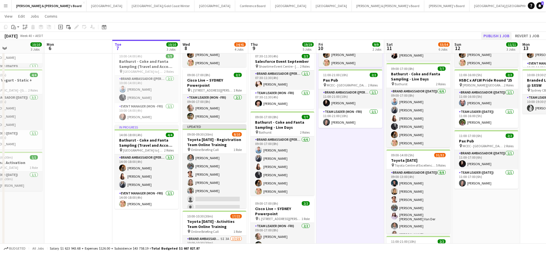
click at [495, 36] on button "Publish 1 job" at bounding box center [496, 35] width 30 height 7
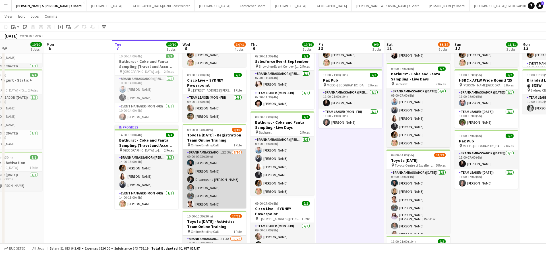
click at [203, 164] on app-card-role "Brand Ambassador (Mon - Fri) 2I 3A [DATE] 09:00-09:30 (30m) [PERSON_NAME] [PERS…" at bounding box center [215, 196] width 64 height 94
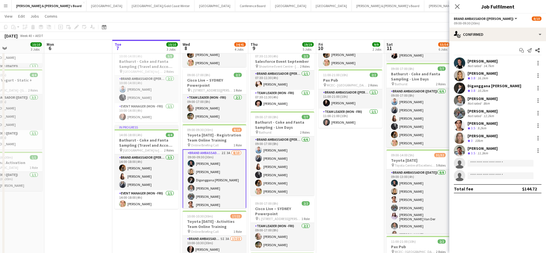
click at [481, 61] on div "[PERSON_NAME]" at bounding box center [483, 61] width 30 height 5
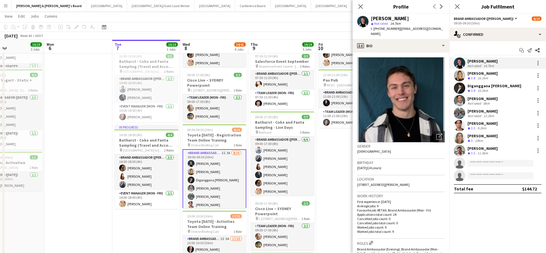
drag, startPoint x: 396, startPoint y: 29, endPoint x: 435, endPoint y: 32, distance: 39.0
click at [435, 32] on div "[PERSON_NAME] star Not rated 14.7km t. [PHONE_NUMBER] | [EMAIL_ADDRESS][DOMAIN_…" at bounding box center [401, 26] width 97 height 25
copy span "[EMAIL_ADDRESS][DOMAIN_NAME]"
click at [477, 73] on div "[PERSON_NAME]" at bounding box center [483, 73] width 30 height 5
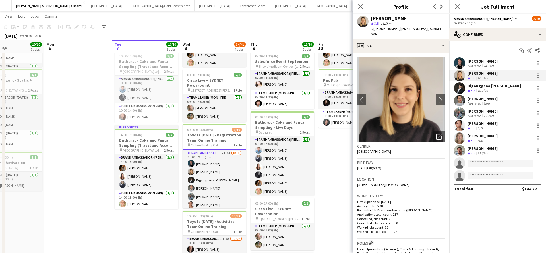
drag, startPoint x: 397, startPoint y: 28, endPoint x: 439, endPoint y: 29, distance: 42.4
click at [439, 29] on div "[PERSON_NAME] star 3.8 16.1km t. [PHONE_NUMBER] | [EMAIL_ADDRESS][DOMAIN_NAME]" at bounding box center [401, 26] width 97 height 25
click at [478, 91] on div "10.2km" at bounding box center [482, 90] width 13 height 5
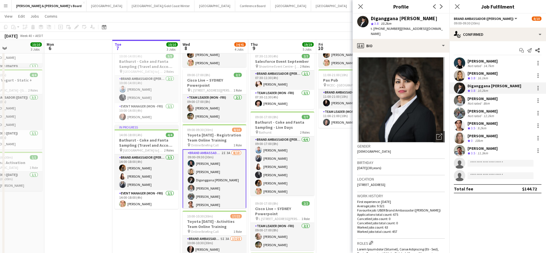
drag, startPoint x: 396, startPoint y: 29, endPoint x: 435, endPoint y: 29, distance: 38.4
click at [435, 29] on span "| [EMAIL_ADDRESS][DOMAIN_NAME]" at bounding box center [407, 30] width 72 height 9
click at [478, 102] on div "Not rated" at bounding box center [475, 103] width 15 height 4
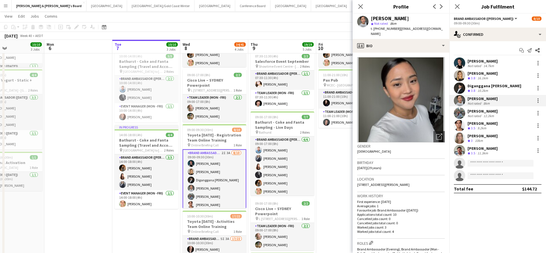
drag, startPoint x: 397, startPoint y: 28, endPoint x: 434, endPoint y: 30, distance: 37.3
click at [434, 30] on span "| [EMAIL_ADDRESS][DOMAIN_NAME]" at bounding box center [407, 30] width 72 height 9
click at [476, 113] on div "[PERSON_NAME]" at bounding box center [483, 111] width 30 height 5
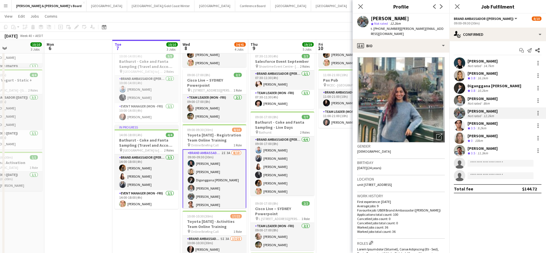
drag, startPoint x: 396, startPoint y: 29, endPoint x: 447, endPoint y: 31, distance: 51.0
click at [447, 31] on div "[PERSON_NAME] star Not rated 12.2km t. [PHONE_NUMBER] | [PERSON_NAME][EMAIL_ADD…" at bounding box center [401, 26] width 97 height 25
click at [480, 125] on div "[PERSON_NAME]" at bounding box center [483, 123] width 30 height 5
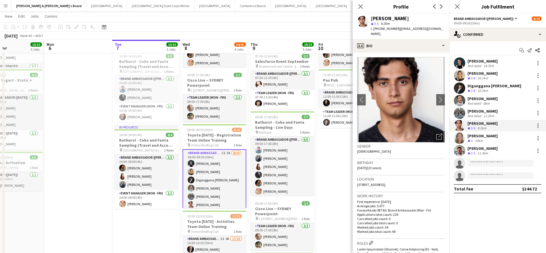
drag, startPoint x: 396, startPoint y: 28, endPoint x: 445, endPoint y: 30, distance: 48.7
click at [445, 30] on app-profile-header "[PERSON_NAME] star 3.5 9.2km t. [PHONE_NUMBER] | [EMAIL_ADDRESS][DOMAIN_NAME]" at bounding box center [401, 26] width 97 height 25
click at [472, 137] on div "[PERSON_NAME]" at bounding box center [483, 135] width 30 height 5
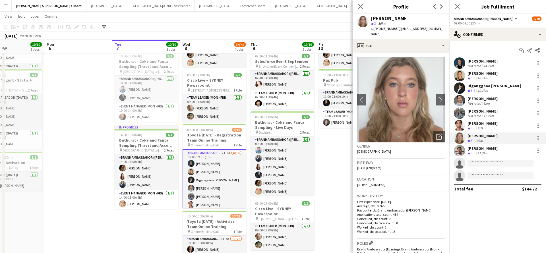
drag, startPoint x: 399, startPoint y: 28, endPoint x: 435, endPoint y: 29, distance: 36.4
click at [435, 29] on div "[PERSON_NAME] star 3 10km t. [PHONE_NUMBER] | [EMAIL_ADDRESS][DOMAIN_NAME]" at bounding box center [401, 26] width 97 height 25
click at [482, 152] on div "11.3km" at bounding box center [482, 153] width 13 height 5
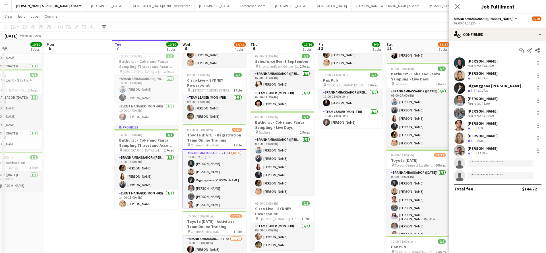
click at [480, 150] on div "[PERSON_NAME]" at bounding box center [483, 148] width 30 height 5
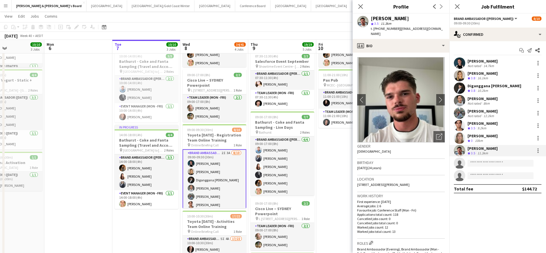
drag, startPoint x: 398, startPoint y: 28, endPoint x: 437, endPoint y: 28, distance: 39.0
click at [437, 28] on div "[PERSON_NAME] star 3.5 11.3km t. [PHONE_NUMBER] | [EMAIL_ADDRESS][DOMAIN_NAME]" at bounding box center [401, 26] width 97 height 25
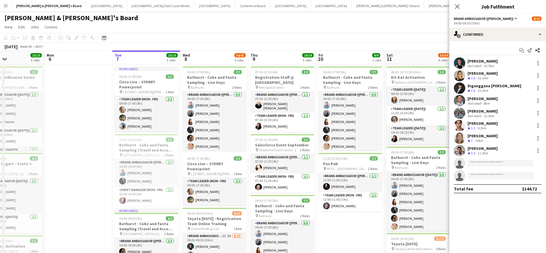
click at [276, 118] on app-card-role "Team Leader (Mon - Fri) [DATE] 07:30-13:30 (6h) [PERSON_NAME]" at bounding box center [283, 122] width 64 height 19
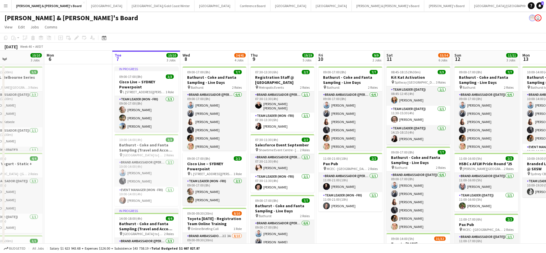
click at [276, 118] on app-card-role "Team Leader (Mon - Fri) [DATE] 07:30-13:30 (6h) [PERSON_NAME]" at bounding box center [283, 122] width 64 height 19
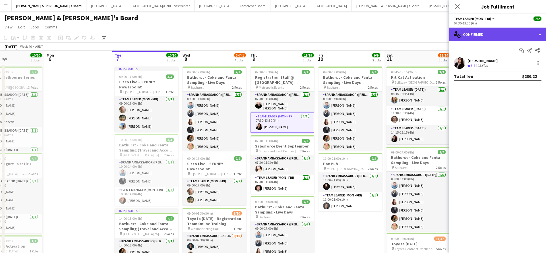
click at [493, 35] on div "single-neutral-actions-check-2 Confirmed" at bounding box center [497, 35] width 97 height 14
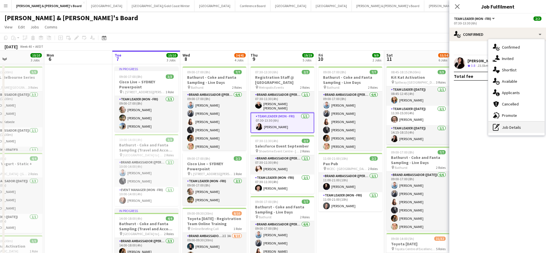
click at [512, 131] on div "pen-write Job Details" at bounding box center [516, 127] width 56 height 11
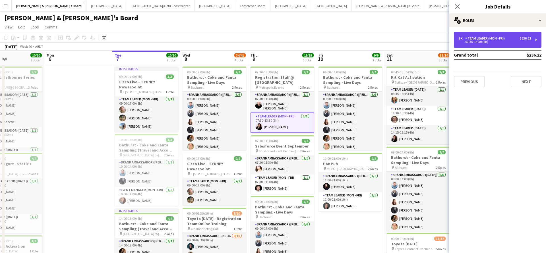
click at [501, 47] on div "1 x Team Leader (Mon - Fri) $236.22 07:30-13:30 (6h)" at bounding box center [498, 40] width 88 height 16
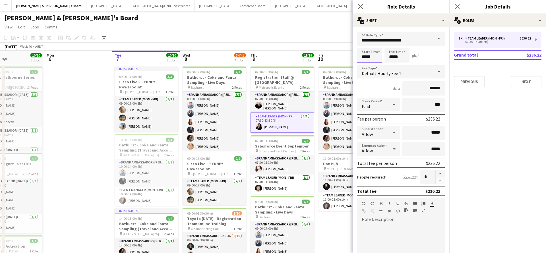
click at [363, 57] on input "*****" at bounding box center [369, 55] width 25 height 14
click at [364, 43] on div at bounding box center [363, 46] width 11 height 6
click at [375, 64] on div at bounding box center [375, 66] width 11 height 6
type input "*****"
click at [375, 64] on div at bounding box center [375, 66] width 11 height 6
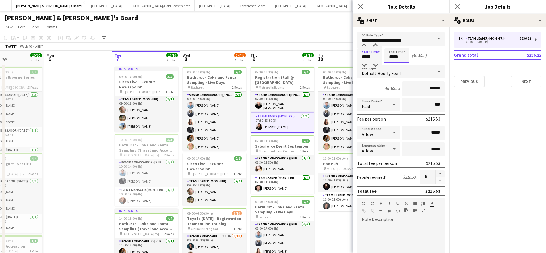
click at [395, 55] on input "*****" at bounding box center [397, 55] width 25 height 14
click at [391, 45] on div at bounding box center [391, 46] width 11 height 6
type input "*****"
click at [436, 58] on div "Start Time ***** End Time ***** (6h 20m)" at bounding box center [401, 55] width 88 height 14
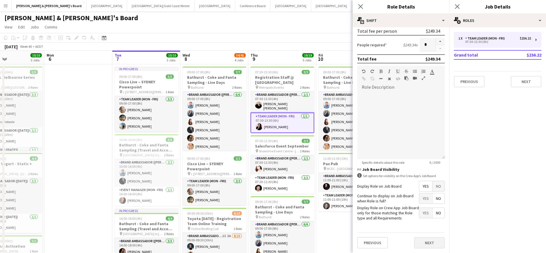
scroll to position [132, 0]
click at [429, 243] on button "Next" at bounding box center [429, 242] width 31 height 11
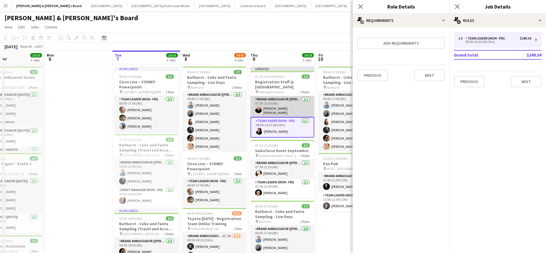
click at [285, 102] on app-card-role "Brand Ambassador (Mon - Fri) [DATE] 07:30-11:30 (4h) [PERSON_NAME] [PERSON_NAME]" at bounding box center [283, 106] width 64 height 21
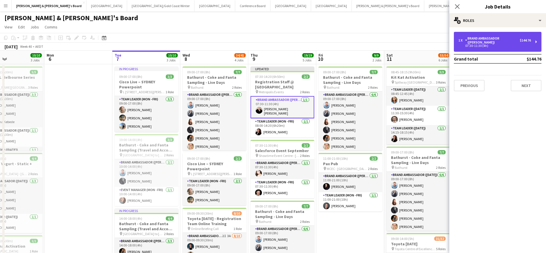
click at [487, 44] on div "07:30-11:30 (4h)" at bounding box center [494, 45] width 73 height 3
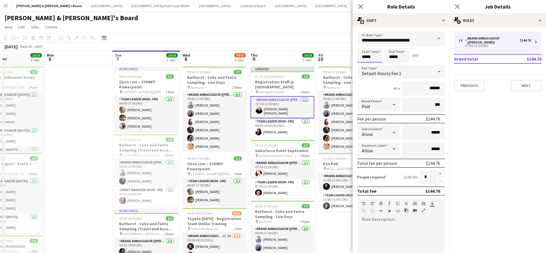
click at [364, 51] on input "*****" at bounding box center [369, 55] width 25 height 14
click at [364, 46] on div at bounding box center [363, 46] width 11 height 6
click at [376, 65] on div at bounding box center [375, 66] width 11 height 6
type input "*****"
click at [376, 65] on div at bounding box center [375, 66] width 11 height 6
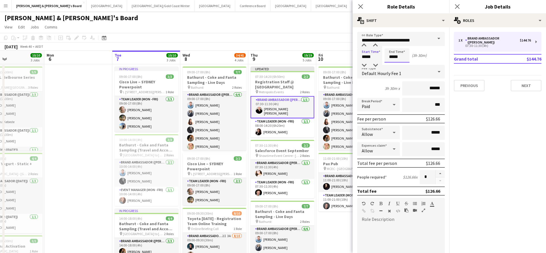
click at [396, 56] on input "*****" at bounding box center [397, 55] width 25 height 14
click at [391, 44] on div at bounding box center [391, 46] width 11 height 6
click at [401, 65] on div at bounding box center [402, 66] width 11 height 6
type input "*****"
click at [401, 65] on div at bounding box center [402, 66] width 11 height 6
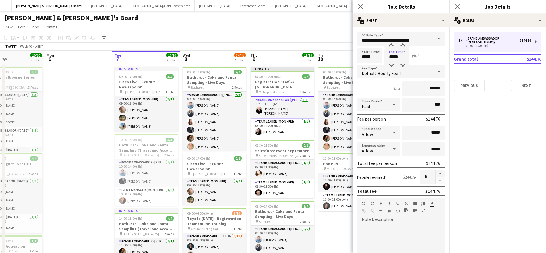
click at [336, 29] on app-page-menu "View Day view expanded Day view collapsed Month view Date picker Jump to [DATE]…" at bounding box center [273, 27] width 546 height 11
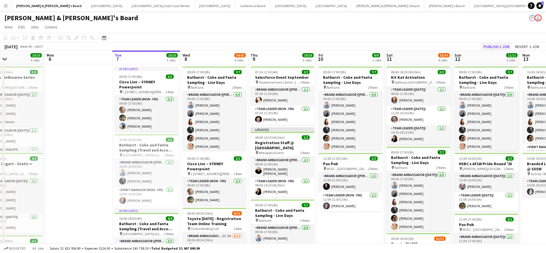
click at [489, 49] on button "Publish 1 job" at bounding box center [496, 46] width 30 height 7
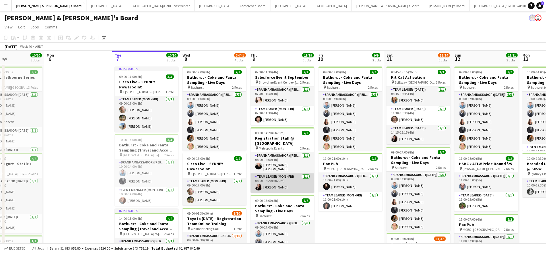
click at [283, 178] on app-card-role "Team Leader (Mon - Fri) [DATE] 08:00-14:20 (6h20m) [PERSON_NAME]" at bounding box center [283, 182] width 64 height 19
click at [297, 177] on app-card-role "Team Leader (Mon - Fri) [DATE] 08:00-14:20 (6h20m) [PERSON_NAME]" at bounding box center [283, 182] width 64 height 19
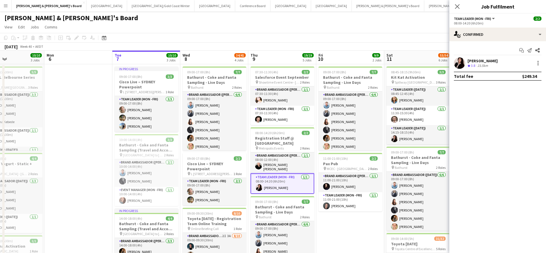
click at [482, 60] on div "[PERSON_NAME]" at bounding box center [483, 60] width 30 height 5
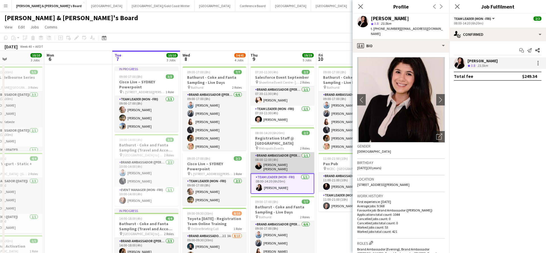
click at [288, 157] on app-card-role "Brand Ambassador (Mon - Fri) [DATE] 08:00-12:00 (4h) [PERSON_NAME] [PERSON_NAME]" at bounding box center [283, 162] width 64 height 21
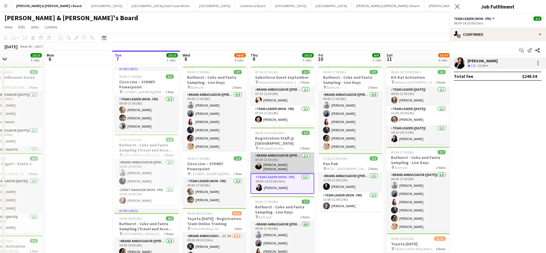
click at [288, 157] on app-card-role "Brand Ambassador (Mon - Fri) [DATE] 08:00-12:00 (4h) [PERSON_NAME] [PERSON_NAME]" at bounding box center [283, 162] width 64 height 21
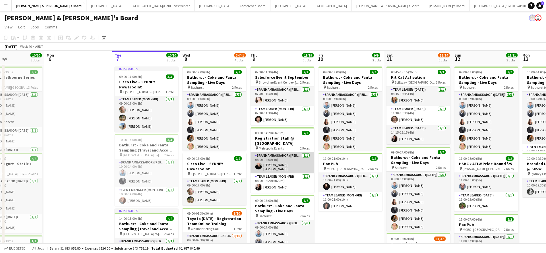
click at [288, 157] on app-card-role "Brand Ambassador (Mon - Fri) [DATE] 08:00-12:00 (4h) [PERSON_NAME] [PERSON_NAME]" at bounding box center [283, 162] width 64 height 21
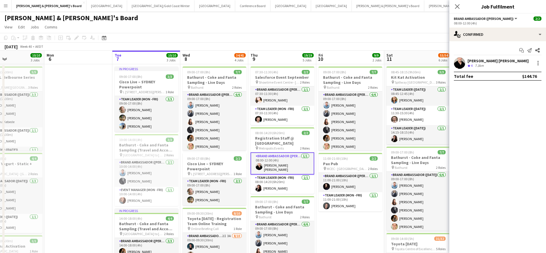
click at [483, 62] on div "[PERSON_NAME] [PERSON_NAME]" at bounding box center [498, 60] width 61 height 5
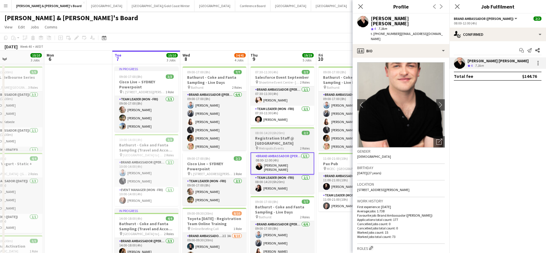
click at [283, 137] on h3 "Registration Staff @ [GEOGRAPHIC_DATA]" at bounding box center [283, 141] width 64 height 10
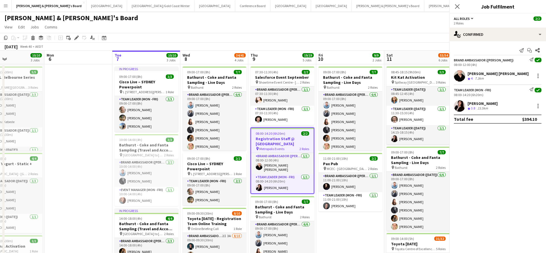
click at [283, 137] on h3 "Registration Staff @ [GEOGRAPHIC_DATA]" at bounding box center [282, 141] width 63 height 10
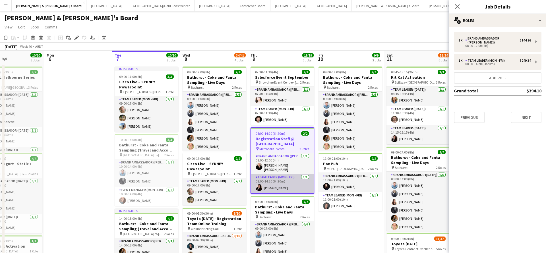
click at [293, 175] on app-card-role "Team Leader (Mon - Fri) [DATE] 08:00-14:20 (6h20m) [PERSON_NAME]" at bounding box center [282, 183] width 63 height 19
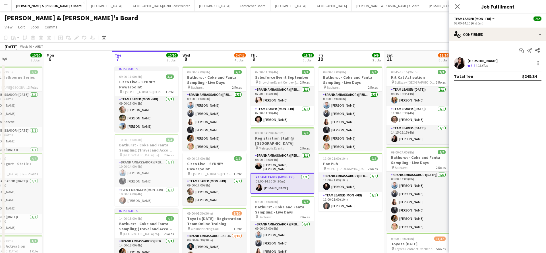
click at [296, 138] on h3 "Registration Staff @ [GEOGRAPHIC_DATA]" at bounding box center [283, 141] width 64 height 10
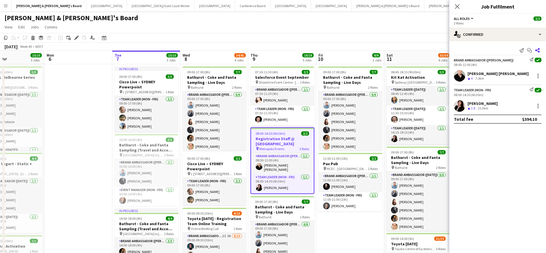
click at [539, 49] on icon at bounding box center [537, 50] width 5 height 5
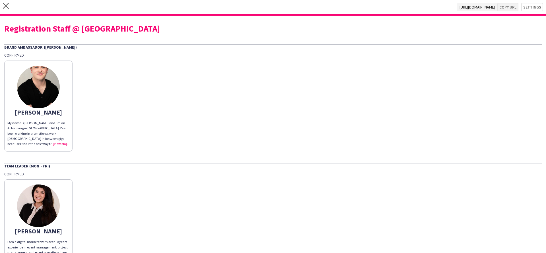
click at [509, 6] on button "Copy url" at bounding box center [507, 7] width 21 height 9
type textarea "**********"
click at [7, 8] on icon "close" at bounding box center [6, 6] width 6 height 6
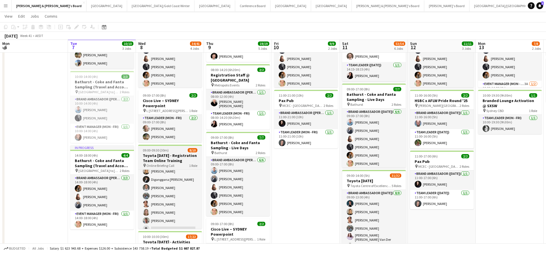
scroll to position [66, 0]
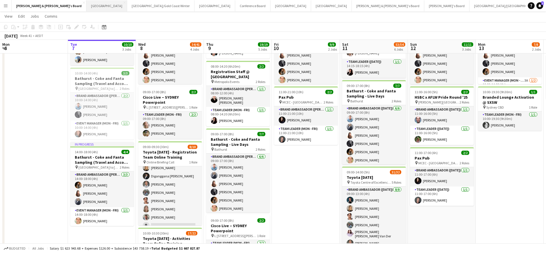
click at [86, 5] on button "Perth Close" at bounding box center [106, 5] width 41 height 11
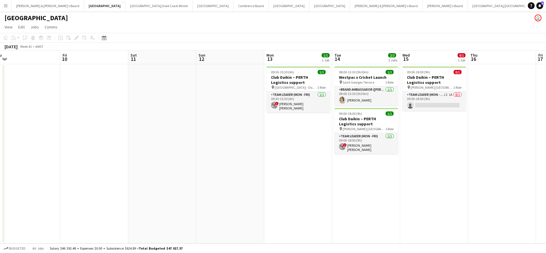
scroll to position [0, 213]
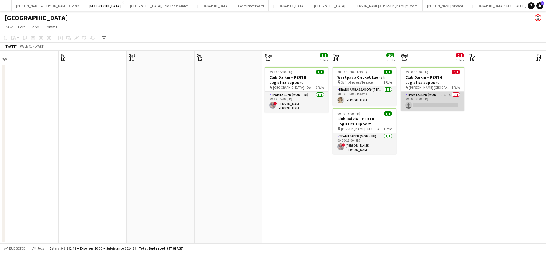
click at [437, 105] on app-card-role "Team Leader (Mon - Fri) 1I 1A 0/1 09:00-18:00 (9h) single-neutral-actions" at bounding box center [433, 101] width 64 height 19
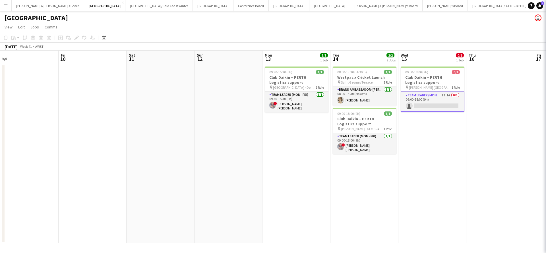
click at [437, 105] on app-card-role "Team Leader (Mon - Fri) 1I 1A 0/1 09:00-18:00 (9h) single-neutral-actions" at bounding box center [433, 102] width 64 height 20
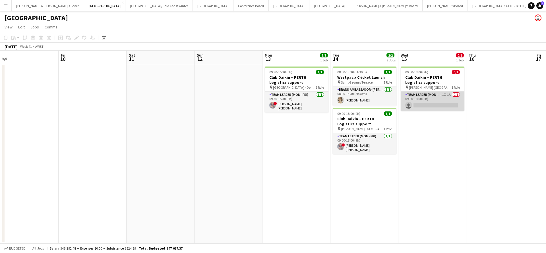
click at [434, 108] on app-card-role "Team Leader (Mon - Fri) 1I 1A 0/1 09:00-18:00 (9h) single-neutral-actions" at bounding box center [433, 101] width 64 height 19
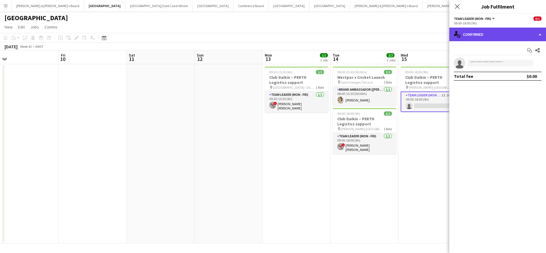
click at [487, 36] on div "single-neutral-actions-check-2 Confirmed" at bounding box center [497, 35] width 97 height 14
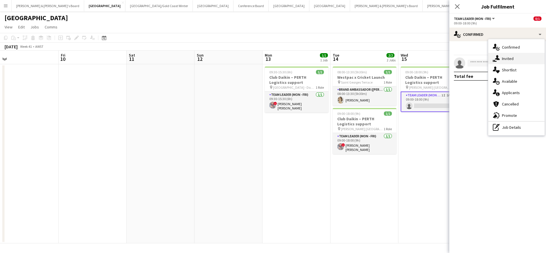
click at [514, 59] on div "single-neutral-actions-share-1 Invited" at bounding box center [516, 58] width 56 height 11
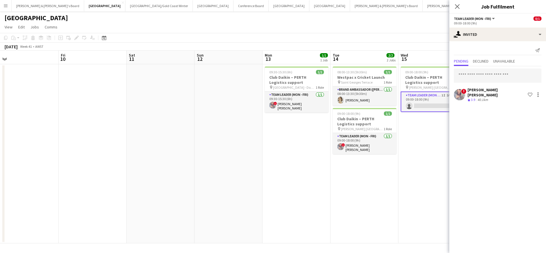
click at [412, 185] on app-date-cell "09:00-18:00 (9h) 0/1 Club Daikin – PERTH Logistics support pin [PERSON_NAME] Pe…" at bounding box center [432, 153] width 68 height 179
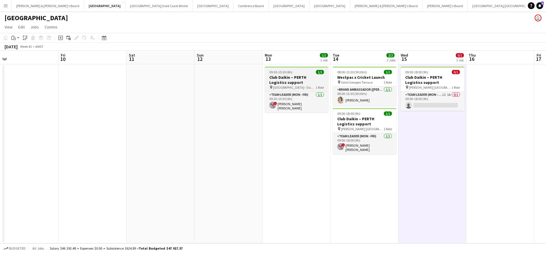
click at [300, 82] on h3 "Club Daikin – PERTH Logistics support" at bounding box center [297, 80] width 64 height 10
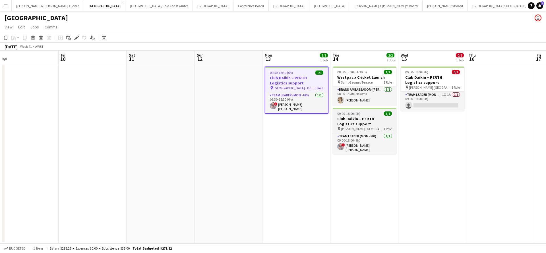
click at [361, 123] on h3 "Club Daikin – PERTH Logistics support" at bounding box center [365, 121] width 64 height 10
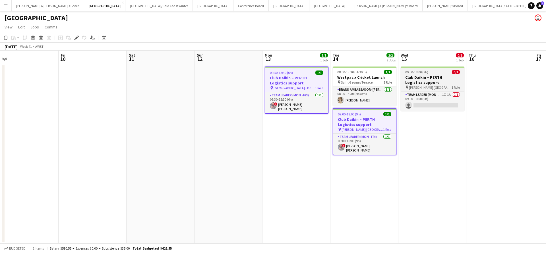
click at [424, 79] on h3 "Club Daikin – PERTH Logistics support" at bounding box center [433, 80] width 64 height 10
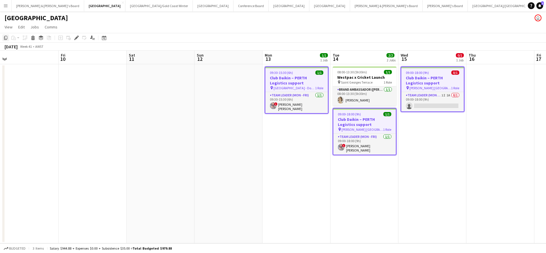
click at [6, 39] on icon at bounding box center [5, 38] width 3 height 4
click at [43, 7] on button "[PERSON_NAME] & [PERSON_NAME]'s Board Close" at bounding box center [48, 5] width 73 height 11
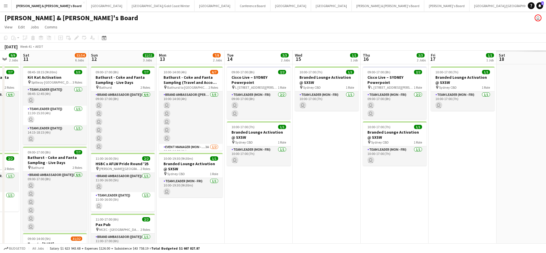
scroll to position [0, 187]
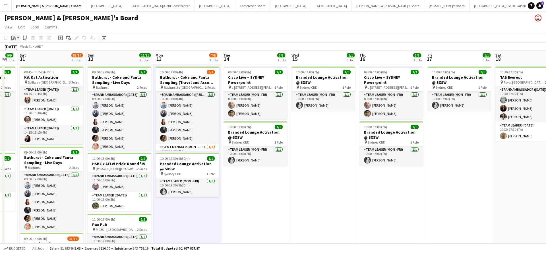
click at [13, 39] on icon "Paste" at bounding box center [13, 38] width 5 height 5
click at [24, 49] on link "Paste Command V" at bounding box center [37, 48] width 45 height 5
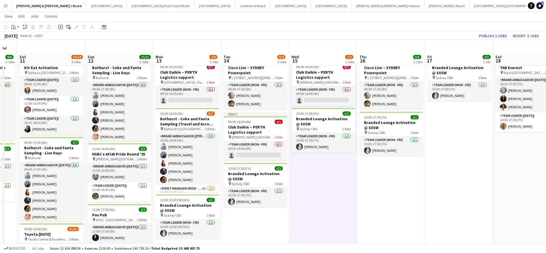
scroll to position [8, 0]
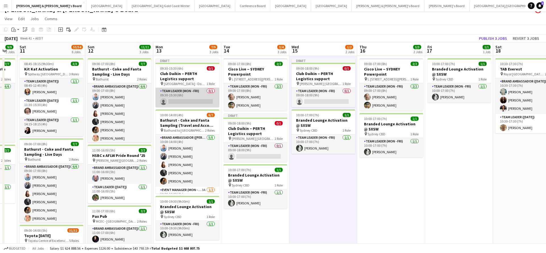
click at [197, 97] on app-card-role "Team Leader (Mon - Fri) 0/1 09:30-15:30 (6h) single-neutral-actions" at bounding box center [188, 97] width 64 height 19
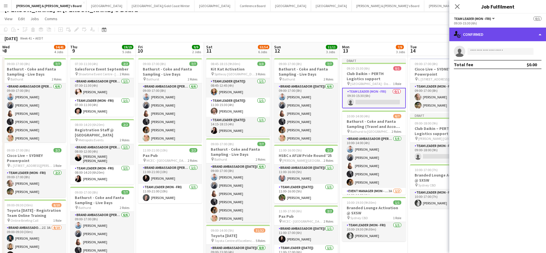
scroll to position [0, 187]
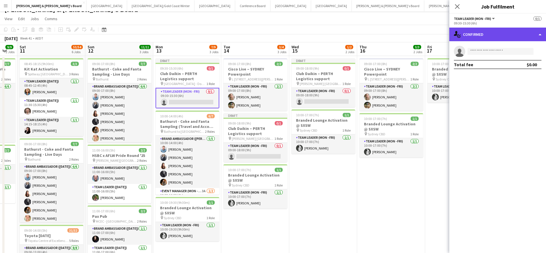
click at [494, 35] on div "single-neutral-actions-check-2 Confirmed" at bounding box center [497, 35] width 97 height 14
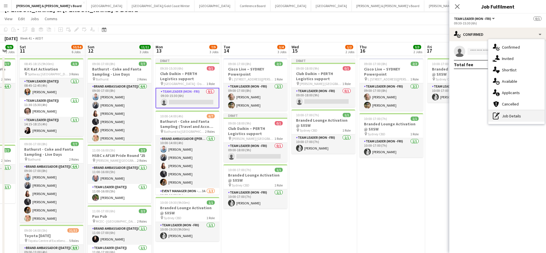
click at [510, 115] on div "pen-write Job Details" at bounding box center [516, 115] width 56 height 11
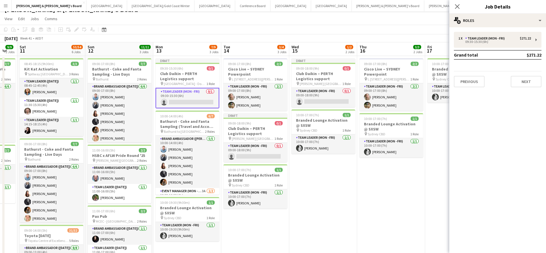
click at [498, 50] on td "Grand total" at bounding box center [481, 54] width 54 height 9
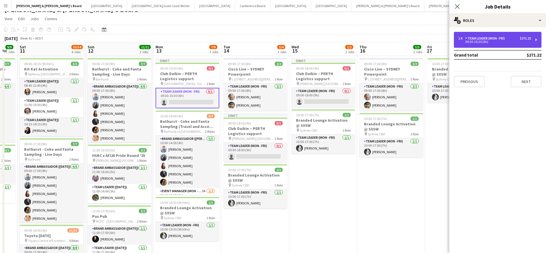
click at [494, 36] on div "1 x Team Leader (Mon - Fri) $271.22 09:30-15:30 (6h)" at bounding box center [498, 40] width 88 height 16
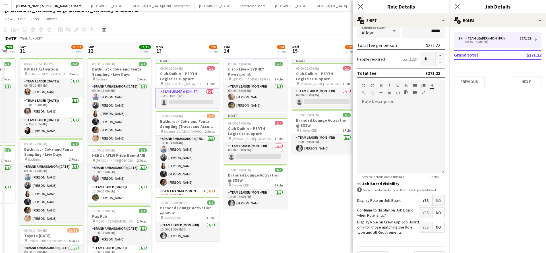
click at [436, 201] on span "No" at bounding box center [439, 200] width 12 height 10
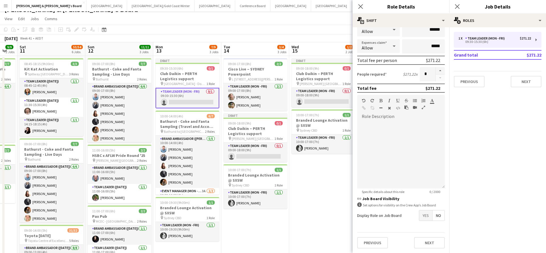
scroll to position [103, 0]
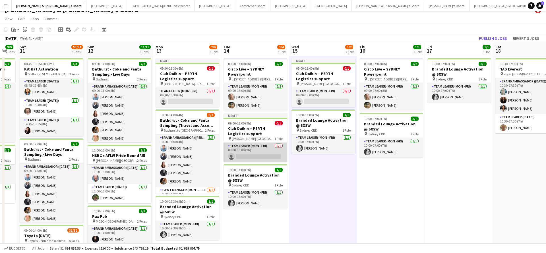
click at [270, 149] on app-card-role "Team Leader (Mon - Fri) 0/1 09:00-18:00 (9h) single-neutral-actions" at bounding box center [256, 152] width 64 height 19
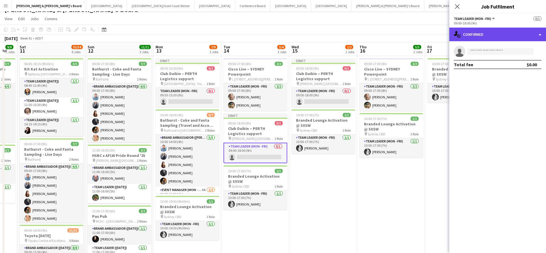
click at [494, 30] on div "single-neutral-actions-check-2 Confirmed" at bounding box center [497, 35] width 97 height 14
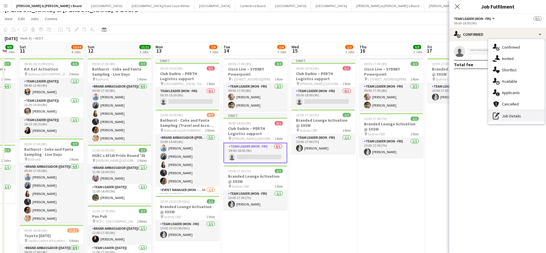
click at [510, 117] on div "pen-write Job Details" at bounding box center [516, 115] width 56 height 11
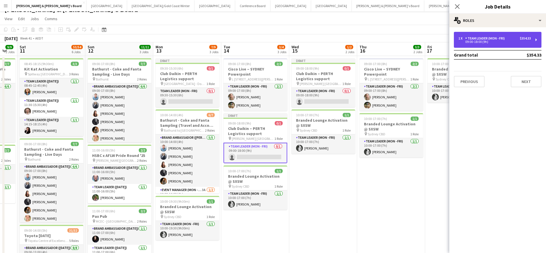
click at [489, 38] on div "Team Leader (Mon - Fri)" at bounding box center [486, 38] width 42 height 4
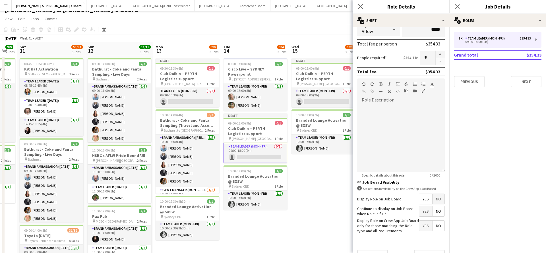
click at [438, 198] on span "No" at bounding box center [439, 199] width 12 height 10
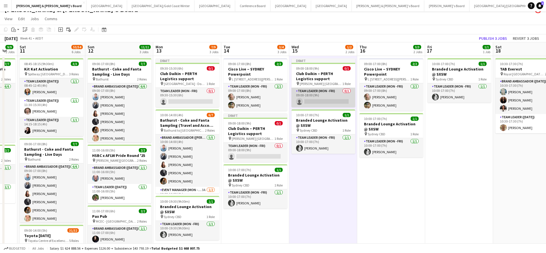
click at [323, 94] on app-card-role "Team Leader (Mon - Fri) 0/1 09:00-18:00 (9h) single-neutral-actions" at bounding box center [324, 97] width 64 height 19
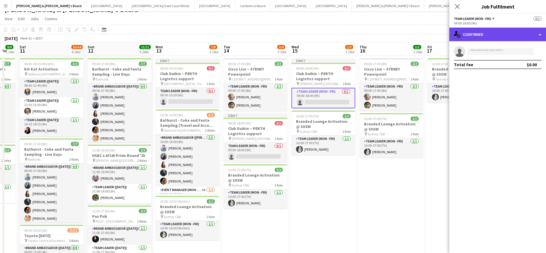
click at [478, 31] on div "single-neutral-actions-check-2 Confirmed" at bounding box center [497, 35] width 97 height 14
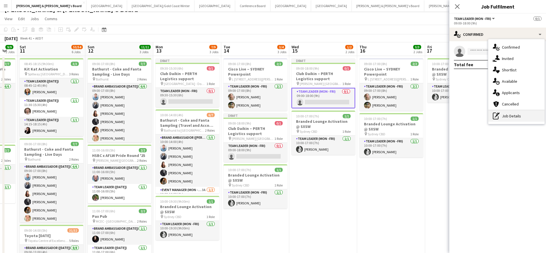
click at [517, 112] on div "pen-write Job Details" at bounding box center [516, 115] width 56 height 11
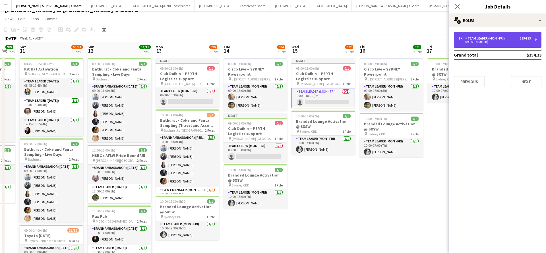
click at [488, 40] on div "Team Leader (Mon - Fri)" at bounding box center [486, 38] width 42 height 4
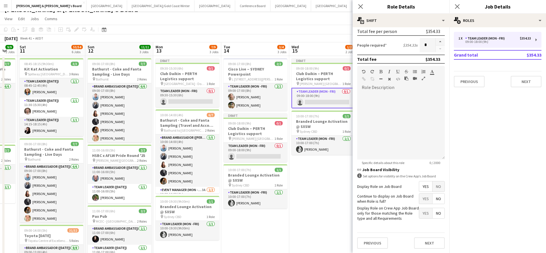
click at [438, 185] on span "No" at bounding box center [439, 186] width 12 height 10
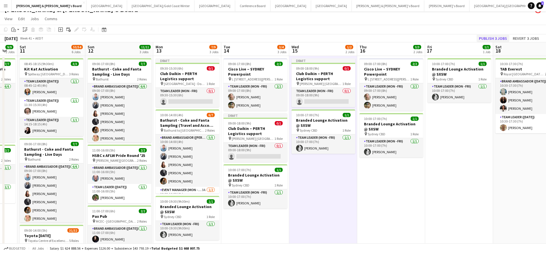
click at [498, 41] on button "Publish 3 jobs" at bounding box center [493, 38] width 33 height 7
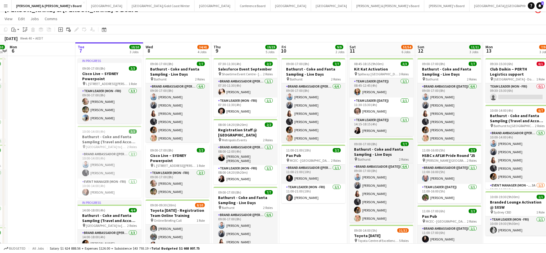
scroll to position [0, 0]
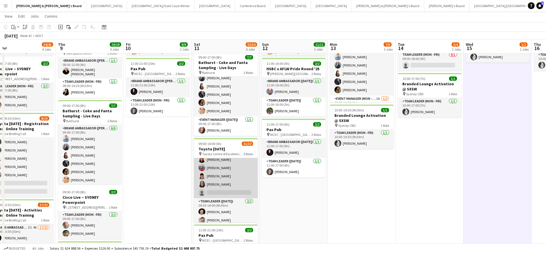
click at [232, 169] on app-card-role "Brand Ambassador (Saturday) 51I 9A 19/20 09:30-14:00 (4h30m) Natalia Ramires Al…" at bounding box center [226, 109] width 64 height 178
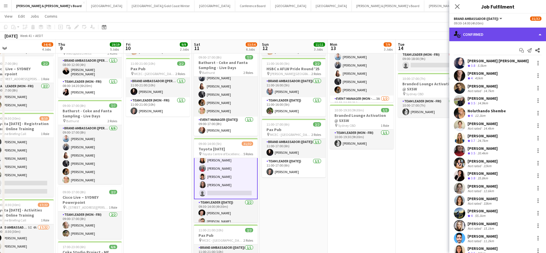
click at [490, 28] on div "single-neutral-actions-check-2 Confirmed" at bounding box center [497, 35] width 97 height 14
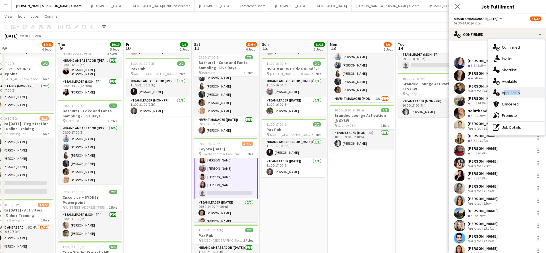
click at [517, 90] on div "single-neutral-actions-information Applicants" at bounding box center [516, 92] width 56 height 11
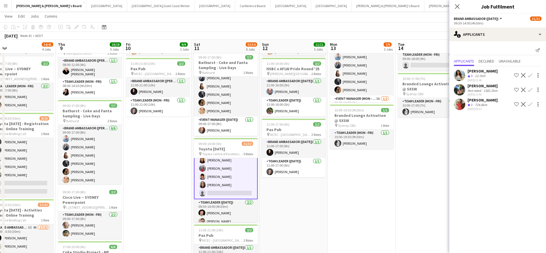
click at [483, 103] on div "724.8km" at bounding box center [481, 105] width 15 height 5
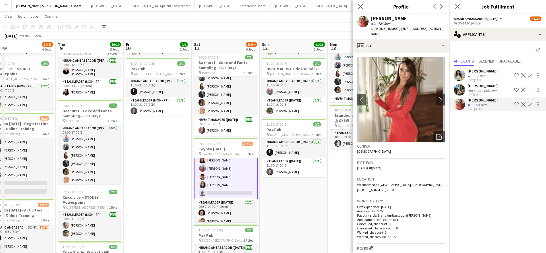
click at [479, 89] on div "Not rated" at bounding box center [475, 90] width 15 height 4
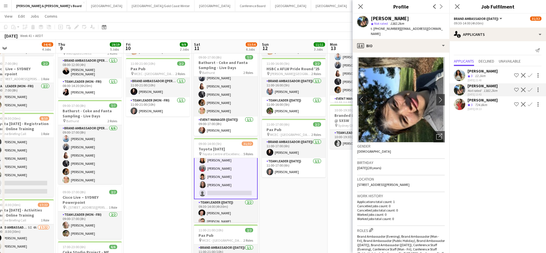
click at [480, 75] on div "12.1km" at bounding box center [480, 76] width 13 height 5
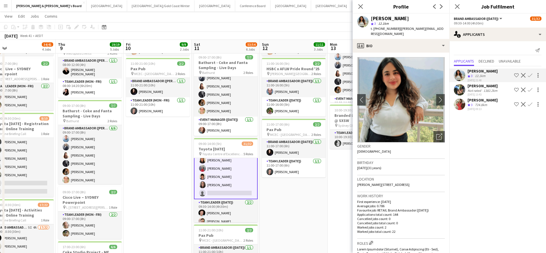
click at [327, 225] on app-date-cell "09:00-17:00 (8h) 7/7 Bathurst - Coke and Fanta Sampling - Live Days pin Bathurs…" at bounding box center [294, 208] width 68 height 479
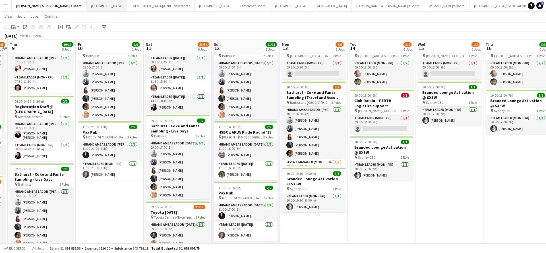
click at [86, 5] on button "Perth Close" at bounding box center [106, 5] width 41 height 11
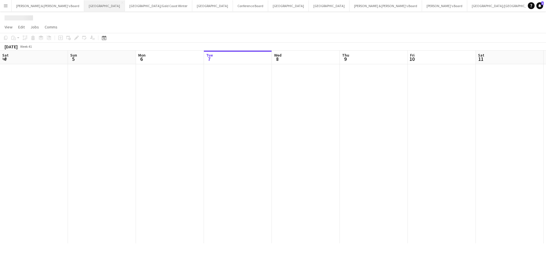
click at [84, 5] on button "Perth Close" at bounding box center [104, 5] width 41 height 11
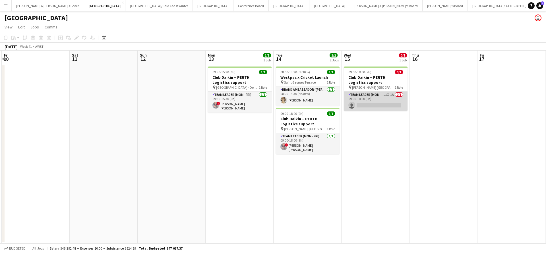
click at [379, 98] on app-card-role "Team Leader (Mon - Fri) 1I 1A 0/1 09:00-18:00 (9h) single-neutral-actions" at bounding box center [376, 101] width 64 height 19
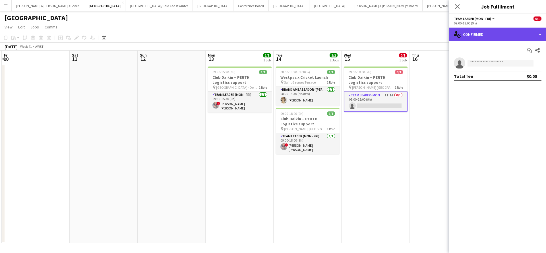
click at [503, 35] on div "single-neutral-actions-check-2 Confirmed" at bounding box center [497, 35] width 97 height 14
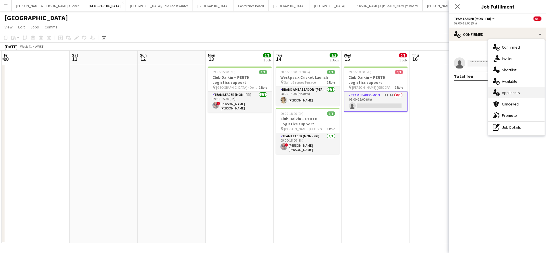
click at [515, 95] on span "Applicants" at bounding box center [511, 92] width 18 height 5
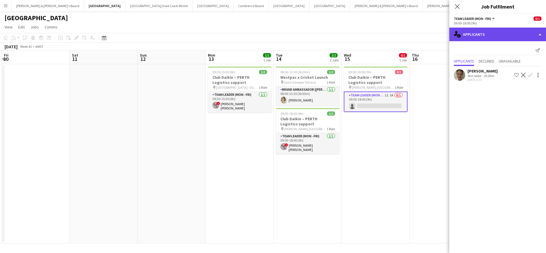
click at [497, 34] on div "single-neutral-actions-information Applicants" at bounding box center [497, 35] width 97 height 14
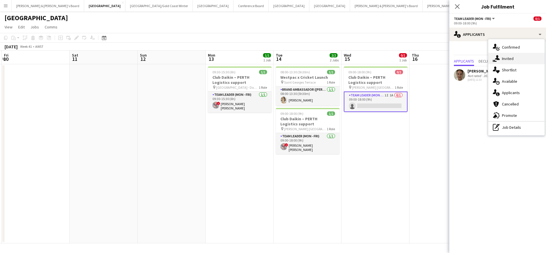
click at [514, 63] on div "single-neutral-actions-share-1 Invited" at bounding box center [516, 58] width 56 height 11
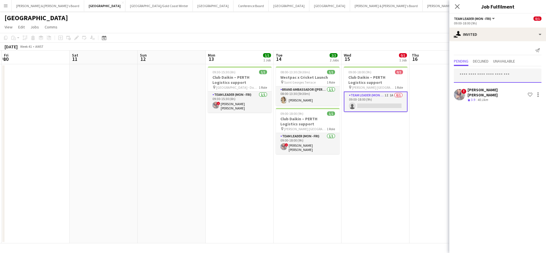
click at [499, 78] on input "text" at bounding box center [498, 76] width 88 height 14
type input "*****"
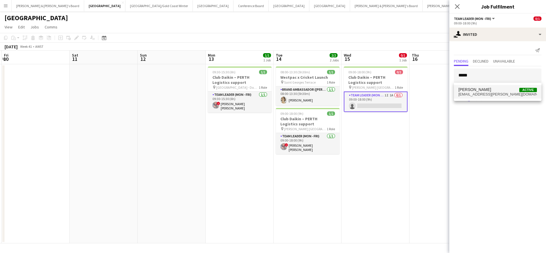
click at [491, 89] on span "Liris Weinhardt Active" at bounding box center [497, 89] width 78 height 5
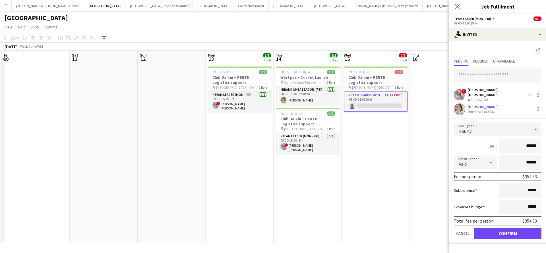
click at [491, 229] on button "Confirm" at bounding box center [507, 233] width 67 height 11
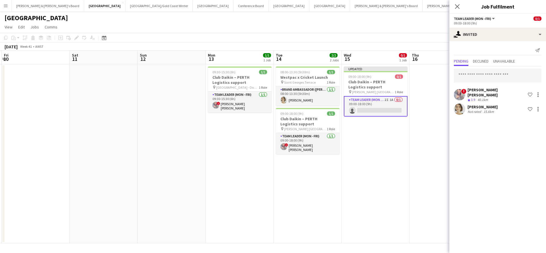
click at [425, 183] on app-date-cell at bounding box center [444, 153] width 68 height 179
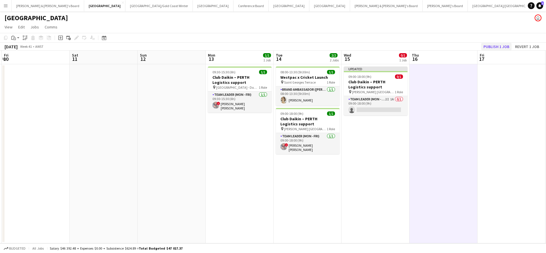
click at [489, 46] on button "Publish 1 job" at bounding box center [496, 46] width 30 height 7
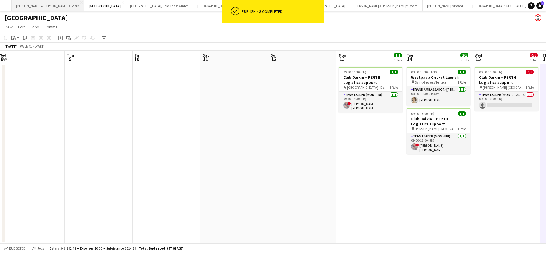
click at [35, 4] on button "[PERSON_NAME] & [PERSON_NAME]'s Board Close" at bounding box center [48, 5] width 73 height 11
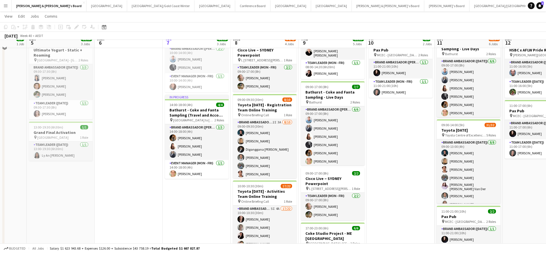
scroll to position [115, 0]
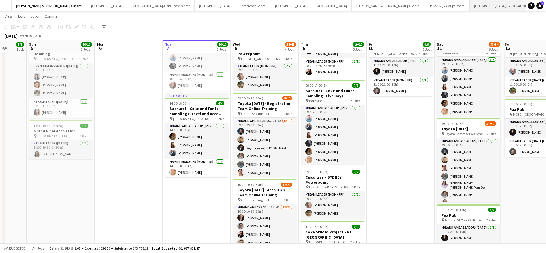
click at [470, 7] on button "[GEOGRAPHIC_DATA]/[GEOGRAPHIC_DATA] Close" at bounding box center [506, 5] width 73 height 11
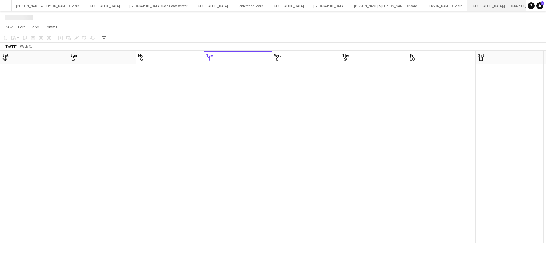
click at [467, 7] on button "[GEOGRAPHIC_DATA]/[GEOGRAPHIC_DATA] Close" at bounding box center [503, 5] width 73 height 11
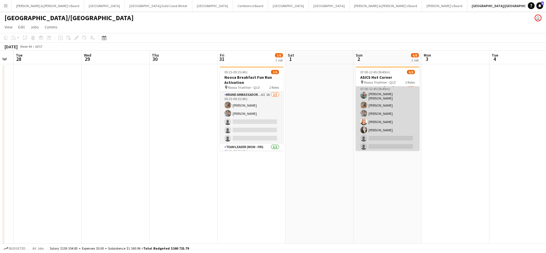
scroll to position [24, 0]
click at [388, 140] on app-card-role "Team Leader ([DATE]) 5I 9A [DATE] 07:00-12:45 (5h45m) [PERSON_NAME] [PERSON_NAM…" at bounding box center [388, 117] width 64 height 71
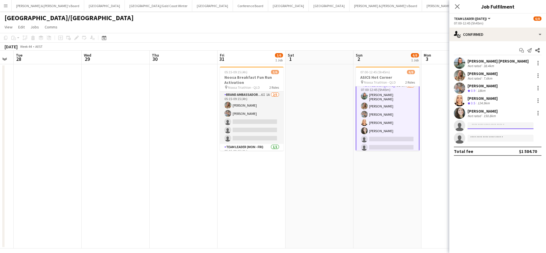
click at [493, 124] on input at bounding box center [501, 125] width 66 height 7
drag, startPoint x: 493, startPoint y: 124, endPoint x: 502, endPoint y: 127, distance: 9.0
click at [502, 127] on input "*****" at bounding box center [501, 125] width 66 height 7
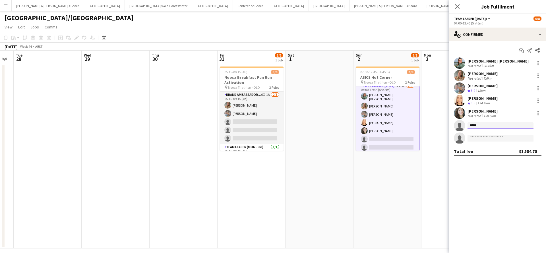
click at [502, 127] on input "*****" at bounding box center [501, 125] width 66 height 7
type input "*****"
click at [418, 191] on app-date-cell "07:00-12:45 (5h45m) 6/8 ASICS Hot Corner pin Noosa Triathlon - QLD 2 Roles Even…" at bounding box center [388, 156] width 68 height 184
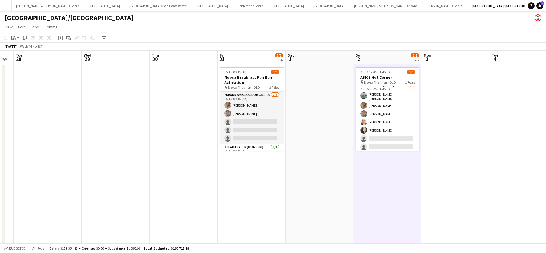
click at [7, 5] on app-icon "Menu" at bounding box center [5, 5] width 5 height 5
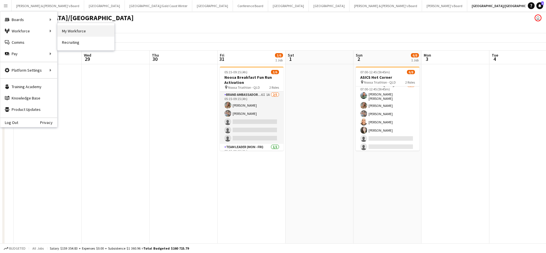
click at [78, 30] on link "My Workforce" at bounding box center [85, 30] width 57 height 11
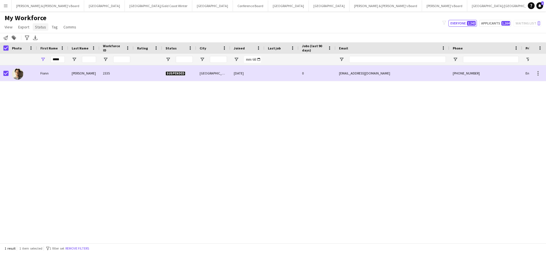
click at [38, 27] on span "Status" at bounding box center [40, 26] width 11 height 5
click at [43, 40] on span "Edit" at bounding box center [40, 39] width 7 height 5
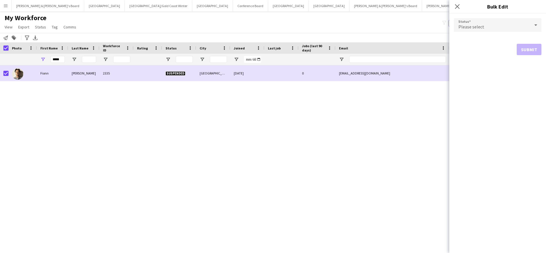
click at [505, 25] on div "Please select" at bounding box center [492, 25] width 76 height 14
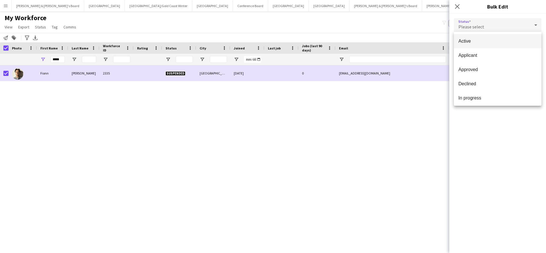
click at [473, 41] on span "Active" at bounding box center [497, 40] width 78 height 5
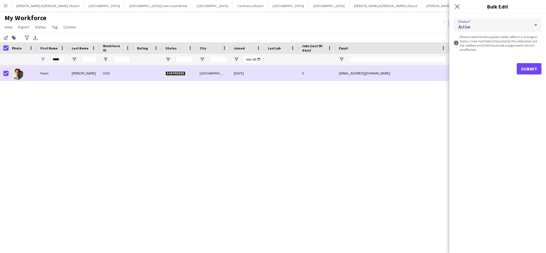
click at [526, 70] on button "Submit" at bounding box center [529, 68] width 25 height 11
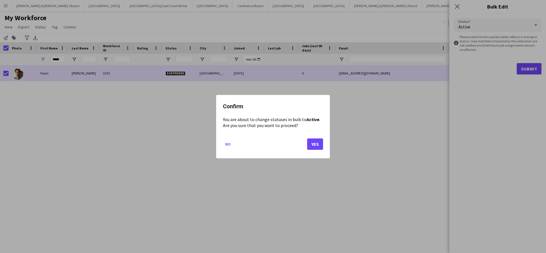
click at [315, 142] on button "Yes" at bounding box center [315, 143] width 16 height 11
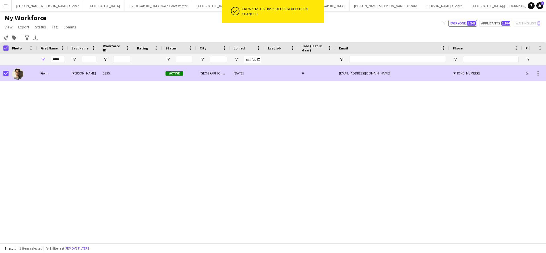
click at [378, 75] on div "[EMAIL_ADDRESS][DOMAIN_NAME]" at bounding box center [393, 73] width 114 height 16
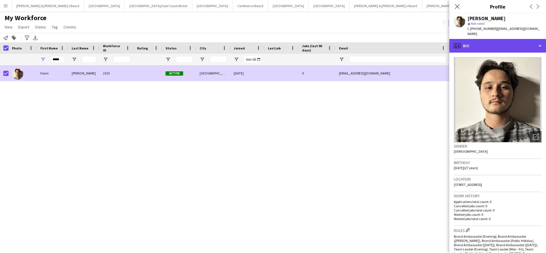
click at [484, 39] on div "profile Bio" at bounding box center [497, 46] width 97 height 14
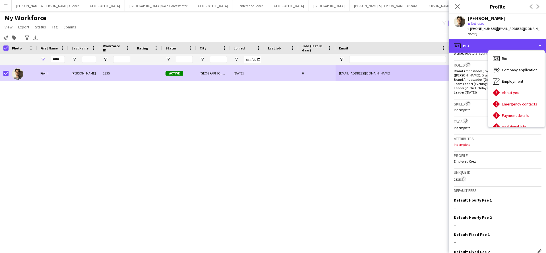
scroll to position [189, 0]
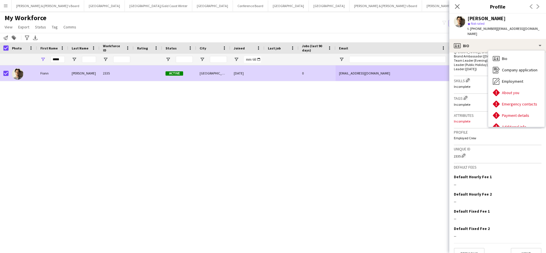
click at [522, 249] on app-crew-profile-bio "Open photos pop-in Gender Male Birthday 14-02-1998 (27 years) Location 25 Namat…" at bounding box center [497, 153] width 97 height 201
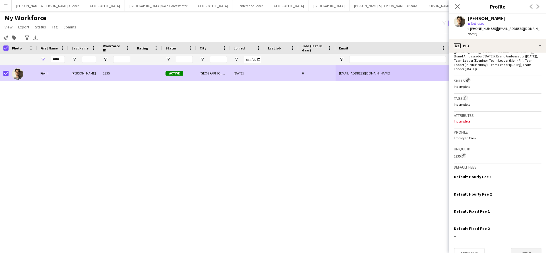
click at [522, 248] on button "Next" at bounding box center [526, 253] width 31 height 11
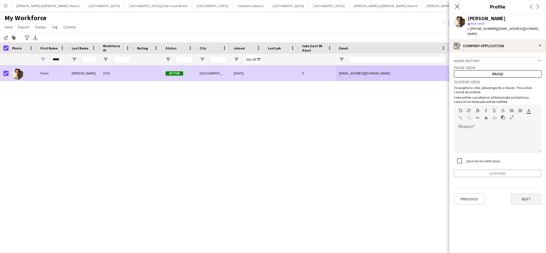
click at [518, 195] on button "Next" at bounding box center [526, 198] width 31 height 11
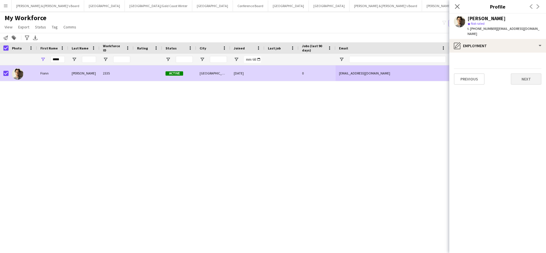
click at [528, 74] on button "Next" at bounding box center [526, 78] width 31 height 11
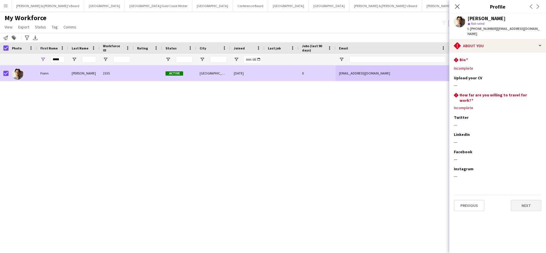
click at [516, 200] on button "Next" at bounding box center [526, 205] width 31 height 11
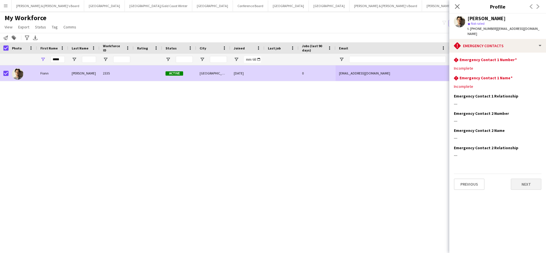
click at [520, 179] on button "Next" at bounding box center [526, 184] width 31 height 11
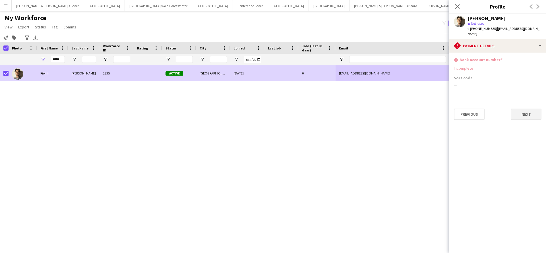
click at [520, 109] on button "Next" at bounding box center [526, 114] width 31 height 11
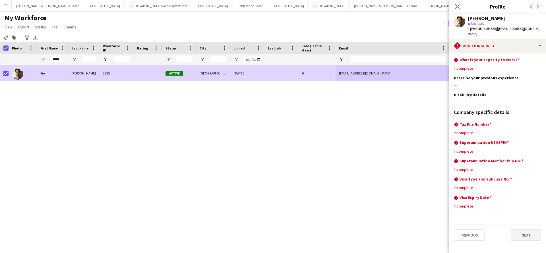
click at [518, 234] on button "Next" at bounding box center [526, 235] width 31 height 11
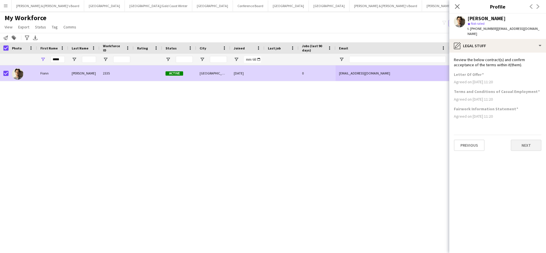
click at [532, 140] on button "Next" at bounding box center [526, 145] width 31 height 11
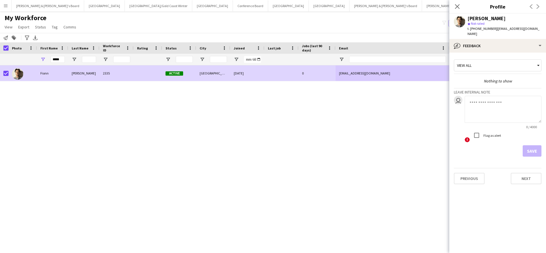
click at [496, 102] on textarea at bounding box center [503, 109] width 77 height 27
type textarea "**********"
click at [532, 139] on form "**********" at bounding box center [498, 126] width 88 height 61
click at [532, 146] on button "Save" at bounding box center [532, 150] width 19 height 11
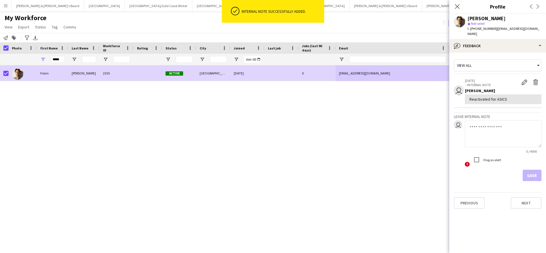
click at [351, 184] on div "Fionn Humphreys 2335 Active Everton Park 19-06-2023 0 fionnhumphreys@gmail.com …" at bounding box center [264, 154] width 529 height 178
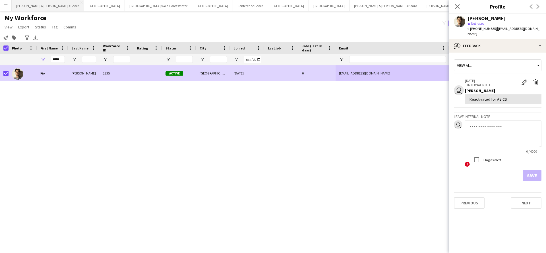
click at [38, 5] on button "[PERSON_NAME] & [PERSON_NAME]'s Board Close" at bounding box center [48, 5] width 73 height 11
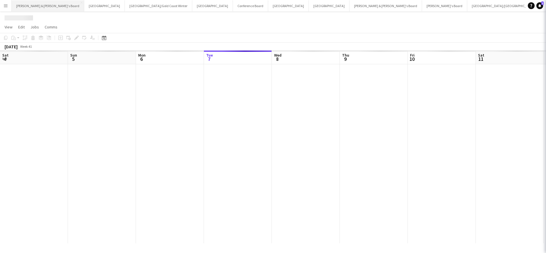
scroll to position [0, 136]
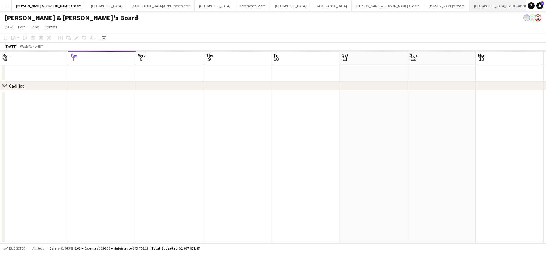
click at [470, 9] on button "[GEOGRAPHIC_DATA]/[GEOGRAPHIC_DATA] Close" at bounding box center [506, 5] width 73 height 11
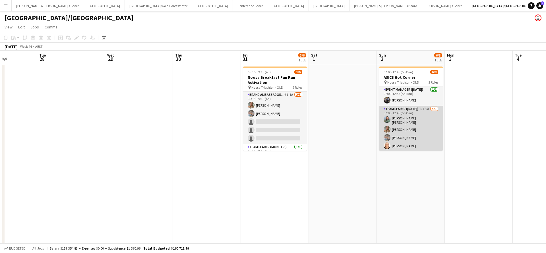
scroll to position [24, 0]
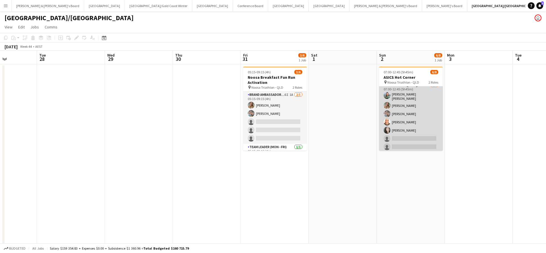
click at [416, 126] on app-card-role "Team Leader ([DATE]) 5I 9A [DATE] 07:00-12:45 (5h45m) [PERSON_NAME] [PERSON_NAM…" at bounding box center [411, 117] width 64 height 71
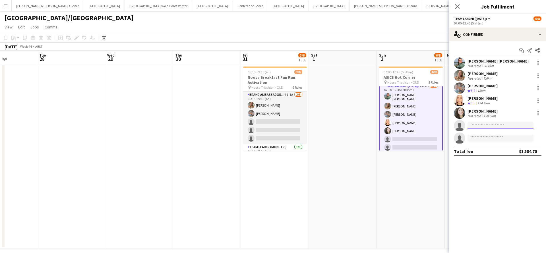
click at [496, 126] on input at bounding box center [501, 125] width 66 height 7
type input "*****"
click at [489, 145] on div "Fionn Humphreys Active fionnhumphreys@gmail.com +610431186712" at bounding box center [501, 138] width 66 height 18
click at [494, 134] on span "[PERSON_NAME]" at bounding box center [488, 133] width 33 height 5
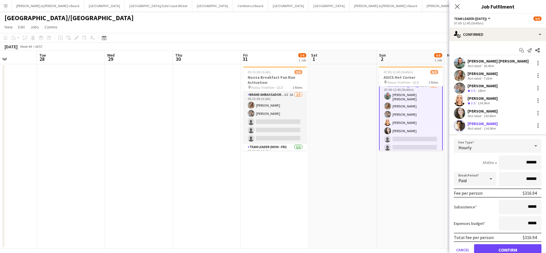
click at [487, 249] on button "Confirm" at bounding box center [507, 249] width 67 height 11
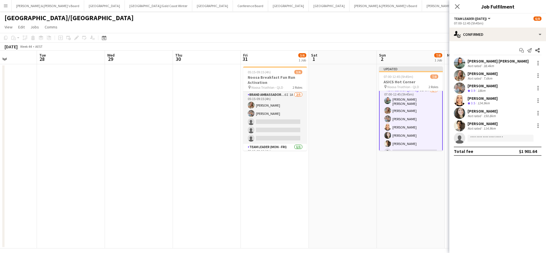
click at [398, 195] on app-date-cell "Updated 07:00-12:45 (5h45m) 7/8 ASICS Hot Corner pin Noosa Triathlon - QLD 2 Ro…" at bounding box center [411, 156] width 68 height 184
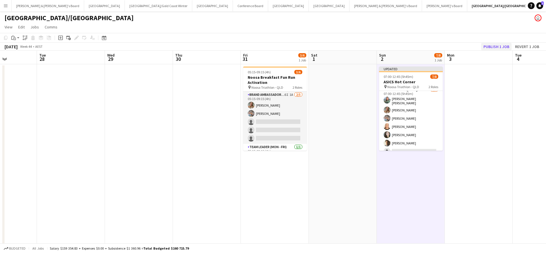
click at [488, 49] on button "Publish 1 job" at bounding box center [496, 46] width 30 height 7
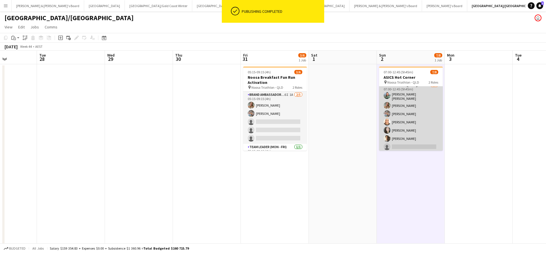
click at [424, 115] on app-card-role "Team Leader (Sunday) 5I 9A 6/7 07:00-12:45 (5h45m) Renee Sophie Glau Pippa Barl…" at bounding box center [411, 117] width 64 height 71
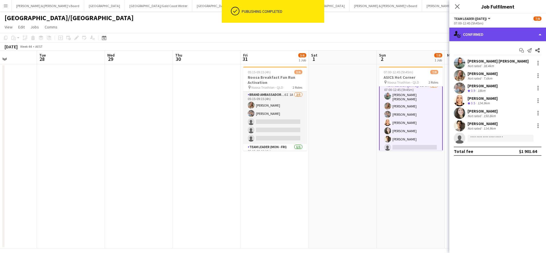
click at [493, 36] on div "single-neutral-actions-check-2 Confirmed" at bounding box center [497, 35] width 97 height 14
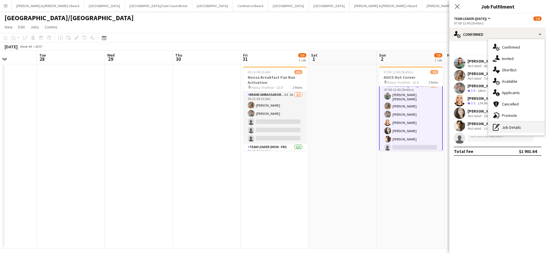
click at [507, 127] on div "pen-write Job Details" at bounding box center [516, 127] width 56 height 11
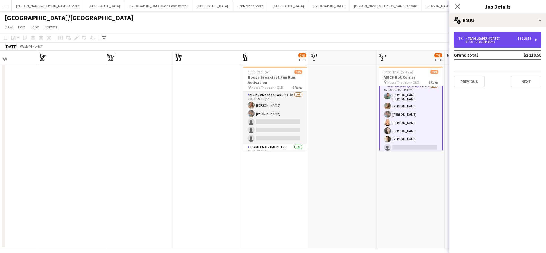
click at [503, 37] on div "Team Leader ([DATE])" at bounding box center [484, 38] width 38 height 4
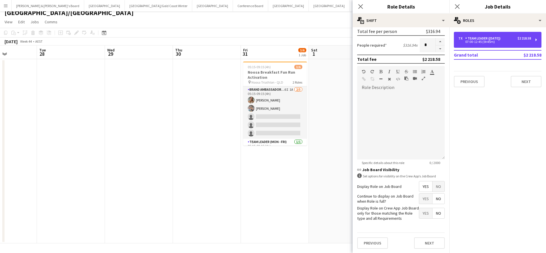
scroll to position [5, 0]
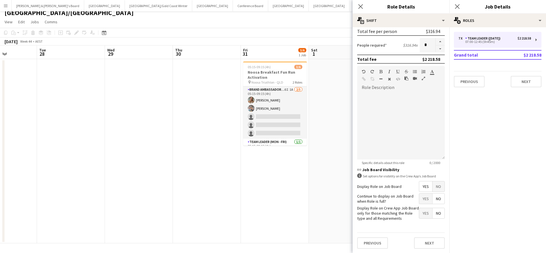
click at [425, 198] on span "Yes" at bounding box center [425, 199] width 13 height 10
click at [430, 241] on button "Next" at bounding box center [429, 242] width 31 height 11
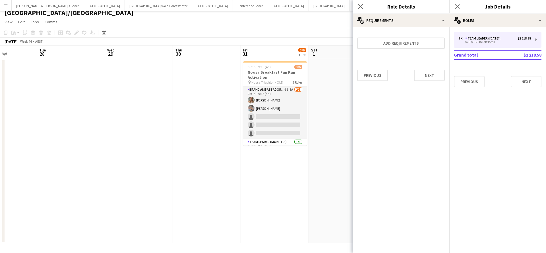
scroll to position [0, 0]
click at [283, 185] on app-date-cell "05:15-09:15 (4h) 3/6 Noosa Breakfast Fun Run Activation pin Noosa Triathlon - Q…" at bounding box center [275, 151] width 68 height 184
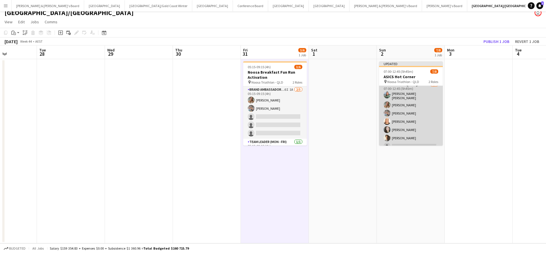
click at [410, 113] on app-card-role "Team Leader (Sunday) 5I 9A 6/7 07:00-12:45 (5h45m) Renee Sophie Glau Pippa Barl…" at bounding box center [411, 116] width 64 height 71
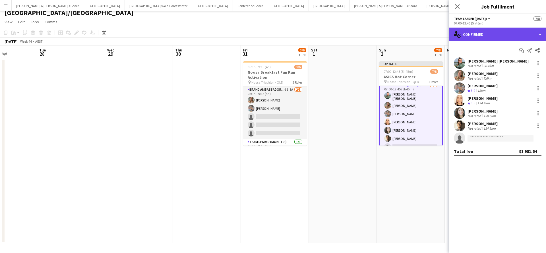
click at [490, 35] on div "single-neutral-actions-check-2 Confirmed" at bounding box center [497, 35] width 97 height 14
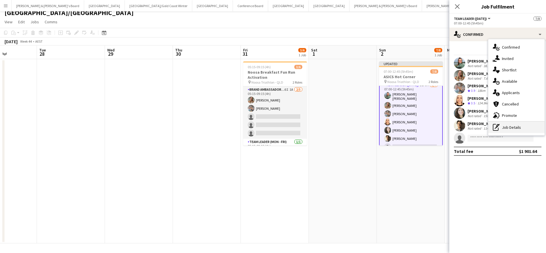
click at [507, 128] on div "pen-write Job Details" at bounding box center [516, 127] width 56 height 11
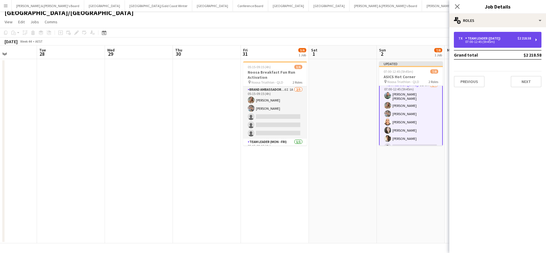
click at [496, 36] on div "7 x Team Leader (Sunday) $2 218.58 07:00-12:45 (5h45m)" at bounding box center [498, 40] width 88 height 16
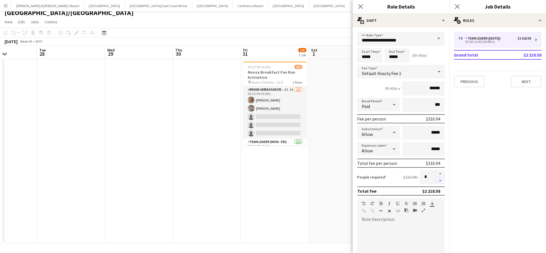
click at [439, 183] on button "button" at bounding box center [440, 180] width 9 height 7
type input "*"
click at [350, 177] on app-date-cell at bounding box center [343, 151] width 68 height 184
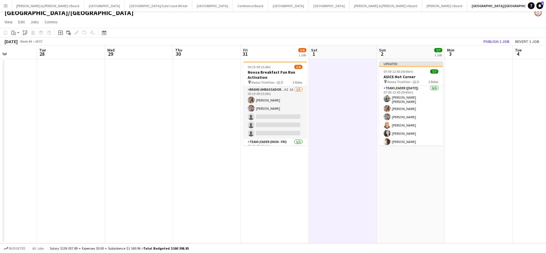
scroll to position [5, 0]
click at [497, 40] on button "Publish 1 job" at bounding box center [496, 41] width 30 height 7
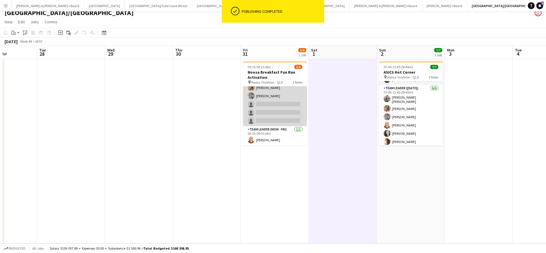
scroll to position [13, 0]
click at [284, 110] on app-card-role "Brand Ambassador (Mon - Fri) 6I 1A 2/5 05:15-09:15 (4h) Pippa Barling Robert St…" at bounding box center [275, 100] width 64 height 52
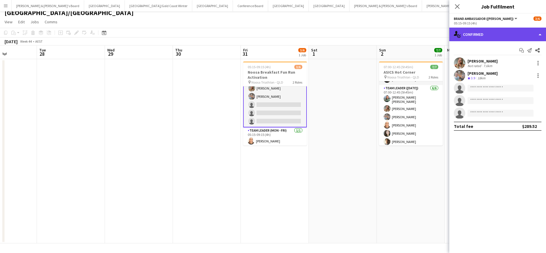
click at [471, 36] on div "single-neutral-actions-check-2 Confirmed" at bounding box center [497, 35] width 97 height 14
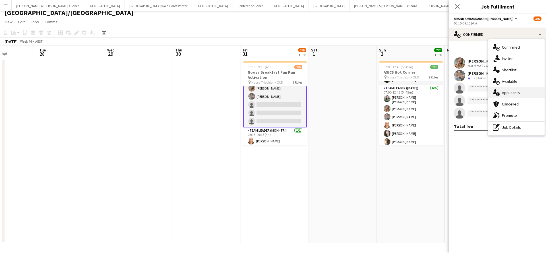
click at [503, 94] on span "Applicants" at bounding box center [511, 92] width 18 height 5
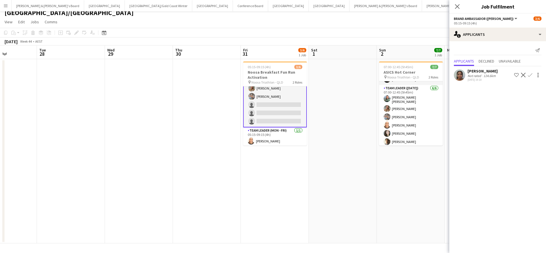
click at [481, 73] on div "[PERSON_NAME]" at bounding box center [483, 71] width 30 height 5
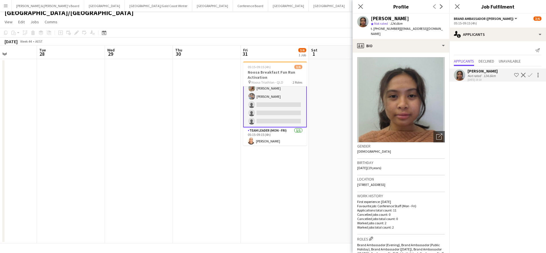
click at [322, 199] on app-date-cell at bounding box center [343, 151] width 68 height 184
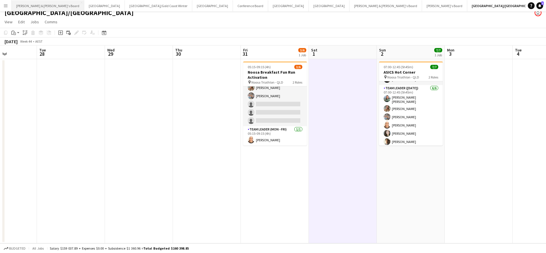
click at [36, 5] on button "[PERSON_NAME] & [PERSON_NAME]'s Board Close" at bounding box center [48, 5] width 73 height 11
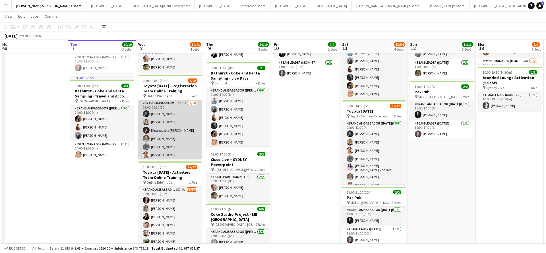
click at [181, 122] on app-card-role "Brand Ambassador (Mon - Fri) 2I 3A [DATE] 09:00-09:30 (30m) [PERSON_NAME] [PERS…" at bounding box center [170, 147] width 64 height 94
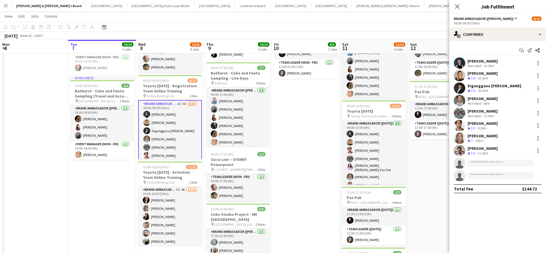
click at [472, 65] on div "Not rated" at bounding box center [475, 66] width 15 height 4
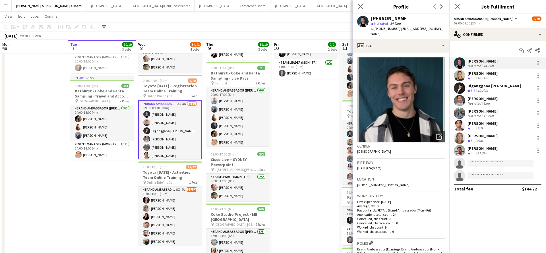
click at [480, 105] on div "Not rated" at bounding box center [475, 103] width 15 height 4
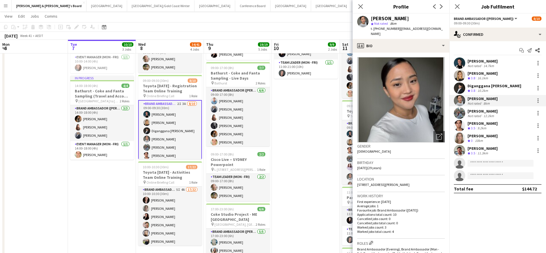
click at [481, 116] on div "Not rated" at bounding box center [475, 116] width 15 height 4
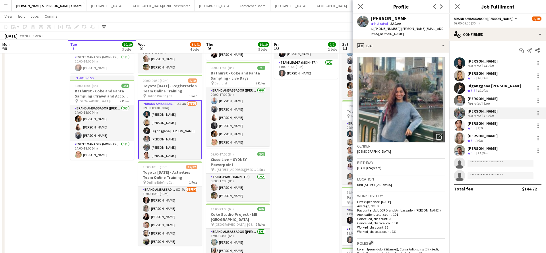
click at [482, 124] on div "[PERSON_NAME]" at bounding box center [483, 123] width 30 height 5
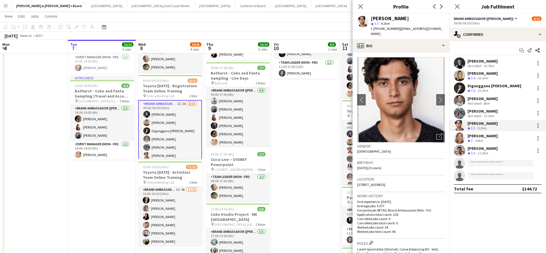
click at [475, 140] on div "10km" at bounding box center [479, 141] width 10 height 5
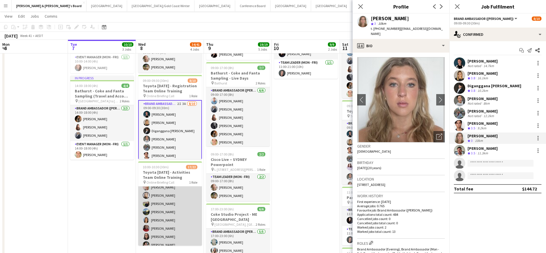
scroll to position [37, 0]
click at [163, 198] on app-card-role "Brand Ambassador (Mon - Fri) 5I 4A 17/22 10:00-10:30 (30m) Darcy Ward Azzurra Z…" at bounding box center [170, 247] width 64 height 194
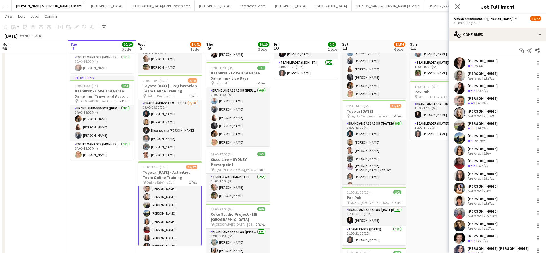
click at [480, 114] on div "Not rated" at bounding box center [475, 116] width 15 height 4
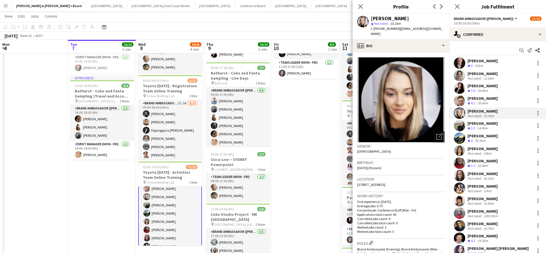
click at [477, 125] on div "[PERSON_NAME]" at bounding box center [483, 123] width 30 height 5
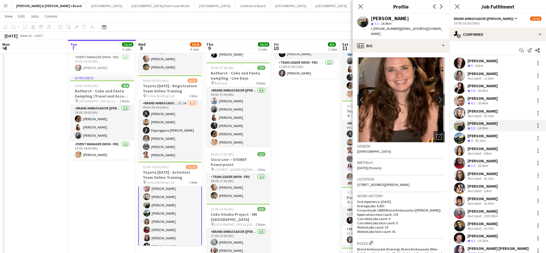
click at [479, 140] on div "55.1km" at bounding box center [480, 141] width 13 height 5
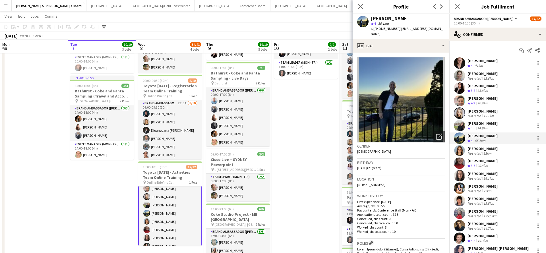
click at [478, 153] on div "Not rated" at bounding box center [475, 153] width 15 height 4
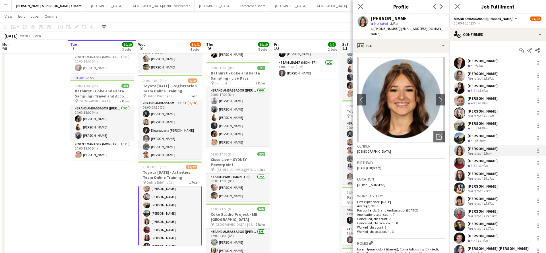
click at [479, 176] on div "Not rated" at bounding box center [475, 178] width 15 height 4
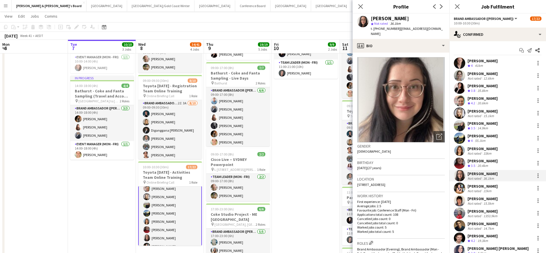
click at [478, 189] on div "Not rated" at bounding box center [475, 191] width 15 height 4
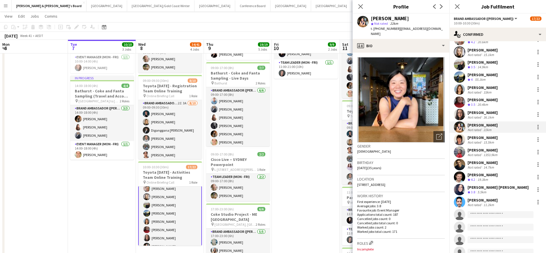
scroll to position [71, 0]
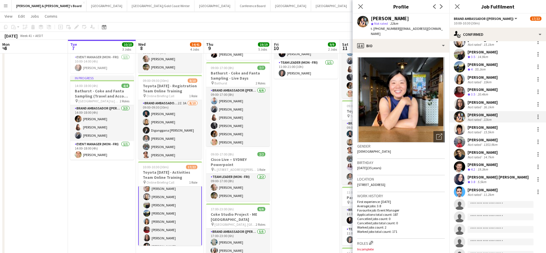
click at [481, 129] on div "[PERSON_NAME]" at bounding box center [483, 127] width 30 height 5
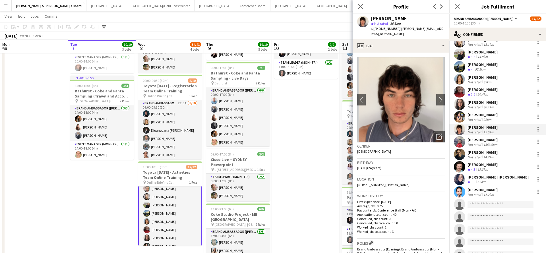
click at [476, 143] on div "Not rated" at bounding box center [475, 144] width 15 height 4
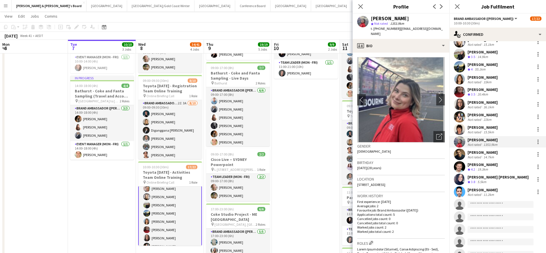
click at [476, 157] on div "Not rated" at bounding box center [475, 157] width 15 height 4
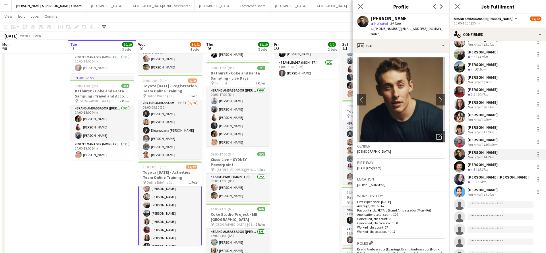
click at [487, 191] on div "[PERSON_NAME]" at bounding box center [483, 189] width 30 height 5
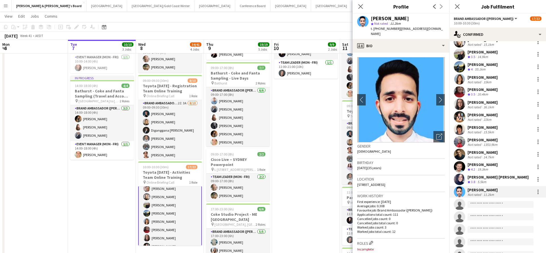
click at [339, 162] on app-date-cell "09:00-17:00 (8h) 7/7 Bathurst - Coke and Fanta Sampling - Live Days pin Bathurs…" at bounding box center [306, 170] width 68 height 479
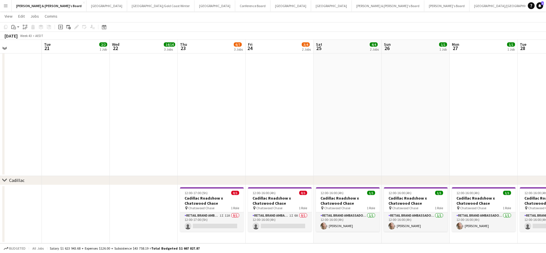
scroll to position [367, 0]
click at [217, 221] on app-card-role "RETAIL Brand Ambassador (Mon - Fri) 1I 11A 0/1 12:00-17:00 (5h) single-neutral-…" at bounding box center [212, 221] width 64 height 19
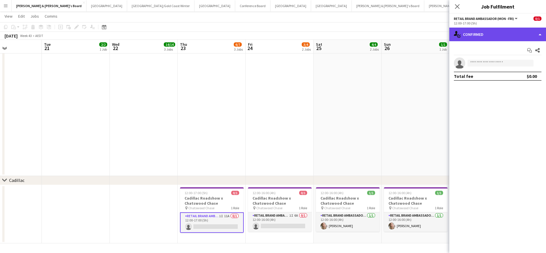
click at [491, 31] on div "single-neutral-actions-check-2 Confirmed" at bounding box center [497, 35] width 97 height 14
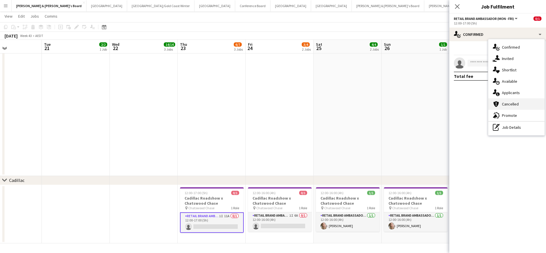
click at [508, 100] on div "cancellation Cancelled" at bounding box center [516, 103] width 56 height 11
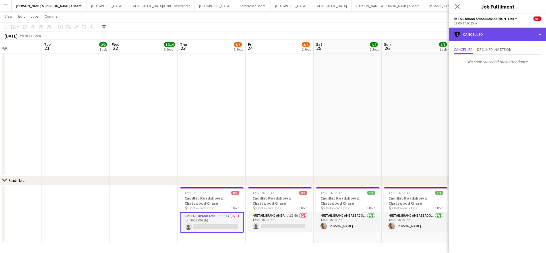
click at [500, 36] on div "cancellation Cancelled" at bounding box center [497, 35] width 97 height 14
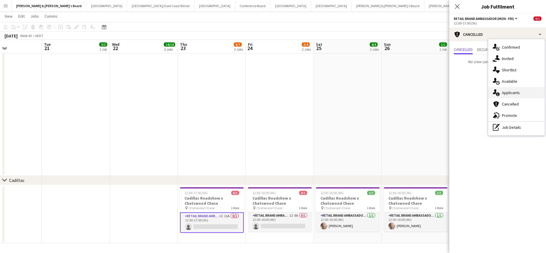
click at [513, 94] on span "Applicants" at bounding box center [511, 92] width 18 height 5
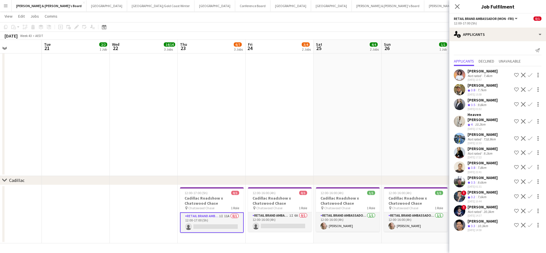
click at [532, 225] on app-icon "Confirm" at bounding box center [530, 225] width 5 height 5
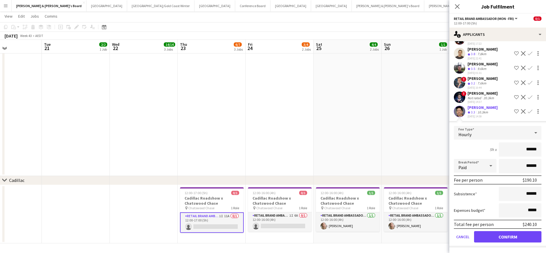
click at [492, 235] on button "Confirm" at bounding box center [507, 236] width 67 height 11
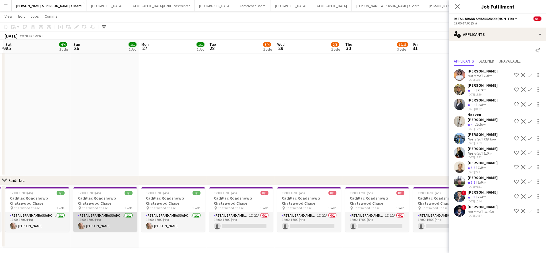
scroll to position [0, 202]
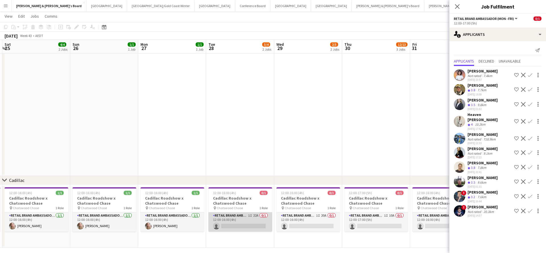
click at [241, 220] on app-card-role "RETAIL Brand Ambassador (Mon - Fri) 1I 22A 0/1 12:00-16:00 (4h) single-neutral-…" at bounding box center [240, 221] width 64 height 19
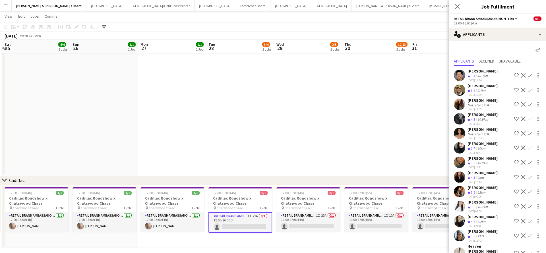
click at [529, 75] on app-icon "Confirm" at bounding box center [530, 75] width 5 height 5
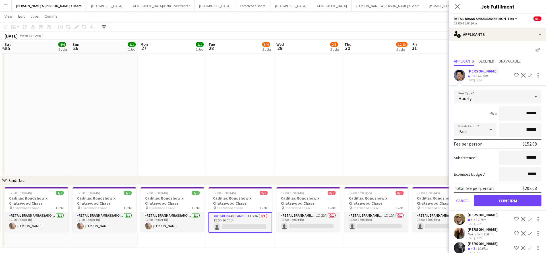
click at [495, 200] on button "Confirm" at bounding box center [507, 200] width 67 height 11
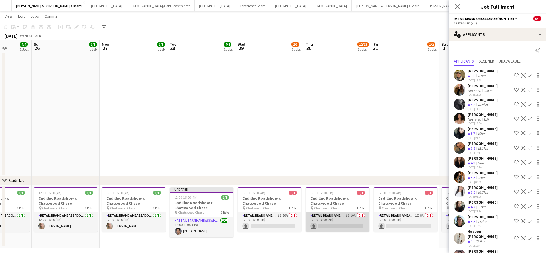
scroll to position [0, 242]
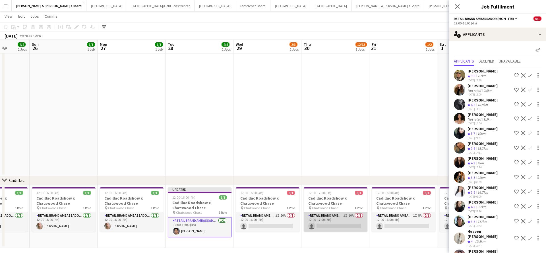
click at [332, 221] on app-card-role "RETAIL Brand Ambassador (Mon - Fri) 1I 10A 0/1 12:00-17:00 (5h) single-neutral-…" at bounding box center [336, 221] width 64 height 19
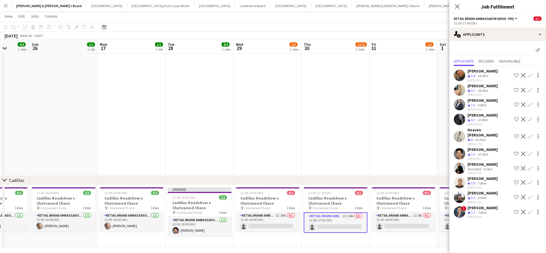
click at [531, 156] on app-icon "Confirm" at bounding box center [530, 154] width 5 height 5
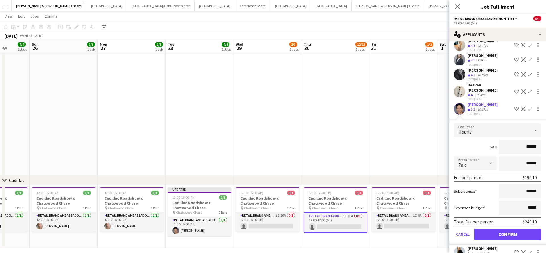
scroll to position [82, 0]
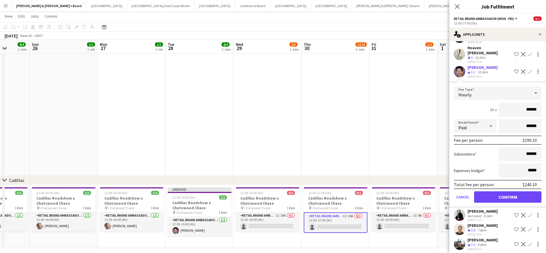
click at [494, 203] on button "Confirm" at bounding box center [507, 196] width 67 height 11
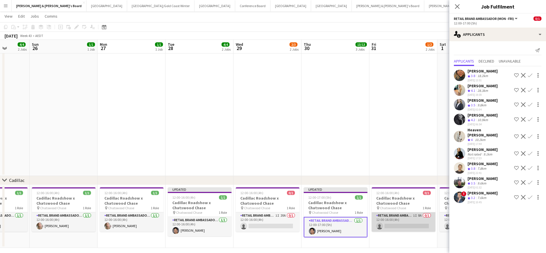
click at [409, 223] on app-card-role "RETAIL Brand Ambassador (Mon - Fri) 1I 8A 0/1 12:00-16:00 (4h) single-neutral-a…" at bounding box center [404, 221] width 64 height 19
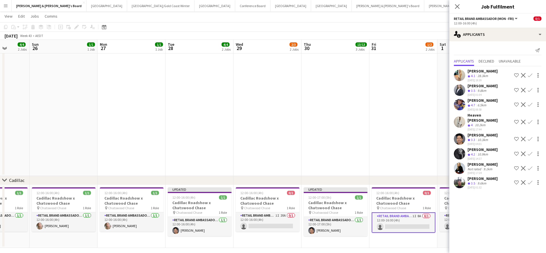
click at [530, 138] on app-icon "Confirm" at bounding box center [530, 139] width 5 height 5
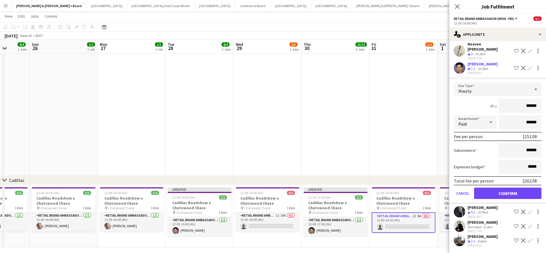
scroll to position [71, 0]
click at [493, 190] on button "Confirm" at bounding box center [507, 193] width 67 height 11
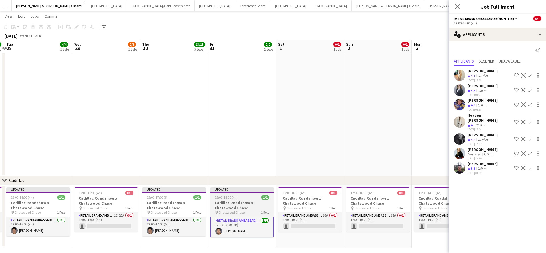
scroll to position [0, 268]
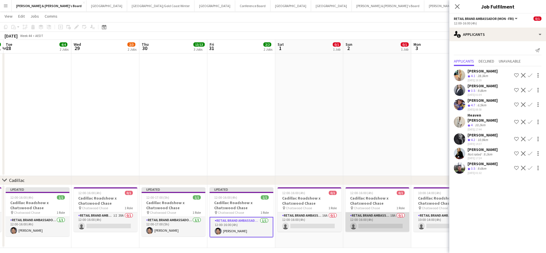
click at [376, 220] on app-card-role "RETAIL Brand Ambassador ([DATE]) 18A 0/1 12:00-16:00 (4h) single-neutral-actions" at bounding box center [378, 221] width 64 height 19
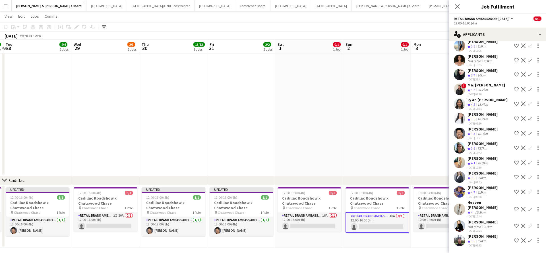
scroll to position [88, 0]
click at [529, 133] on app-icon "Confirm" at bounding box center [530, 133] width 5 height 5
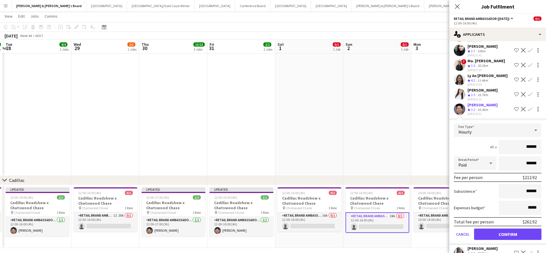
scroll to position [134, 0]
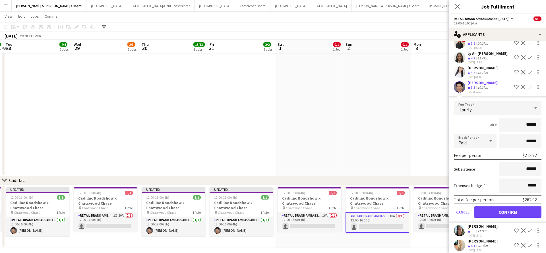
click at [495, 211] on button "Confirm" at bounding box center [507, 211] width 67 height 11
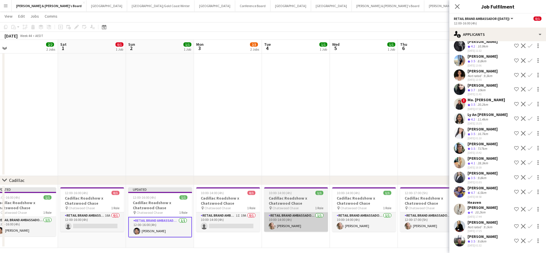
scroll to position [0, 214]
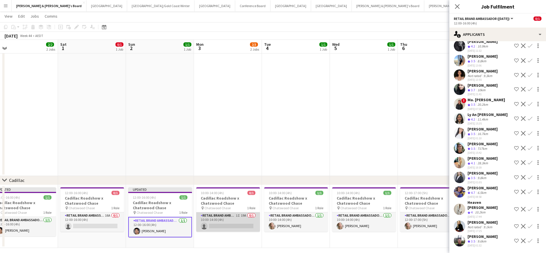
click at [236, 220] on app-card-role "RETAIL Brand Ambassador (Mon - Fri) 1I 19A 0/1 10:00-14:00 (4h) single-neutral-…" at bounding box center [228, 221] width 64 height 19
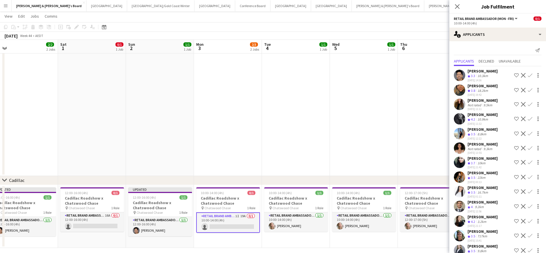
click at [530, 76] on app-icon "Confirm" at bounding box center [530, 75] width 5 height 5
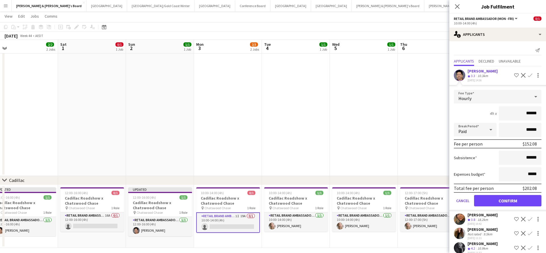
click at [489, 201] on button "Confirm" at bounding box center [507, 200] width 67 height 11
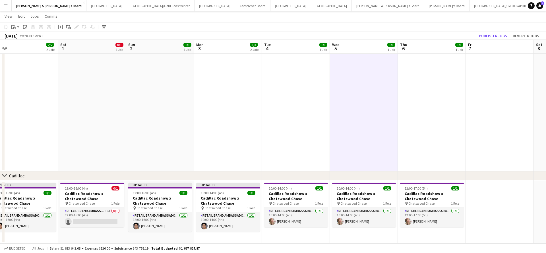
scroll to position [371, 0]
click at [487, 36] on button "Publish 6 jobs" at bounding box center [493, 35] width 33 height 7
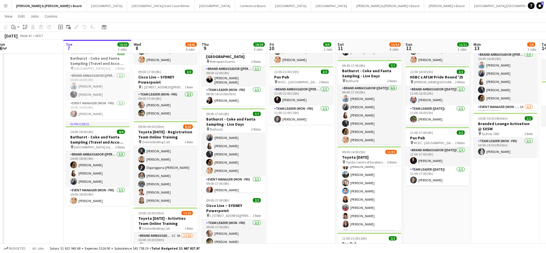
scroll to position [222, 0]
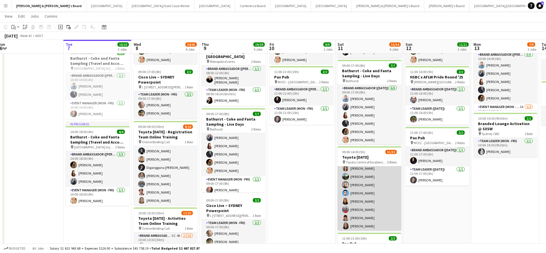
click at [376, 186] on app-card-role "Brand Ambassador (Saturday) 51I 9A 19/20 09:30-14:00 (4h30m) Natalia Ramires Al…" at bounding box center [370, 151] width 64 height 178
click at [389, 178] on app-card-role "Brand Ambassador (Saturday) 51I 9A 19/20 09:30-14:00 (4h30m) Natalia Ramires Al…" at bounding box center [370, 151] width 64 height 178
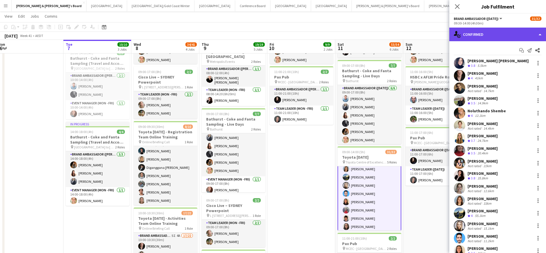
click at [495, 36] on div "single-neutral-actions-check-2 Confirmed" at bounding box center [497, 35] width 97 height 14
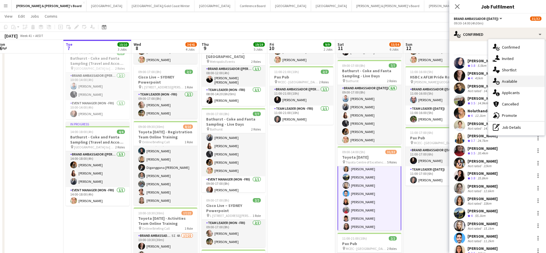
click at [516, 81] on span "Available" at bounding box center [509, 81] width 15 height 5
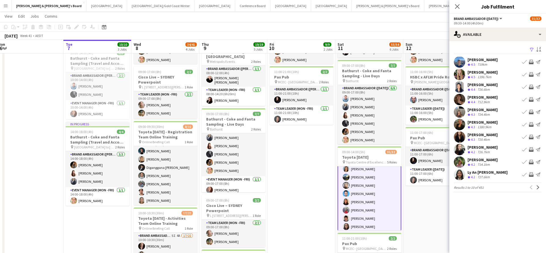
click at [531, 50] on app-icon "Filter" at bounding box center [532, 49] width 5 height 5
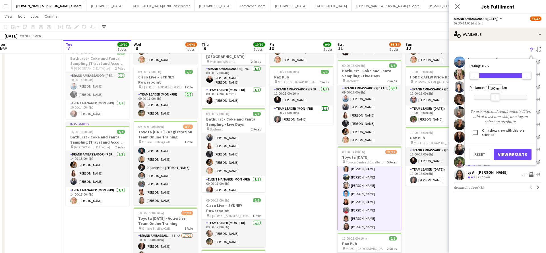
drag, startPoint x: 526, startPoint y: 98, endPoint x: 495, endPoint y: 96, distance: 30.7
click at [495, 96] on div "100km" at bounding box center [496, 97] width 10 height 8
click at [509, 157] on button "View Results" at bounding box center [513, 154] width 38 height 11
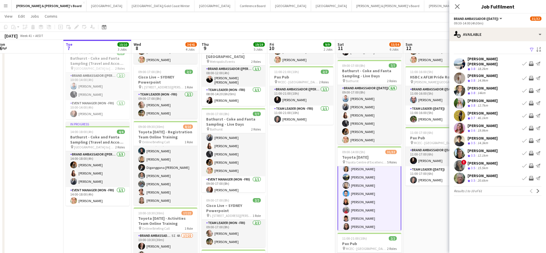
click at [532, 166] on app-icon "Invite crew" at bounding box center [531, 166] width 5 height 5
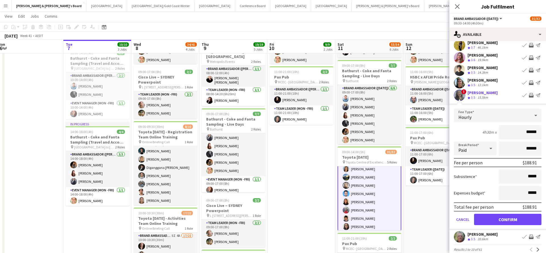
scroll to position [71, 0]
click at [502, 222] on button "Confirm" at bounding box center [507, 218] width 67 height 11
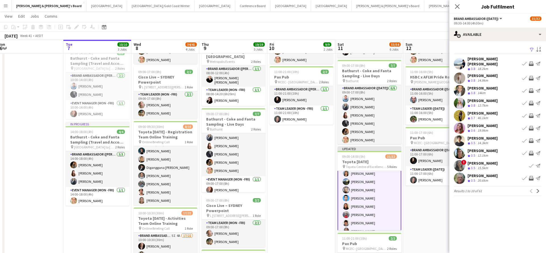
scroll to position [0, 0]
click at [537, 191] on app-icon "Next" at bounding box center [538, 191] width 4 height 4
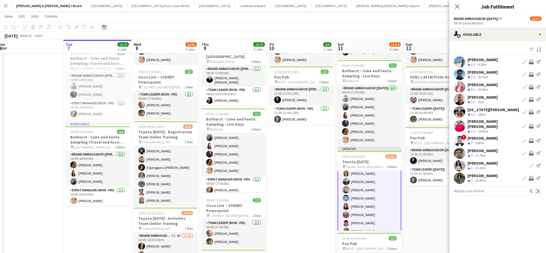
click at [538, 189] on app-icon "Next" at bounding box center [538, 191] width 4 height 4
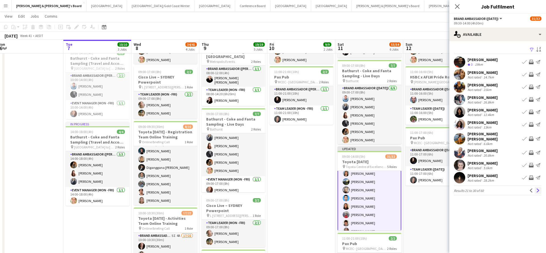
click at [537, 189] on app-icon "Next" at bounding box center [538, 191] width 4 height 4
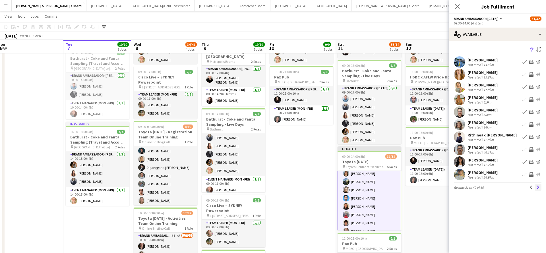
click at [537, 187] on app-icon "Next" at bounding box center [538, 187] width 4 height 4
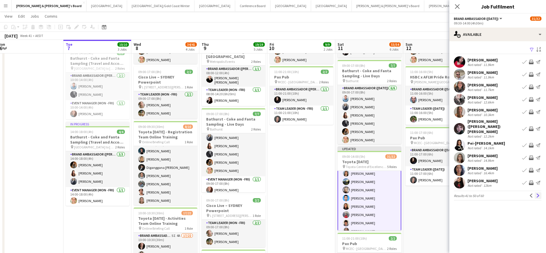
click at [536, 192] on button "Next" at bounding box center [538, 195] width 7 height 7
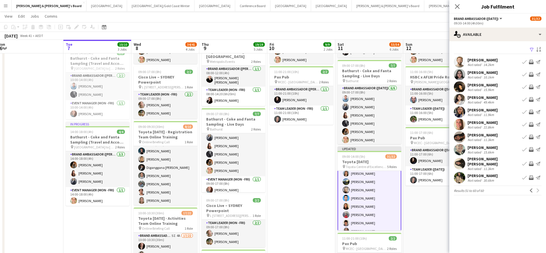
click at [538, 188] on div "Previous Next" at bounding box center [535, 190] width 14 height 7
click at [423, 209] on app-date-cell "09:00-17:00 (8h) 7/7 Bathurst - Coke and Fanta Sampling - Live Days pin Bathurs…" at bounding box center [437, 217] width 68 height 479
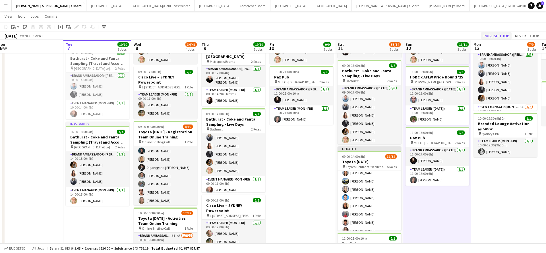
click at [496, 35] on button "Publish 1 job" at bounding box center [496, 35] width 30 height 7
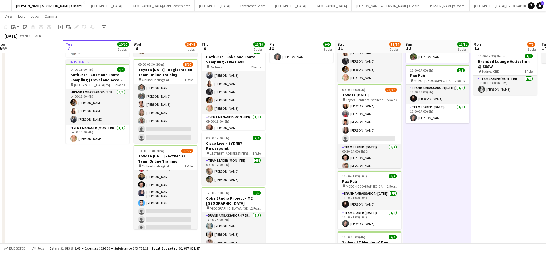
scroll to position [117, 0]
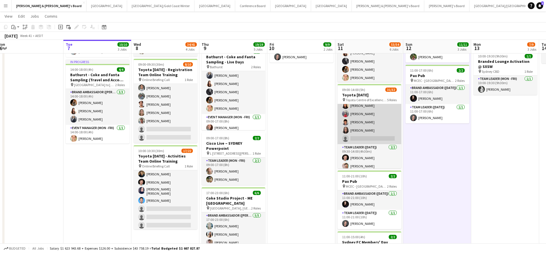
click at [372, 122] on app-card-role "Brand Ambassador (Saturday) 51I 9A 19/20 09:30-14:00 (4h30m) Natalia Ramires Al…" at bounding box center [370, 55] width 64 height 178
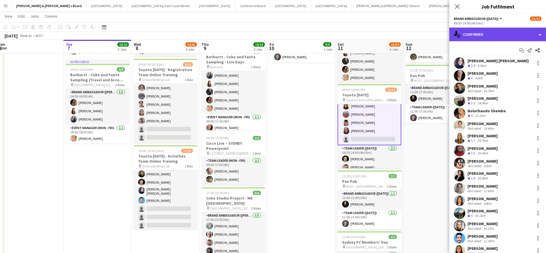
click at [495, 31] on div "single-neutral-actions-check-2 Confirmed" at bounding box center [497, 35] width 97 height 14
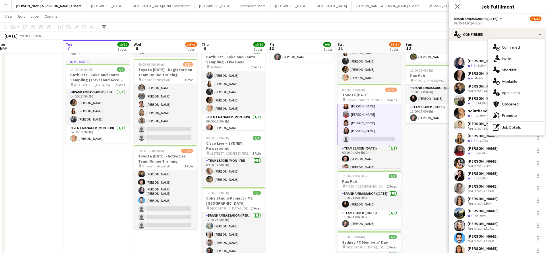
click at [427, 181] on app-date-cell "09:00-17:00 (8h) 7/7 Bathurst - Coke and Fanta Sampling - Live Days pin Bathurs…" at bounding box center [437, 154] width 68 height 479
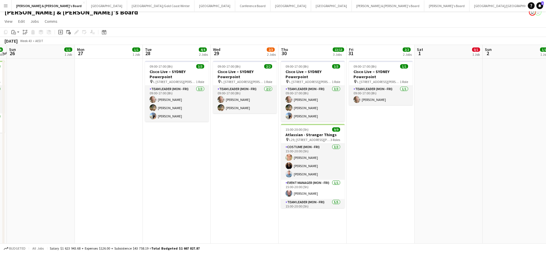
scroll to position [5, 0]
click at [195, 6] on button "Sydney Close" at bounding box center [215, 5] width 41 height 11
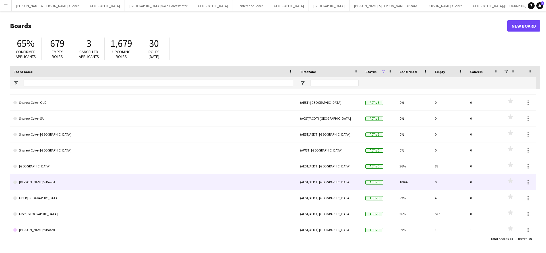
scroll to position [174, 0]
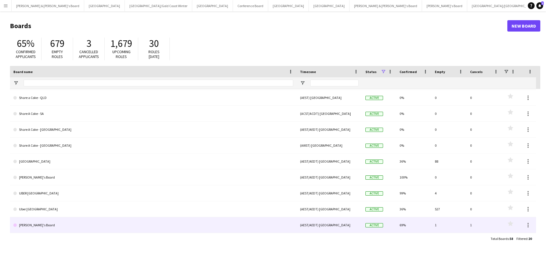
click at [31, 230] on link "Vicky's Board" at bounding box center [153, 225] width 280 height 16
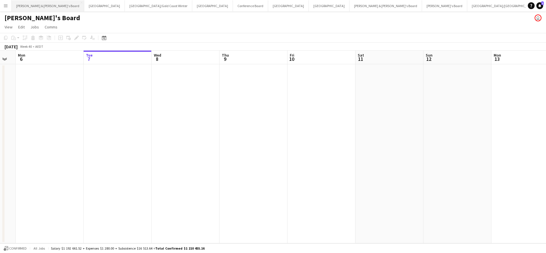
click at [36, 8] on button "[PERSON_NAME] & [PERSON_NAME]'s Board Close" at bounding box center [48, 5] width 73 height 11
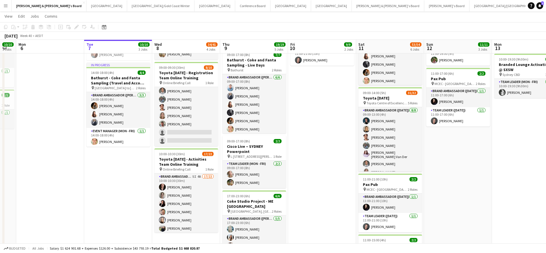
scroll to position [34, 0]
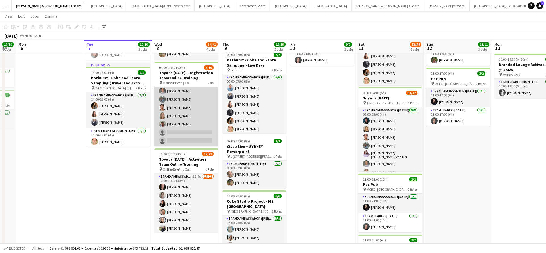
click at [198, 102] on app-card-role "Brand Ambassador (Mon - Fri) 2I 3A [DATE] 09:00-09:30 (30m) [PERSON_NAME] [PERS…" at bounding box center [186, 100] width 64 height 94
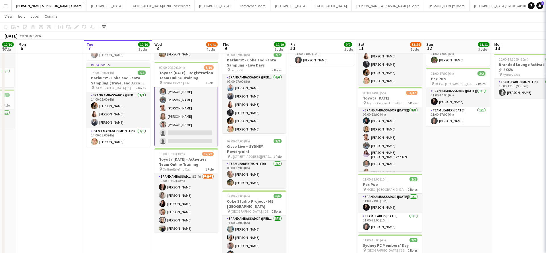
click at [198, 102] on app-card-role "Brand Ambassador (Mon - Fri) 2I 3A [DATE] 09:00-09:30 (30m) [PERSON_NAME] [PERS…" at bounding box center [186, 100] width 64 height 95
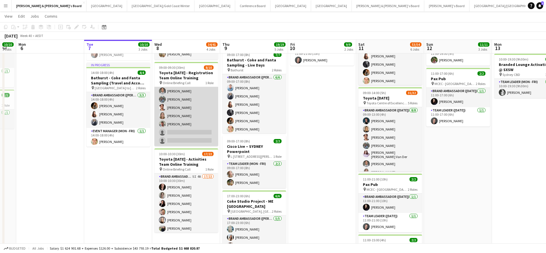
click at [198, 113] on app-card-role "Brand Ambassador (Mon - Fri) 2I 3A [DATE] 09:00-09:30 (30m) [PERSON_NAME] [PERS…" at bounding box center [186, 100] width 64 height 94
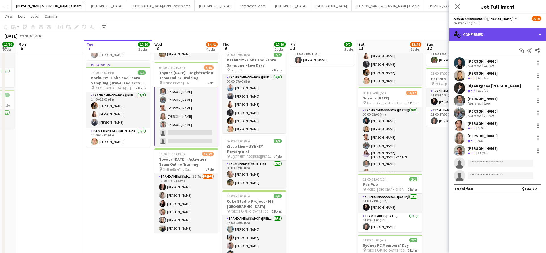
click at [478, 34] on div "single-neutral-actions-check-2 Confirmed" at bounding box center [497, 35] width 97 height 14
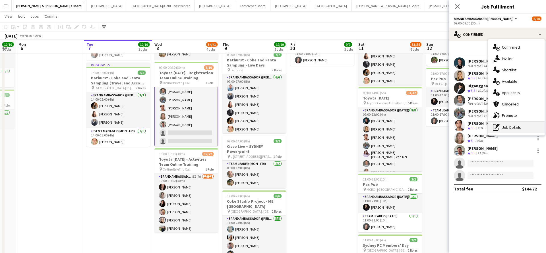
click at [509, 132] on div "pen-write Job Details" at bounding box center [516, 127] width 56 height 11
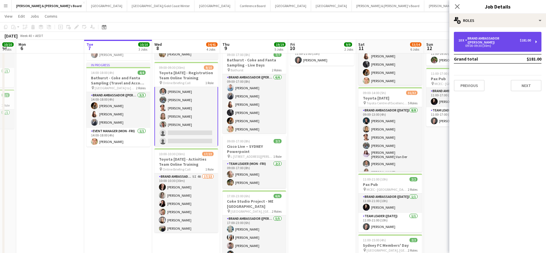
click at [494, 44] on div "09:00-09:30 (30m)" at bounding box center [494, 45] width 73 height 3
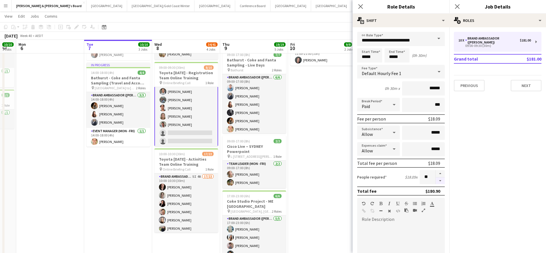
click at [440, 182] on button "button" at bounding box center [440, 180] width 9 height 7
type input "*"
click at [323, 160] on app-date-cell "09:00-17:00 (8h) 7/7 Bathurst - Coke and Fanta Sampling - Live Days pin Bathurs…" at bounding box center [322, 157] width 68 height 479
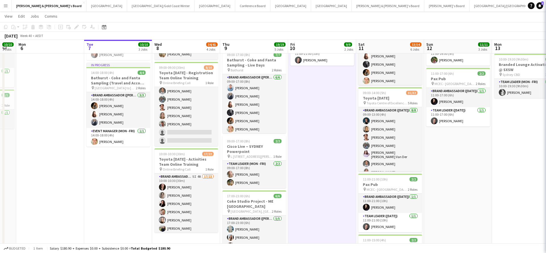
scroll to position [22, 0]
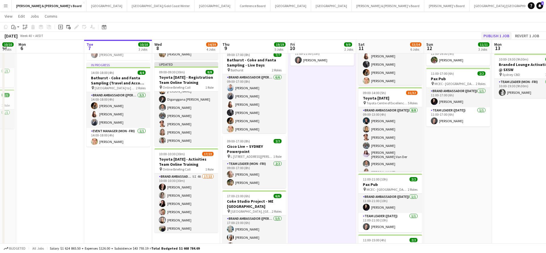
click at [492, 35] on button "Publish 1 job" at bounding box center [496, 35] width 30 height 7
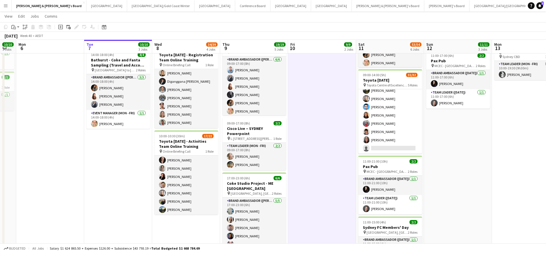
scroll to position [231, 0]
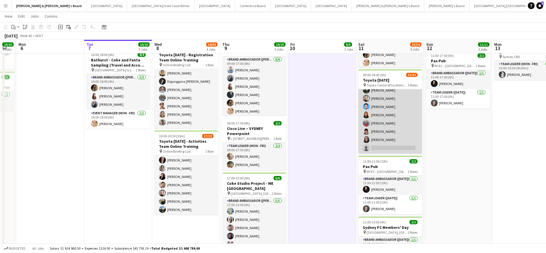
click at [396, 129] on app-card-role "Brand Ambassador (Saturday) 51I 10A 19/20 09:30-14:00 (4h30m) Natalia Ramires A…" at bounding box center [390, 65] width 64 height 178
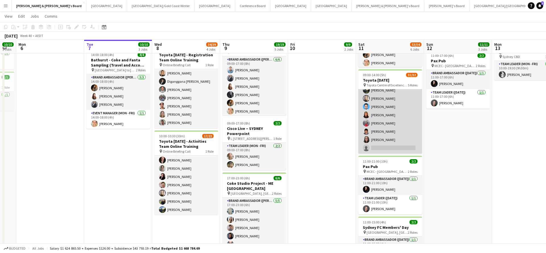
click at [408, 115] on app-card-role "Brand Ambassador (Saturday) 51I 10A 19/20 09:30-14:00 (4h30m) Natalia Ramires A…" at bounding box center [390, 65] width 64 height 178
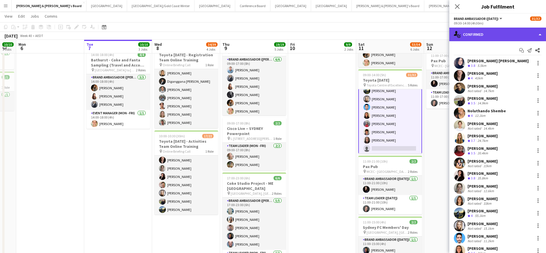
click at [506, 32] on div "single-neutral-actions-check-2 Confirmed" at bounding box center [497, 35] width 97 height 14
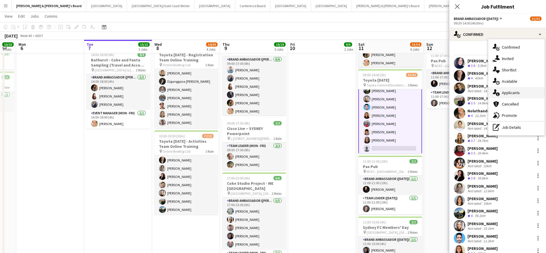
click at [515, 92] on span "Applicants" at bounding box center [511, 92] width 18 height 5
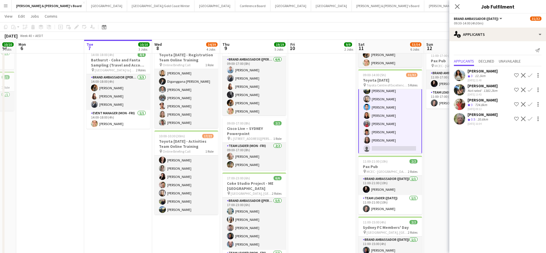
click at [530, 118] on app-icon "Confirm" at bounding box center [530, 119] width 5 height 5
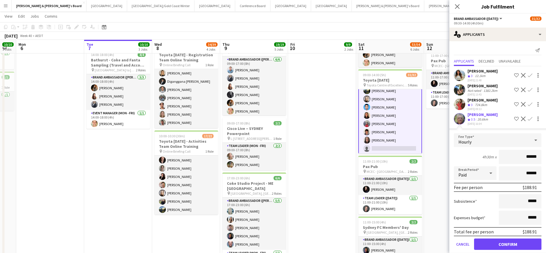
click at [504, 245] on button "Confirm" at bounding box center [507, 244] width 67 height 11
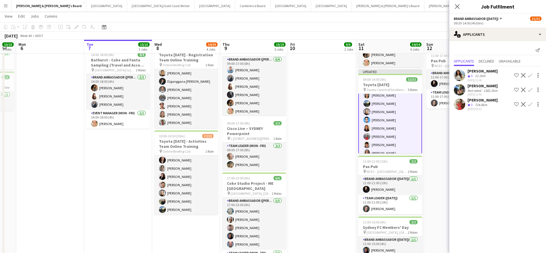
click at [312, 176] on app-date-cell "09:00-17:00 (8h) 7/7 Bathurst - Coke and Fanta Sampling - Live Days pin Bathurs…" at bounding box center [322, 139] width 68 height 479
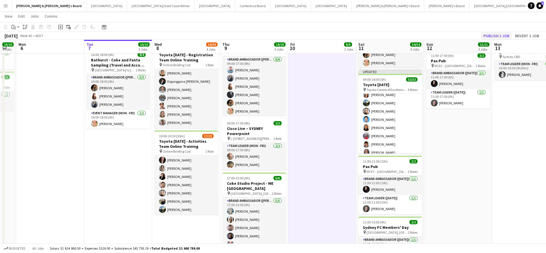
click at [490, 37] on button "Publish 1 job" at bounding box center [496, 35] width 30 height 7
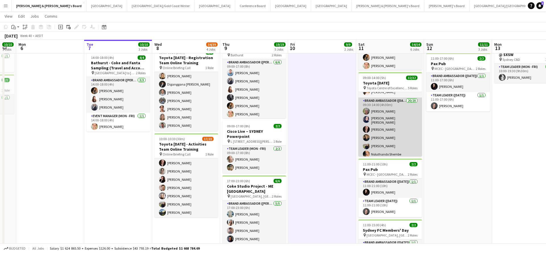
scroll to position [111, 0]
click at [384, 115] on app-card-role "Brand Ambassador (Saturday) 20/20 09:30-14:00 (4h30m) Robert Tocher Natalia Ram…" at bounding box center [390, 188] width 64 height 178
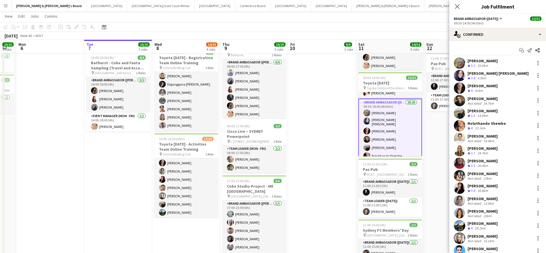
click at [480, 64] on div "20.6km" at bounding box center [482, 65] width 13 height 5
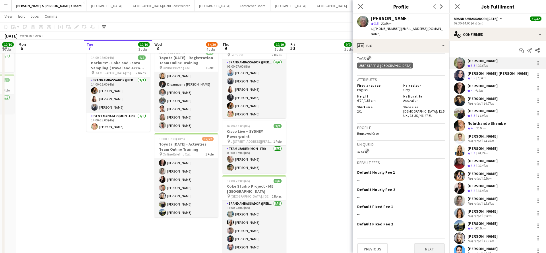
scroll to position [279, 0]
click at [434, 244] on button "Next" at bounding box center [429, 249] width 31 height 11
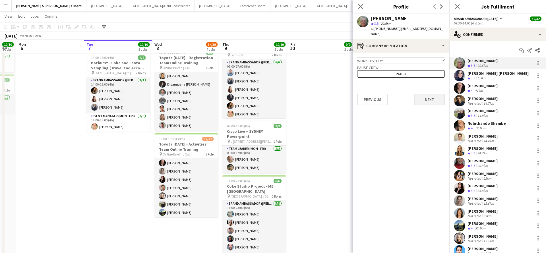
click at [431, 94] on button "Next" at bounding box center [429, 99] width 31 height 11
click at [430, 76] on button "Next" at bounding box center [429, 78] width 31 height 11
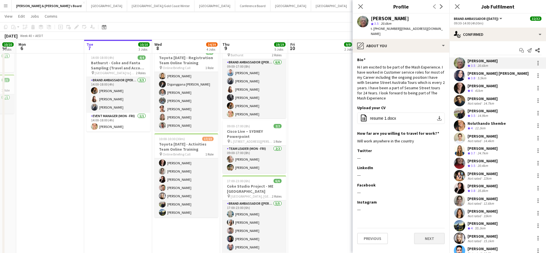
click at [433, 234] on button "Next" at bounding box center [429, 238] width 31 height 11
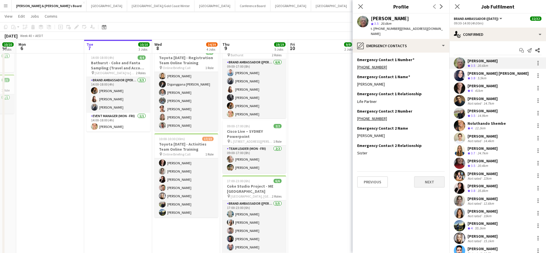
click at [426, 176] on button "Next" at bounding box center [429, 181] width 31 height 11
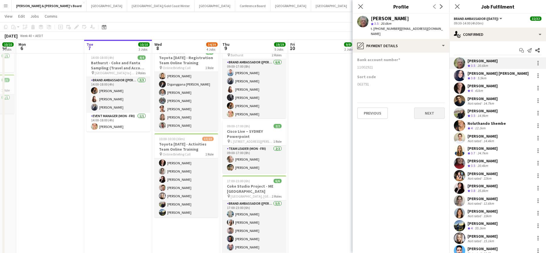
click at [433, 111] on button "Next" at bounding box center [429, 113] width 31 height 11
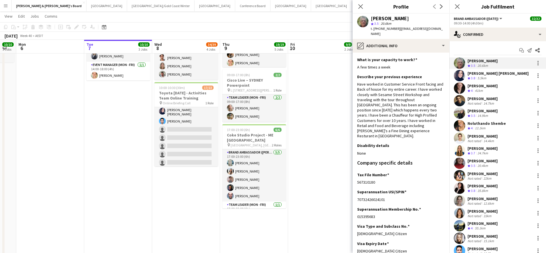
scroll to position [0, 0]
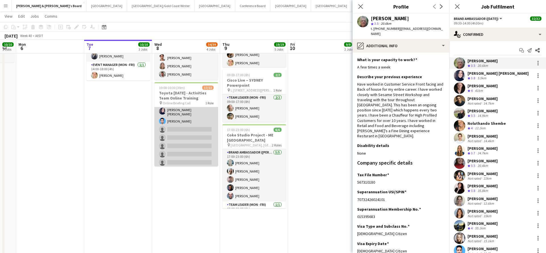
click at [187, 140] on app-card-role "Brand Ambassador (Mon - Fri) 5I 4A 17/22 10:00-10:30 (30m) Darcy Ward Azzurra Z…" at bounding box center [186, 71] width 64 height 194
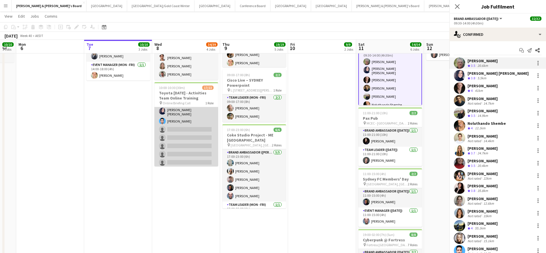
click at [187, 140] on app-card-role "Brand Ambassador (Mon - Fri) 5I 4A 17/22 10:00-10:30 (30m) Darcy Ward Azzurra Z…" at bounding box center [186, 71] width 64 height 194
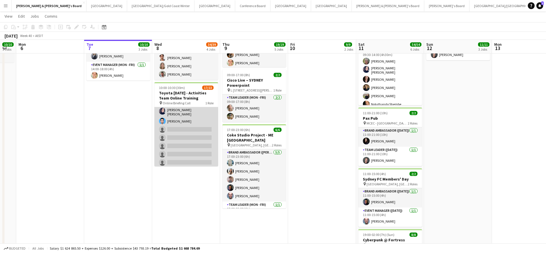
click at [187, 140] on app-card-role "Brand Ambassador (Mon - Fri) 5I 4A 17/22 10:00-10:30 (30m) Darcy Ward Azzurra Z…" at bounding box center [186, 71] width 64 height 194
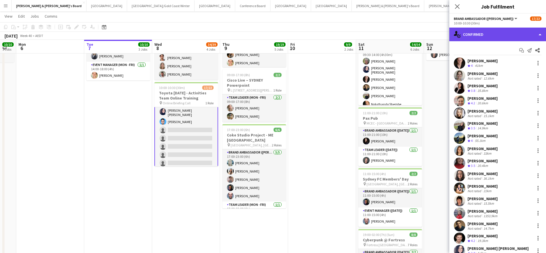
click at [491, 31] on div "single-neutral-actions-check-2 Confirmed" at bounding box center [497, 35] width 97 height 14
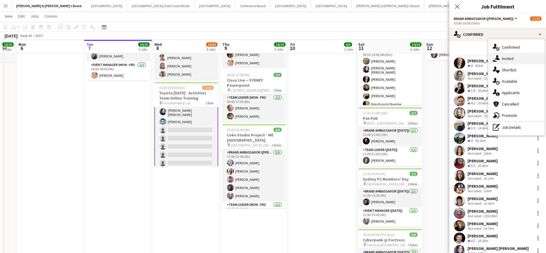
click at [515, 60] on div "single-neutral-actions-share-1 Invited" at bounding box center [516, 58] width 56 height 11
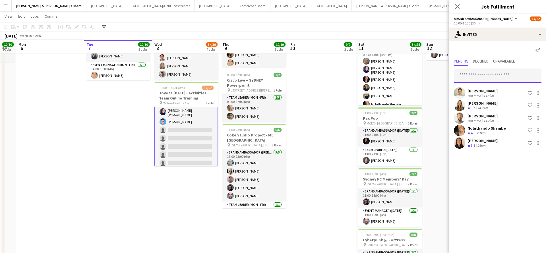
click at [474, 76] on input "text" at bounding box center [498, 76] width 88 height 14
type input "*"
click at [339, 173] on app-date-cell "09:00-17:00 (8h) 7/7 Bathurst - Coke and Fanta Sampling - Live Days pin Bathurs…" at bounding box center [322, 91] width 68 height 479
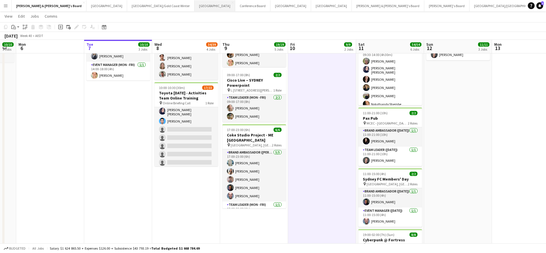
click at [195, 8] on button "Sydney Close" at bounding box center [215, 5] width 41 height 11
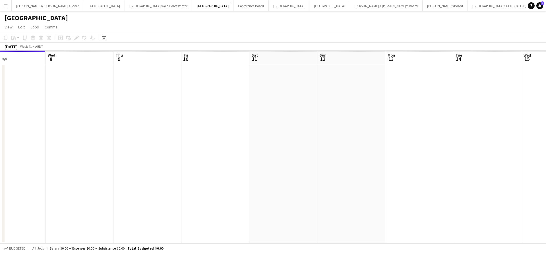
scroll to position [0, 228]
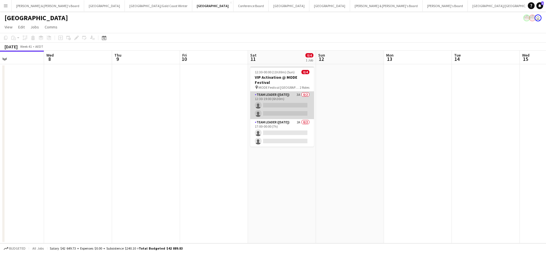
click at [291, 101] on app-card-role "Team Leader (Saturday) 3A 0/2 12:30-19:00 (6h30m) single-neutral-actions single…" at bounding box center [282, 106] width 64 height 28
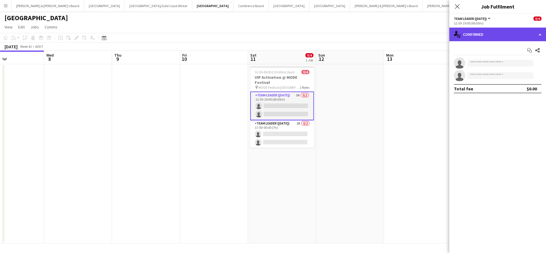
click at [489, 34] on div "single-neutral-actions-check-2 Confirmed" at bounding box center [497, 35] width 97 height 14
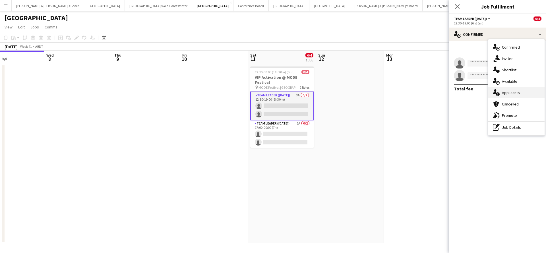
click at [510, 92] on span "Applicants" at bounding box center [511, 92] width 18 height 5
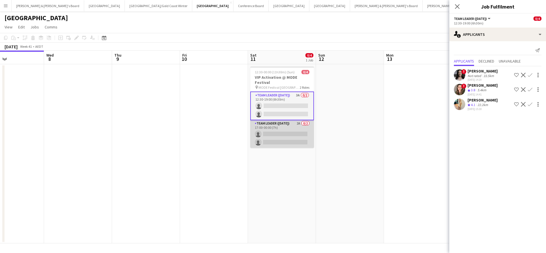
click at [295, 128] on app-card-role "Team Leader (Saturday) 2A 0/2 17:00-00:00 (7h) single-neutral-actions single-ne…" at bounding box center [282, 134] width 64 height 28
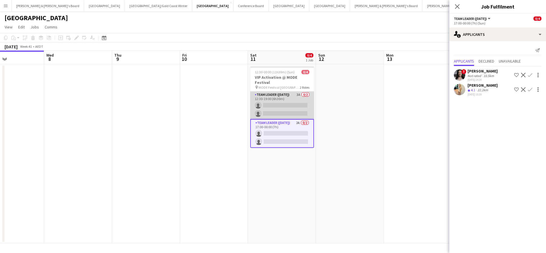
click at [300, 102] on app-card-role "Team Leader (Saturday) 3A 0/2 12:30-19:00 (6h30m) single-neutral-actions single…" at bounding box center [282, 106] width 64 height 28
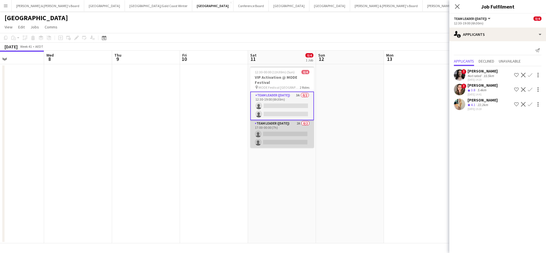
click at [294, 128] on app-card-role "Team Leader (Saturday) 2A 0/2 17:00-00:00 (7h) single-neutral-actions single-ne…" at bounding box center [282, 134] width 64 height 28
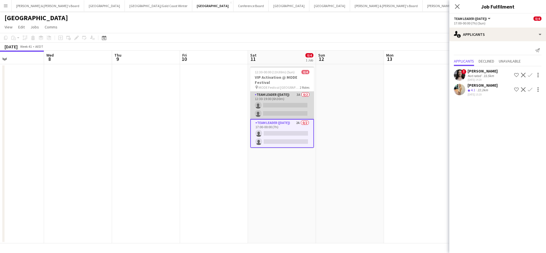
click at [294, 104] on app-card-role "Team Leader (Saturday) 3A 0/2 12:30-19:00 (6h30m) single-neutral-actions single…" at bounding box center [282, 106] width 64 height 28
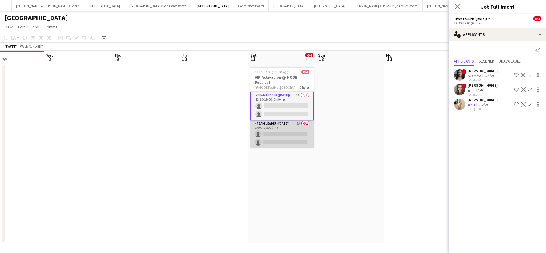
click at [281, 133] on app-card-role "Team Leader (Saturday) 2A 0/2 17:00-00:00 (7h) single-neutral-actions single-ne…" at bounding box center [282, 134] width 64 height 28
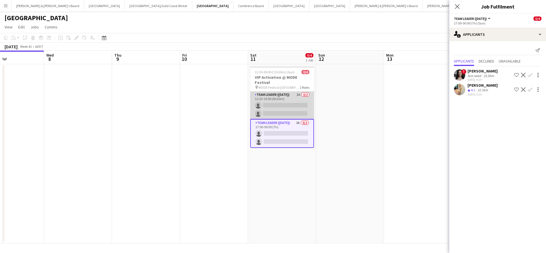
scroll to position [0, 228]
click at [297, 97] on app-card-role "Team Leader (Saturday) 3A 0/2 12:30-19:00 (6h30m) single-neutral-actions single…" at bounding box center [282, 106] width 64 height 28
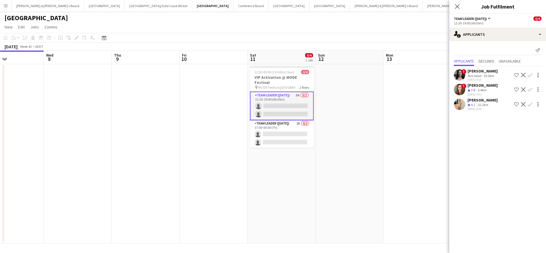
click at [531, 89] on app-icon "Confirm" at bounding box center [530, 89] width 5 height 5
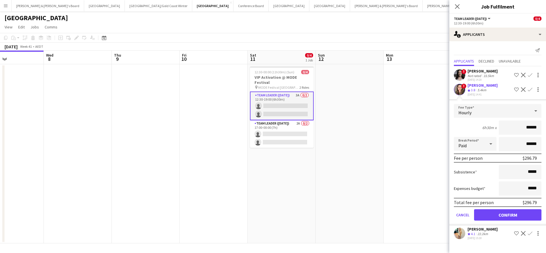
click at [489, 214] on button "Confirm" at bounding box center [507, 214] width 67 height 11
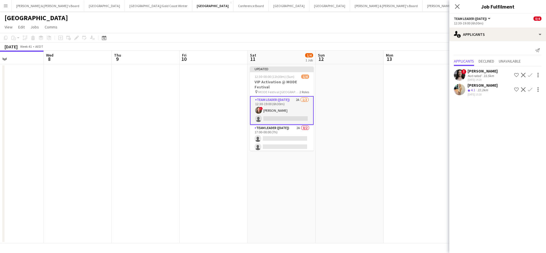
click at [410, 161] on app-date-cell at bounding box center [418, 153] width 68 height 179
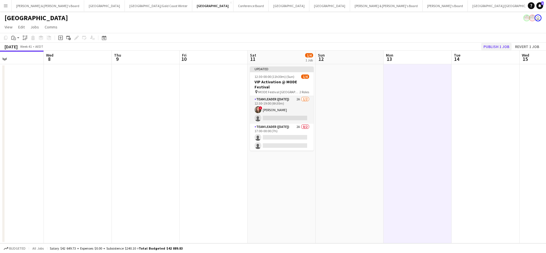
click at [492, 45] on button "Publish 1 job" at bounding box center [496, 46] width 30 height 7
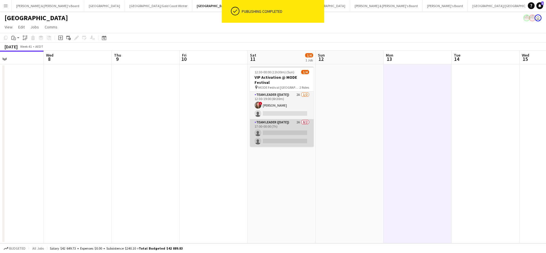
click at [282, 127] on app-card-role "Team Leader (Saturday) 2A 0/2 17:00-00:00 (7h) single-neutral-actions single-ne…" at bounding box center [282, 133] width 64 height 28
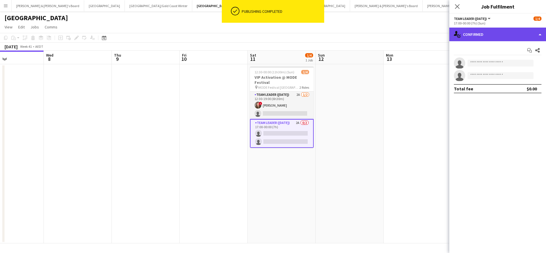
click at [488, 33] on div "single-neutral-actions-check-2 Confirmed" at bounding box center [497, 35] width 97 height 14
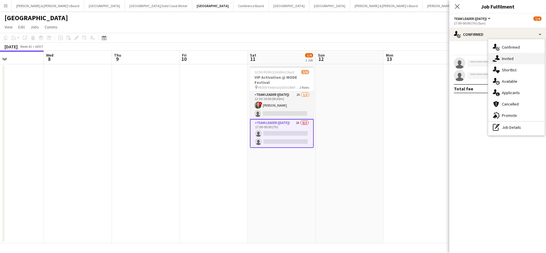
click at [516, 58] on div "single-neutral-actions-share-1 Invited" at bounding box center [516, 58] width 56 height 11
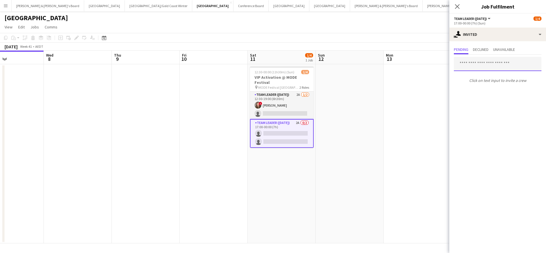
click at [484, 67] on input "text" at bounding box center [498, 64] width 88 height 14
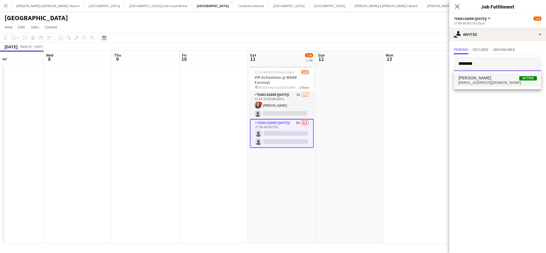
type input "********"
click at [492, 81] on span "mandavaneldik@hotmail.com" at bounding box center [497, 82] width 78 height 5
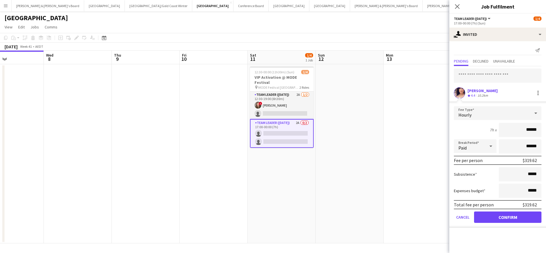
click at [487, 215] on button "Confirm" at bounding box center [507, 217] width 67 height 11
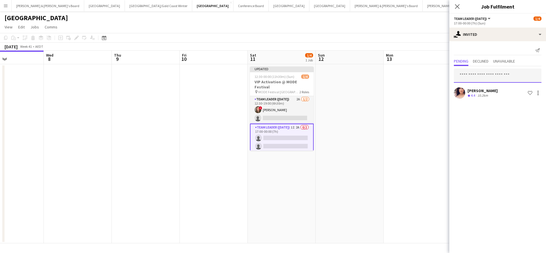
click at [487, 82] on input "text" at bounding box center [498, 76] width 88 height 14
type input "********"
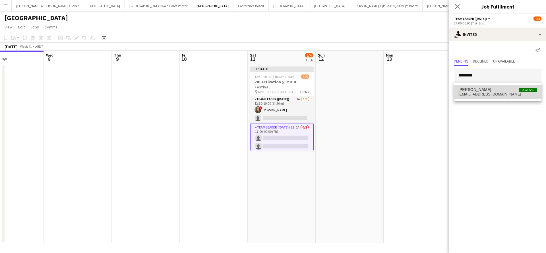
click at [493, 90] on span "Mark Heap Active" at bounding box center [497, 89] width 78 height 5
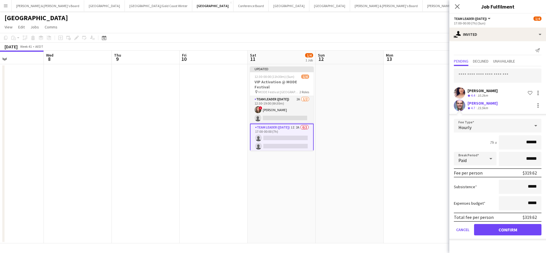
click at [486, 230] on button "Confirm" at bounding box center [507, 229] width 67 height 11
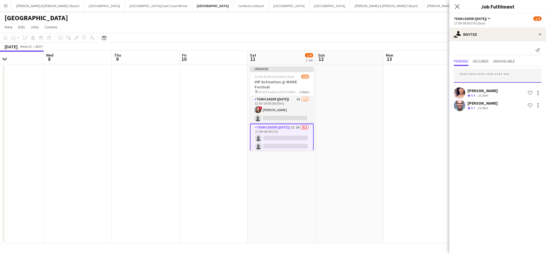
click at [485, 78] on input "text" at bounding box center [498, 76] width 88 height 14
type input "******"
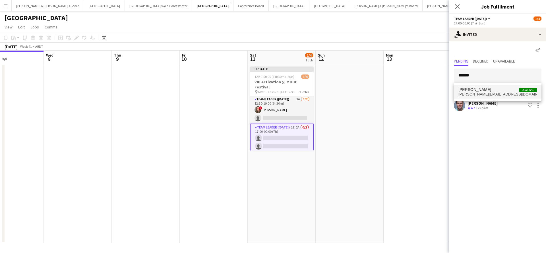
click at [493, 90] on span "Mel Goh Active" at bounding box center [497, 89] width 78 height 5
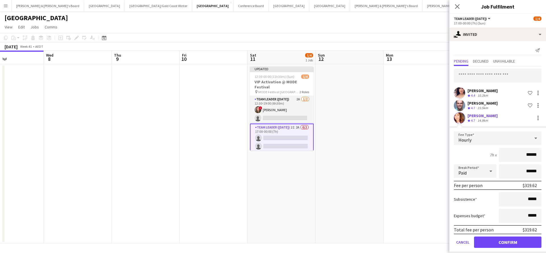
click at [489, 243] on button "Confirm" at bounding box center [507, 242] width 67 height 11
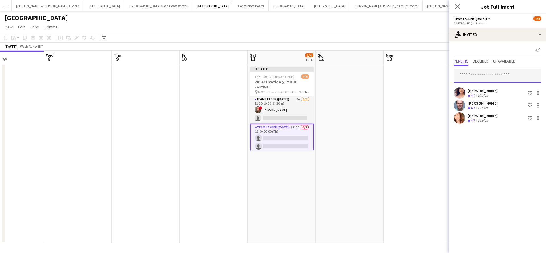
click at [481, 80] on input "text" at bounding box center [498, 76] width 88 height 14
type input "******"
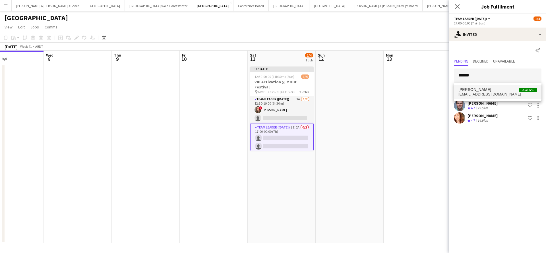
drag, startPoint x: 481, startPoint y: 80, endPoint x: 496, endPoint y: 94, distance: 20.5
click at [496, 94] on span "sharnaotoole@hotmail.co.uk" at bounding box center [497, 94] width 78 height 5
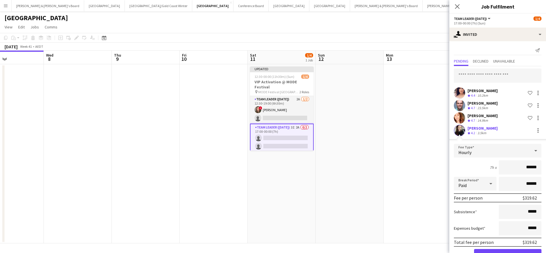
click at [492, 250] on button "Confirm" at bounding box center [507, 254] width 67 height 11
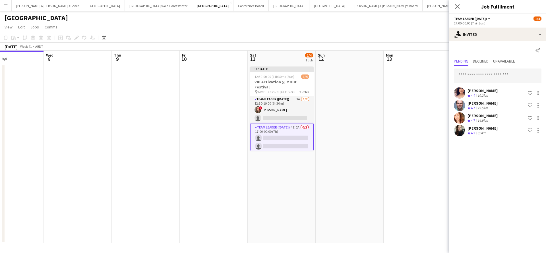
click at [438, 167] on app-date-cell at bounding box center [418, 153] width 68 height 179
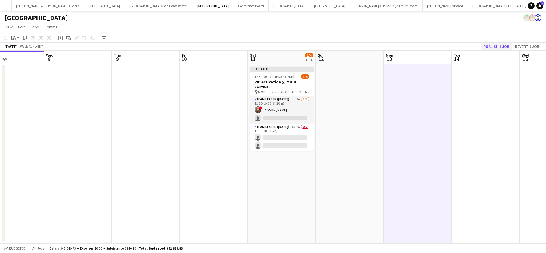
click at [490, 44] on button "Publish 1 job" at bounding box center [496, 46] width 30 height 7
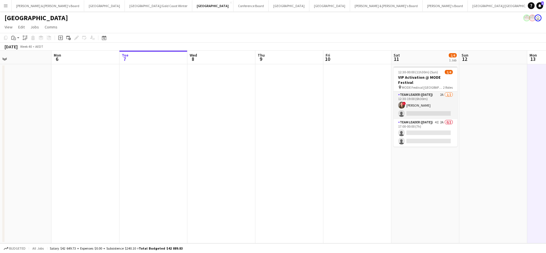
scroll to position [0, 261]
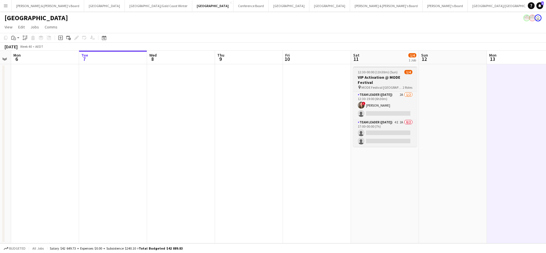
click at [385, 85] on span "MODE Festival Cockatoo island" at bounding box center [381, 87] width 41 height 4
click at [385, 83] on h3 "VIP Activation @ MODE Festival" at bounding box center [385, 80] width 64 height 10
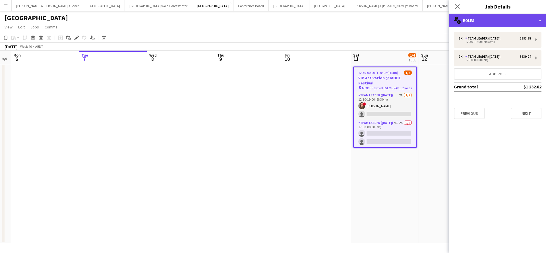
click at [484, 16] on div "multiple-users-add Roles" at bounding box center [497, 21] width 97 height 14
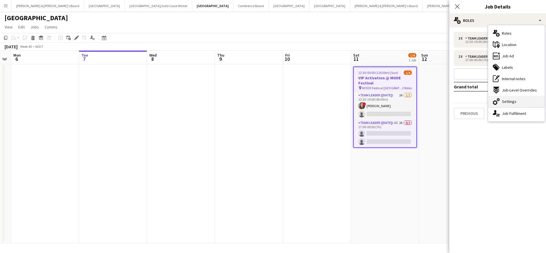
click at [512, 102] on span "Settings" at bounding box center [509, 101] width 15 height 5
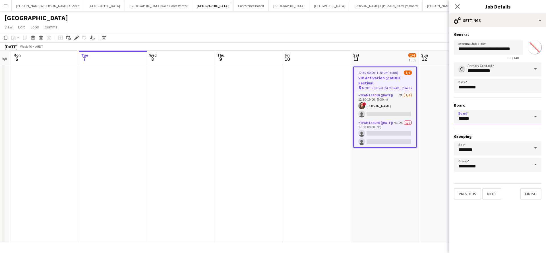
click at [523, 116] on input "******" at bounding box center [498, 117] width 88 height 14
click at [523, 119] on input "******" at bounding box center [498, 117] width 88 height 14
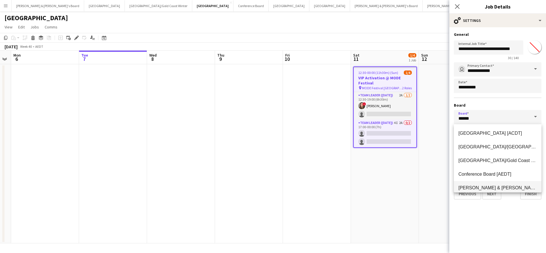
click at [493, 188] on span "[PERSON_NAME] & [PERSON_NAME]'s Board [AEDT]" at bounding box center [514, 187] width 113 height 5
type input "**********"
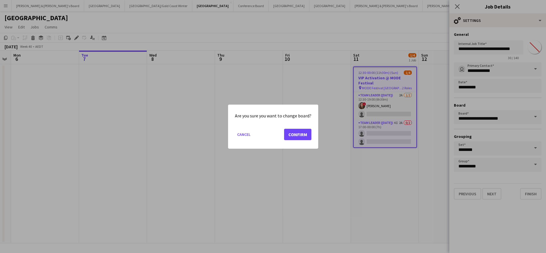
click at [302, 138] on button "Confirm" at bounding box center [297, 134] width 27 height 11
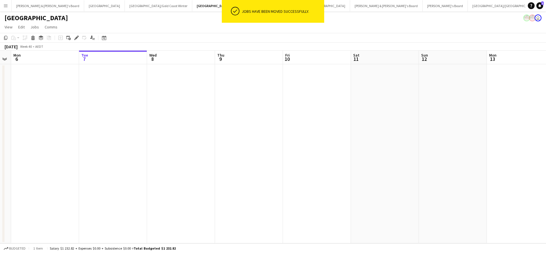
click at [361, 185] on app-date-cell at bounding box center [385, 153] width 68 height 179
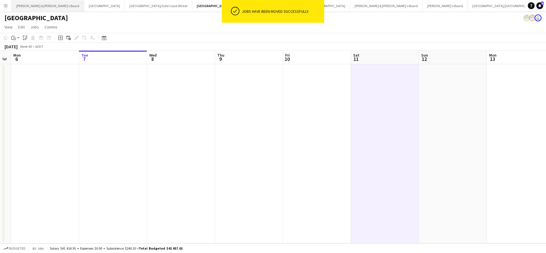
click at [41, 7] on button "[PERSON_NAME] & [PERSON_NAME]'s Board Close" at bounding box center [48, 5] width 73 height 11
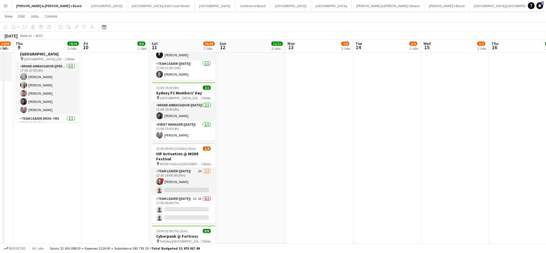
scroll to position [301, 0]
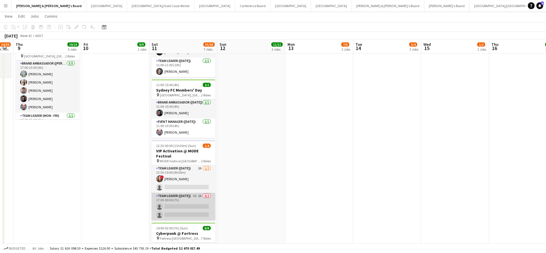
click at [186, 200] on app-card-role "Team Leader (Saturday) 4I 2A 0/2 17:00-00:00 (7h) single-neutral-actions single…" at bounding box center [184, 207] width 64 height 28
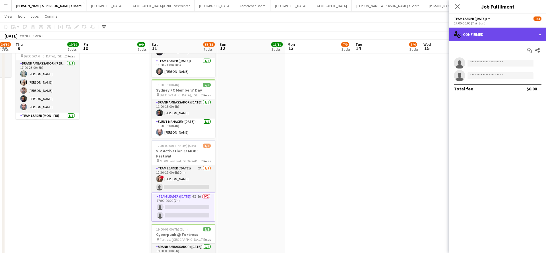
click at [493, 31] on div "single-neutral-actions-check-2 Confirmed" at bounding box center [497, 35] width 97 height 14
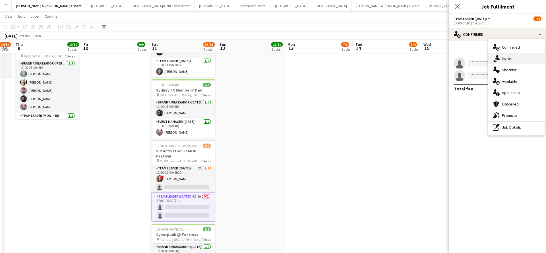
click at [520, 56] on div "single-neutral-actions-share-1 Invited" at bounding box center [516, 58] width 56 height 11
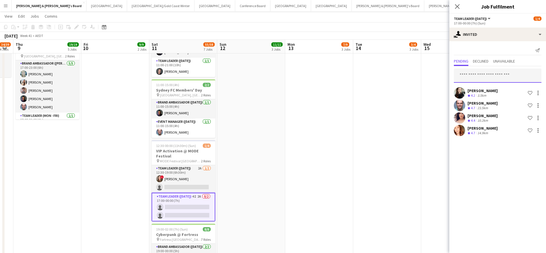
click at [482, 76] on input "text" at bounding box center [498, 76] width 88 height 14
type input "********"
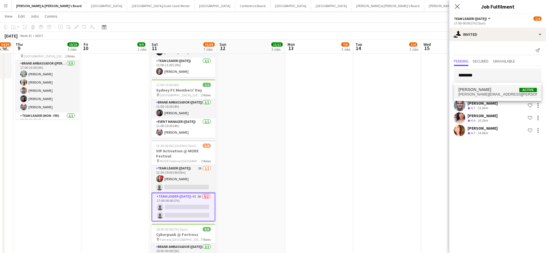
click at [486, 90] on span "[PERSON_NAME]" at bounding box center [474, 89] width 33 height 5
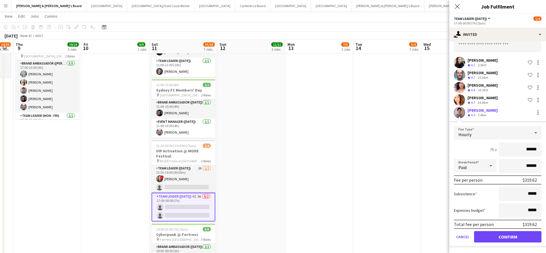
scroll to position [30, 0]
click at [487, 237] on button "Confirm" at bounding box center [507, 236] width 67 height 11
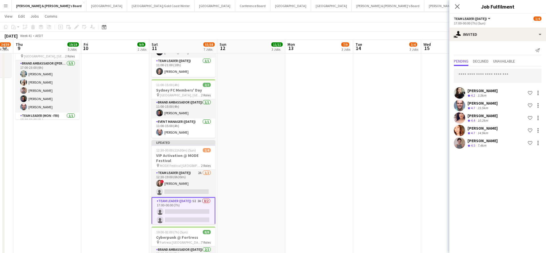
scroll to position [0, 0]
click at [481, 76] on input "text" at bounding box center [498, 76] width 88 height 14
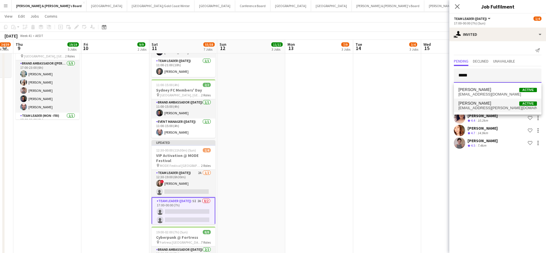
type input "*****"
click at [491, 106] on span "brittany.elle.smith@gmail.com" at bounding box center [497, 108] width 78 height 5
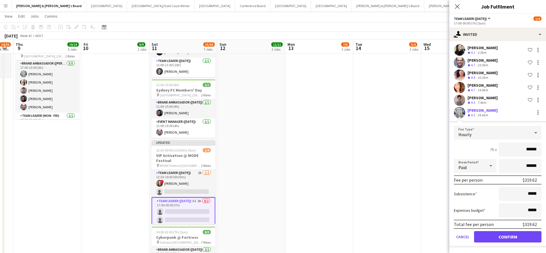
scroll to position [43, 0]
click at [494, 241] on button "Confirm" at bounding box center [507, 236] width 67 height 11
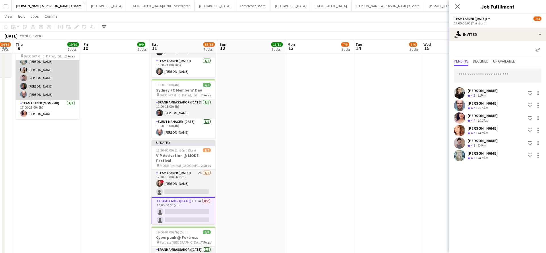
scroll to position [13, 0]
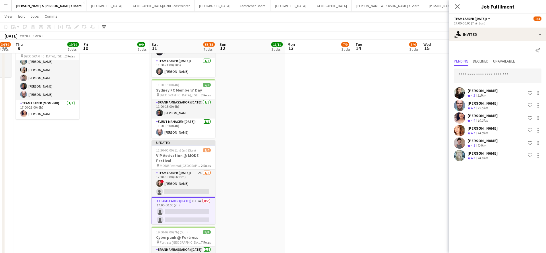
click at [430, 137] on app-date-cell "09:00-18:00 (9h) 0/1 Club Daikin – PERTH Logistics support pin Ritz-Carlton Per…" at bounding box center [455, 46] width 68 height 566
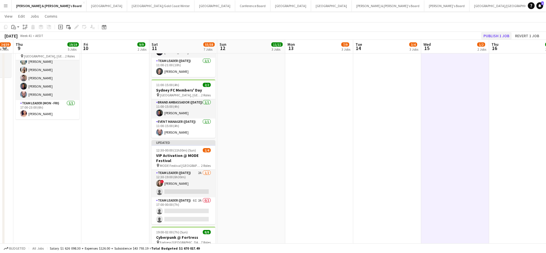
click at [494, 36] on button "Publish 1 job" at bounding box center [496, 35] width 30 height 7
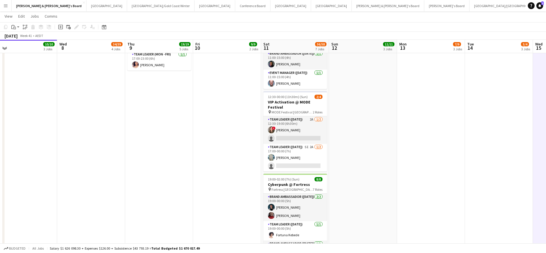
scroll to position [348, 0]
click at [304, 154] on app-card-role "Team Leader (Saturday) 5I 2A 1/2 17:00-00:00 (7h) Brittany Smith single-neutral…" at bounding box center [295, 159] width 64 height 28
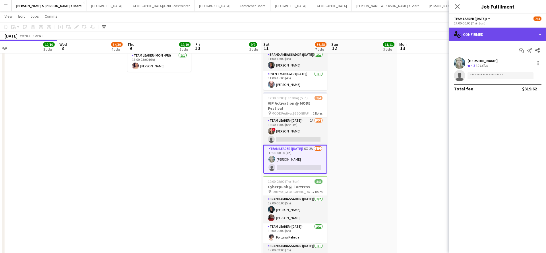
click at [496, 34] on div "single-neutral-actions-check-2 Confirmed" at bounding box center [497, 35] width 97 height 14
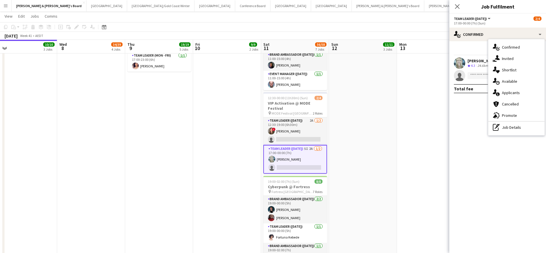
click at [514, 82] on span "Available" at bounding box center [509, 81] width 15 height 5
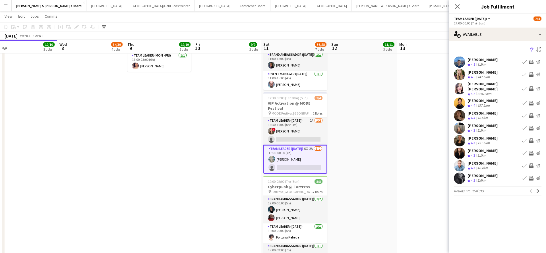
click at [532, 48] on app-icon "Filter" at bounding box center [532, 49] width 5 height 5
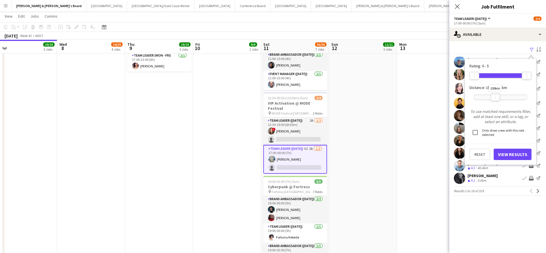
drag, startPoint x: 524, startPoint y: 98, endPoint x: 494, endPoint y: 99, distance: 29.9
click at [494, 99] on div at bounding box center [495, 97] width 9 height 7
click at [509, 157] on button "View Results" at bounding box center [513, 154] width 38 height 11
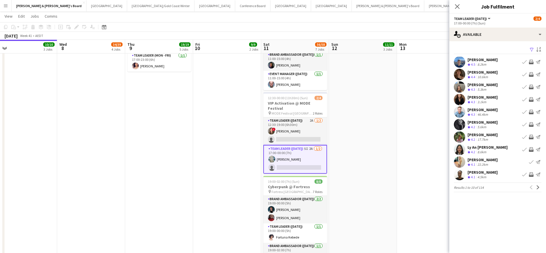
click at [532, 149] on app-icon "Invite crew" at bounding box center [531, 149] width 5 height 5
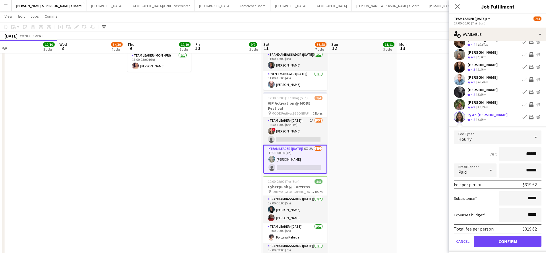
scroll to position [35, 0]
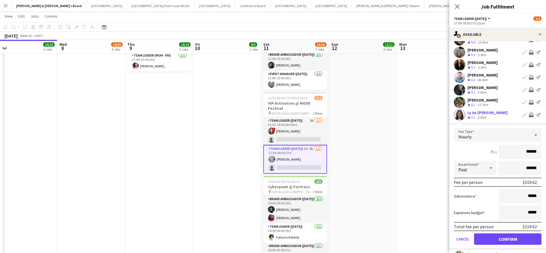
click at [503, 239] on button "Confirm" at bounding box center [507, 239] width 67 height 11
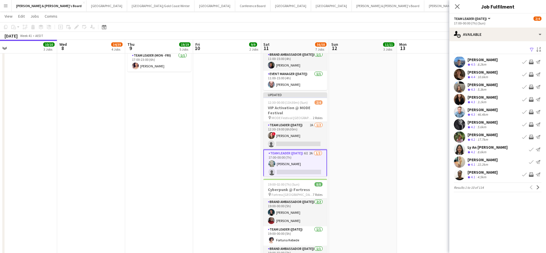
click at [531, 174] on app-icon "Invite crew" at bounding box center [531, 174] width 5 height 5
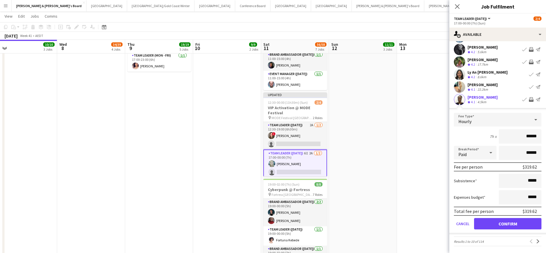
scroll to position [75, 0]
click at [509, 224] on button "Confirm" at bounding box center [507, 223] width 67 height 11
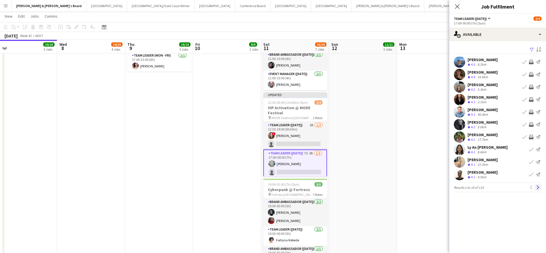
click at [539, 186] on app-icon "Next" at bounding box center [538, 187] width 4 height 4
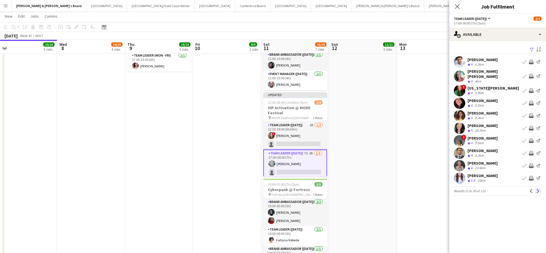
click at [538, 189] on app-icon "Next" at bounding box center [538, 191] width 4 height 4
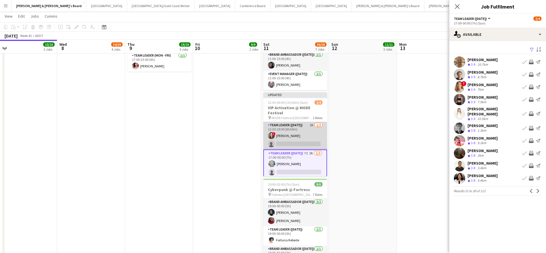
click at [313, 130] on app-card-role "Team Leader (Saturday) 2A 1/2 12:30-19:00 (6h30m) ! Bonnie Renwick single-neutr…" at bounding box center [295, 136] width 64 height 28
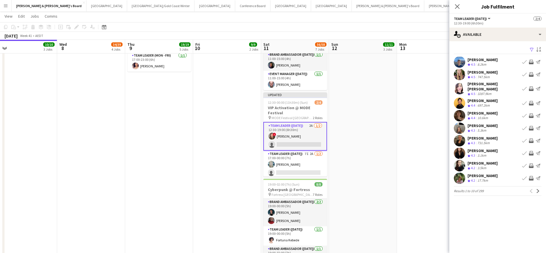
click at [531, 51] on app-icon "Filter" at bounding box center [532, 49] width 5 height 5
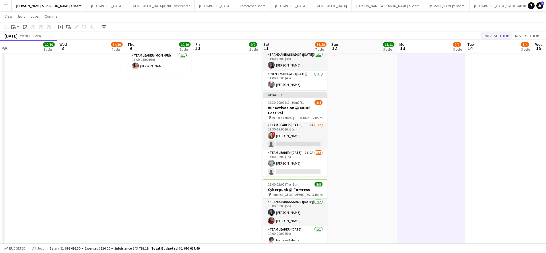
click at [488, 35] on button "Publish 1 job" at bounding box center [496, 35] width 30 height 7
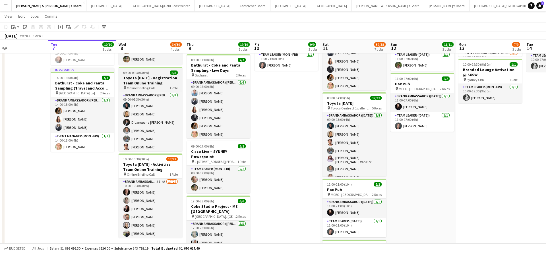
click at [147, 80] on h3 "Toyota [DATE] - Registration Team Online Training" at bounding box center [151, 80] width 64 height 10
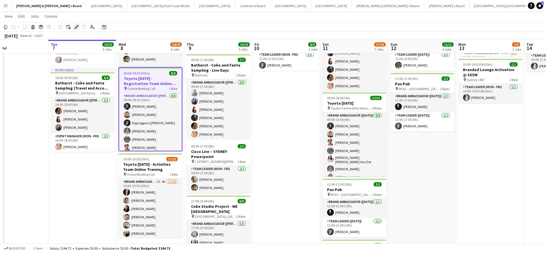
click at [76, 27] on icon at bounding box center [76, 27] width 3 height 3
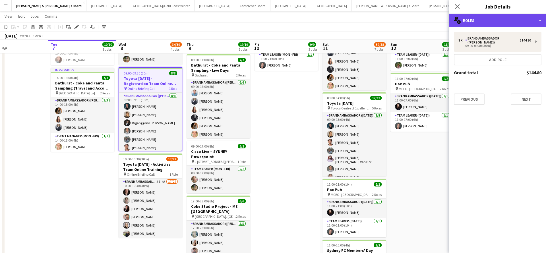
click at [485, 19] on div "multiple-users-add Roles" at bounding box center [497, 21] width 97 height 14
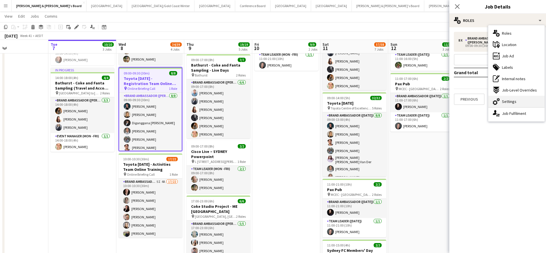
click at [512, 102] on span "Settings" at bounding box center [509, 101] width 15 height 5
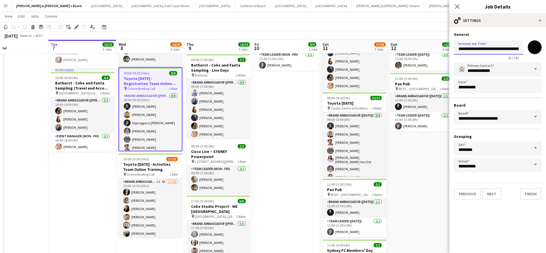
click at [459, 51] on input "**********" at bounding box center [488, 47] width 69 height 14
click at [458, 49] on input "**********" at bounding box center [488, 47] width 69 height 14
type input "**********"
click at [533, 194] on button "Finish" at bounding box center [530, 193] width 21 height 11
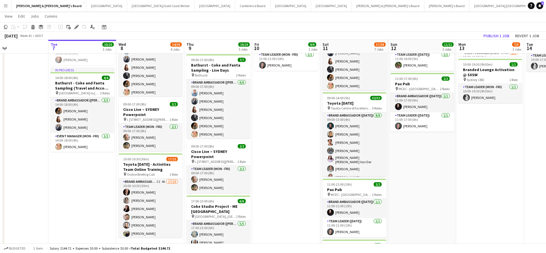
click at [435, 195] on app-date-cell "09:00-17:00 (8h) 7/7 Bathurst - Coke and Fanta Sampling - Live Days pin Bathurs…" at bounding box center [422, 204] width 68 height 562
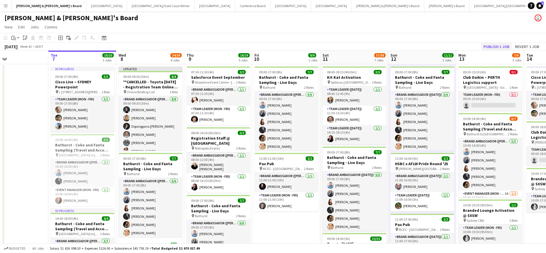
click at [493, 47] on button "Publish 1 job" at bounding box center [496, 46] width 30 height 7
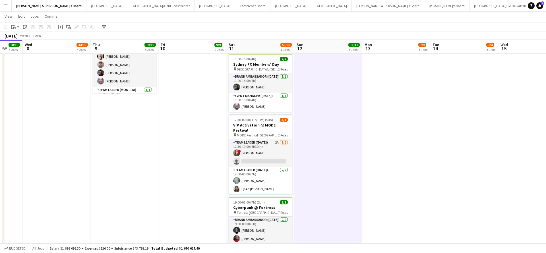
scroll to position [327, 0]
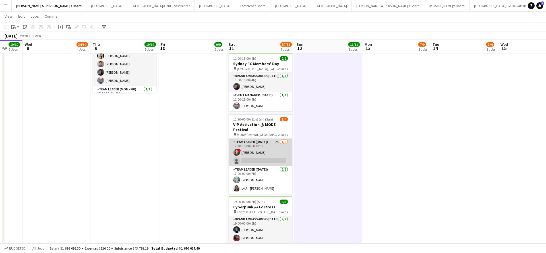
click at [277, 150] on app-card-role "Team Leader (Saturday) 2A 1/2 12:30-19:00 (6h30m) ! Bonnie Renwick single-neutr…" at bounding box center [261, 153] width 64 height 28
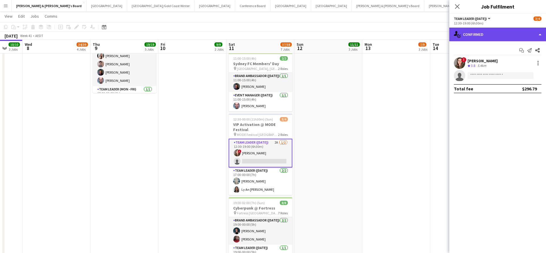
click at [487, 40] on div "single-neutral-actions-check-2 Confirmed" at bounding box center [497, 35] width 97 height 14
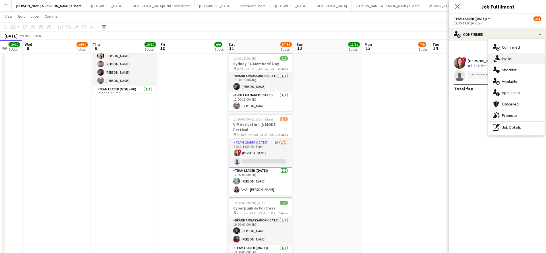
click at [519, 58] on div "single-neutral-actions-share-1 Invited" at bounding box center [516, 58] width 56 height 11
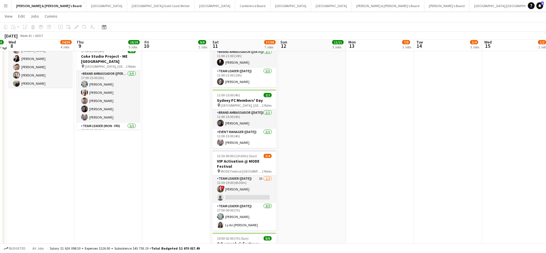
scroll to position [292, 0]
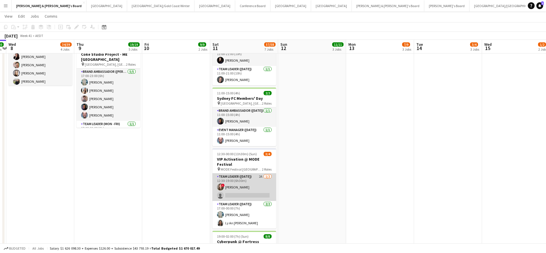
click at [257, 180] on app-card-role "Team Leader (Saturday) 2A 1/2 12:30-19:00 (6h30m) ! Bonnie Renwick single-neutr…" at bounding box center [244, 187] width 64 height 28
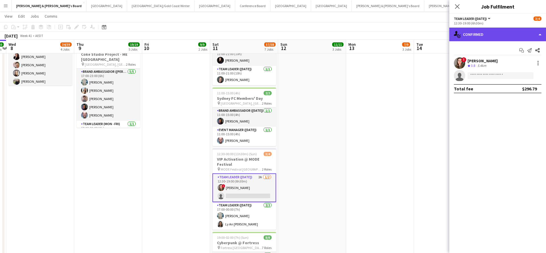
click at [497, 28] on div "single-neutral-actions-check-2 Confirmed" at bounding box center [497, 35] width 97 height 14
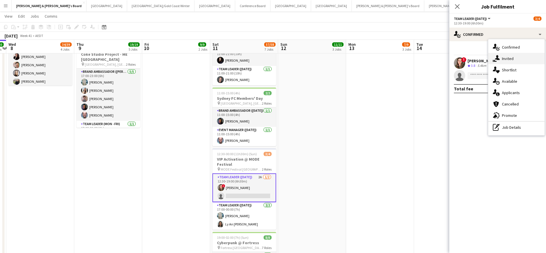
click at [513, 59] on span "Invited" at bounding box center [508, 58] width 12 height 5
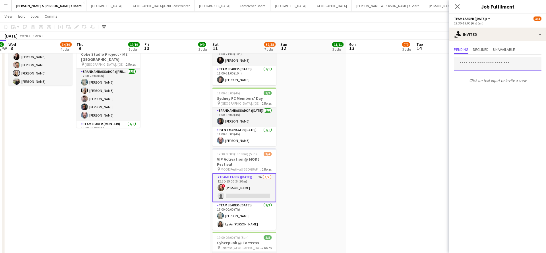
click at [489, 65] on input "text" at bounding box center [498, 64] width 88 height 14
type input "*****"
drag, startPoint x: 480, startPoint y: 65, endPoint x: 442, endPoint y: 65, distance: 38.4
click at [442, 65] on body "Menu Boards Boards Boards All jobs Status Workforce Workforce My Workforce Recr…" at bounding box center [273, 39] width 546 height 662
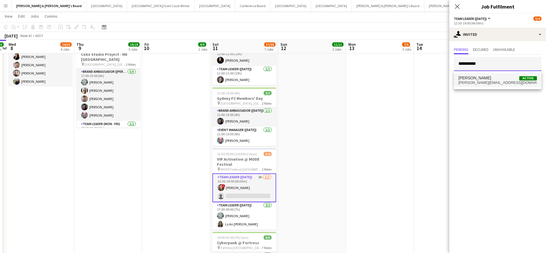
type input "**********"
click at [491, 81] on span "vanessa.flauzino@hotmail.com" at bounding box center [497, 82] width 78 height 5
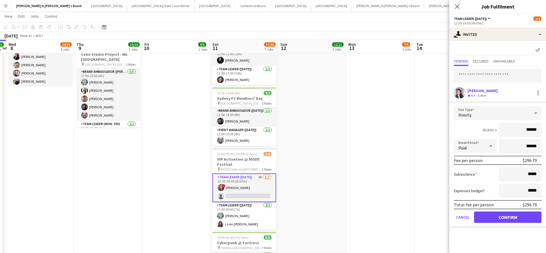
click at [489, 218] on button "Confirm" at bounding box center [507, 217] width 67 height 11
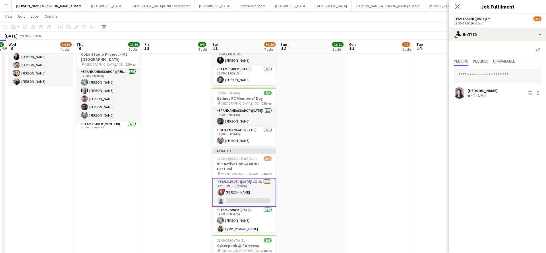
click at [410, 164] on app-date-cell "09:30-15:30 (6h) 0/1 Club Daikin – PERTH Logistics support pin Perth Airport - …" at bounding box center [380, 54] width 68 height 566
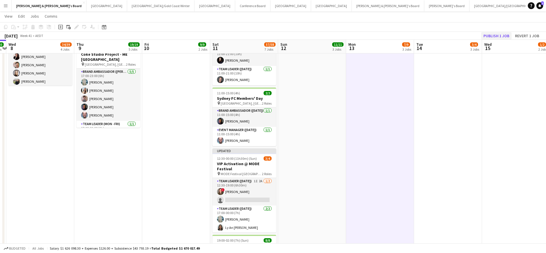
click at [488, 34] on button "Publish 1 job" at bounding box center [496, 35] width 30 height 7
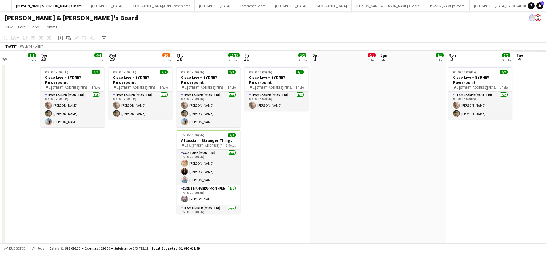
scroll to position [0, 168]
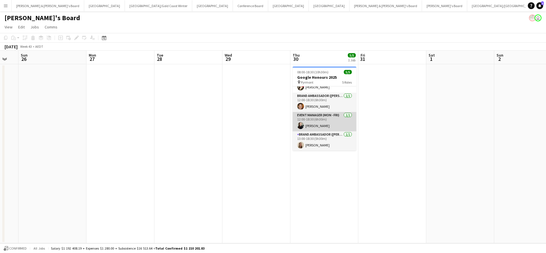
scroll to position [32, 0]
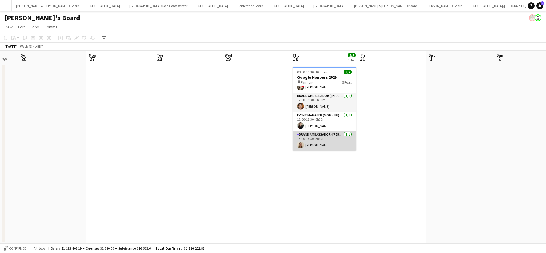
click at [335, 142] on app-card-role "Brand Ambassador (Mon - Fri) 1/1 13:00-18:30 (5h30m) Aine Lavelle" at bounding box center [325, 140] width 64 height 19
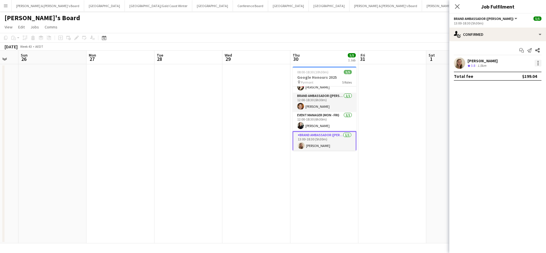
click at [540, 64] on div at bounding box center [538, 63] width 7 height 7
click at [540, 36] on div at bounding box center [273, 126] width 546 height 253
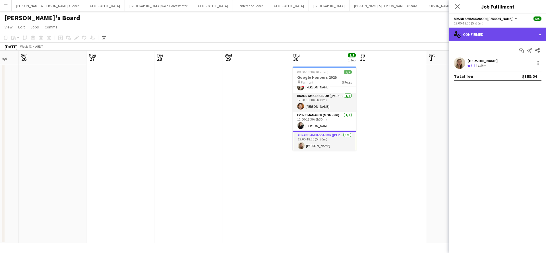
click at [540, 35] on div "single-neutral-actions-check-2 Confirmed" at bounding box center [497, 35] width 97 height 14
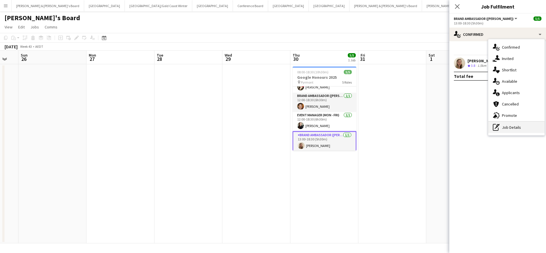
click at [510, 128] on div "pen-write Job Details" at bounding box center [516, 127] width 56 height 11
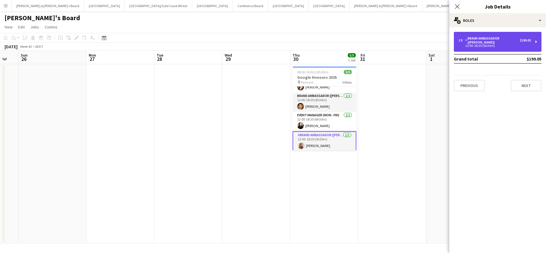
click at [508, 40] on div "Brand Ambassador ([PERSON_NAME])" at bounding box center [492, 40] width 55 height 8
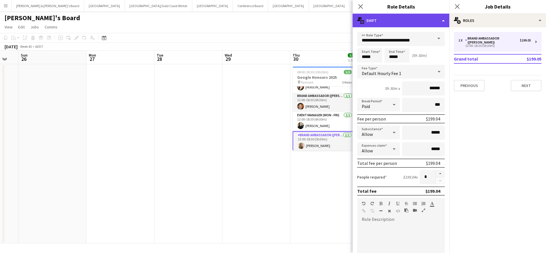
click at [444, 20] on div "multiple-actions-text Shift" at bounding box center [401, 21] width 97 height 14
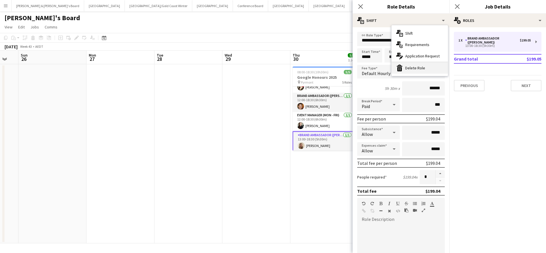
click at [412, 70] on div "bin-2 Delete Role" at bounding box center [420, 67] width 56 height 11
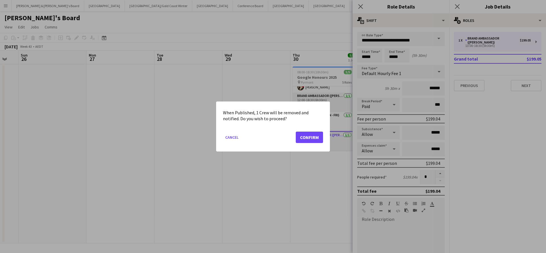
click at [316, 139] on button "Confirm" at bounding box center [309, 137] width 27 height 11
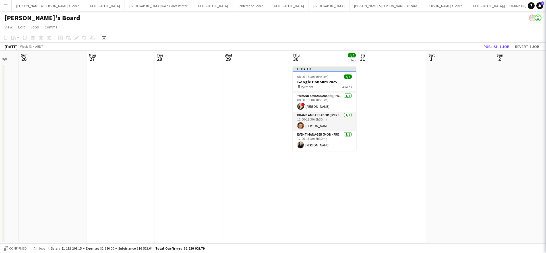
scroll to position [18, 0]
click at [334, 200] on app-date-cell "Updated 08:00-18:30 (10h30m) 4/4 Google Honours 2025 pin Pyrmont 4 Roles Team L…" at bounding box center [324, 153] width 68 height 179
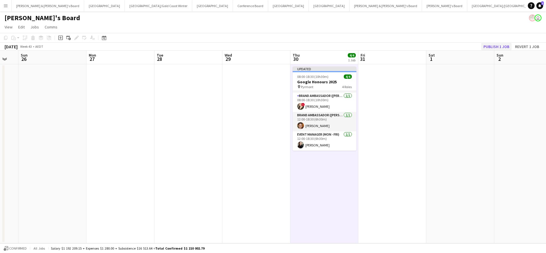
click at [499, 45] on button "Publish 1 job" at bounding box center [496, 46] width 30 height 7
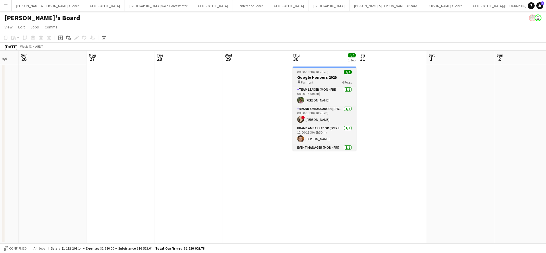
click at [316, 78] on h3 "Google Honours 2025" at bounding box center [325, 77] width 64 height 5
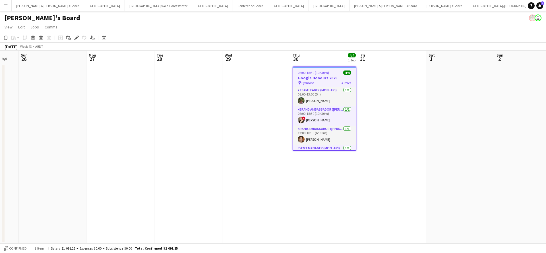
click at [245, 117] on app-date-cell at bounding box center [256, 153] width 68 height 179
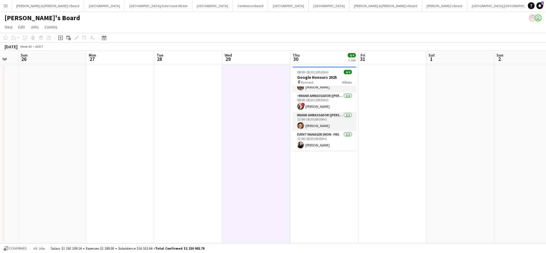
scroll to position [13, 0]
click at [37, 7] on button "[PERSON_NAME] & [PERSON_NAME]'s Board Close" at bounding box center [48, 5] width 73 height 11
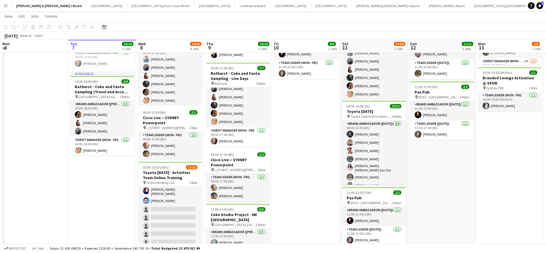
scroll to position [134, 0]
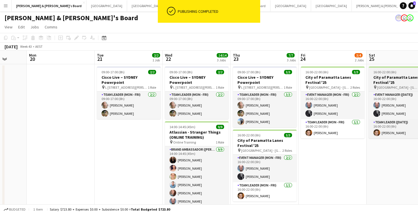
scroll to position [0, 237]
